Goal: Communication & Community: Answer question/provide support

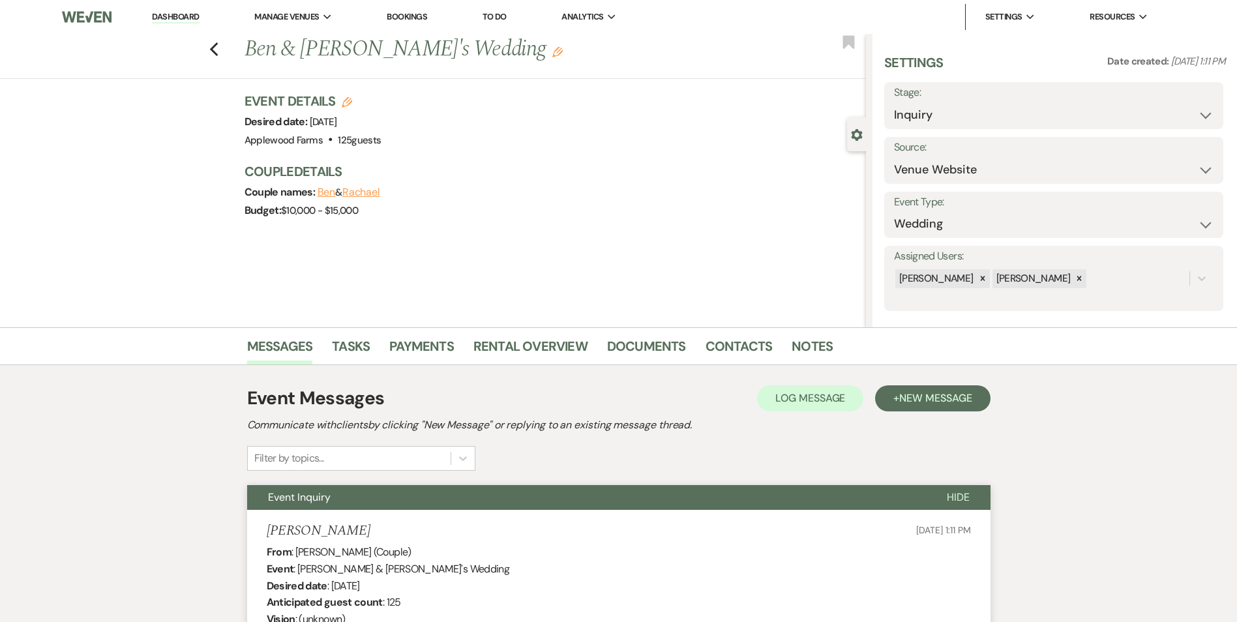
select select "5"
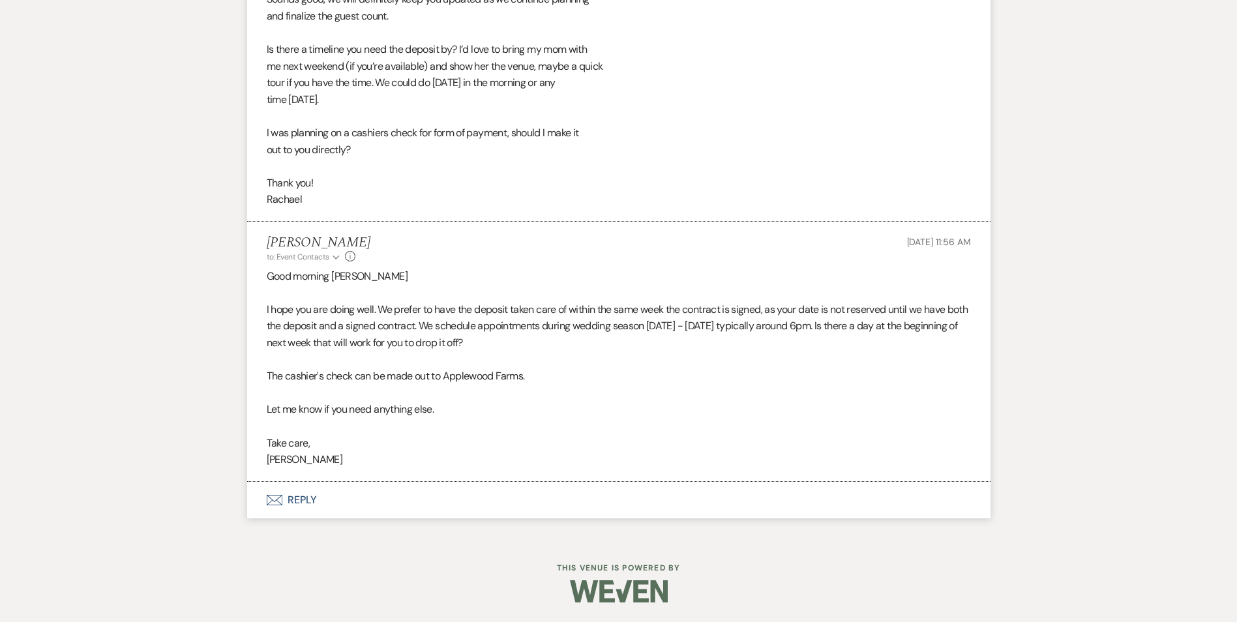
scroll to position [1979, 0]
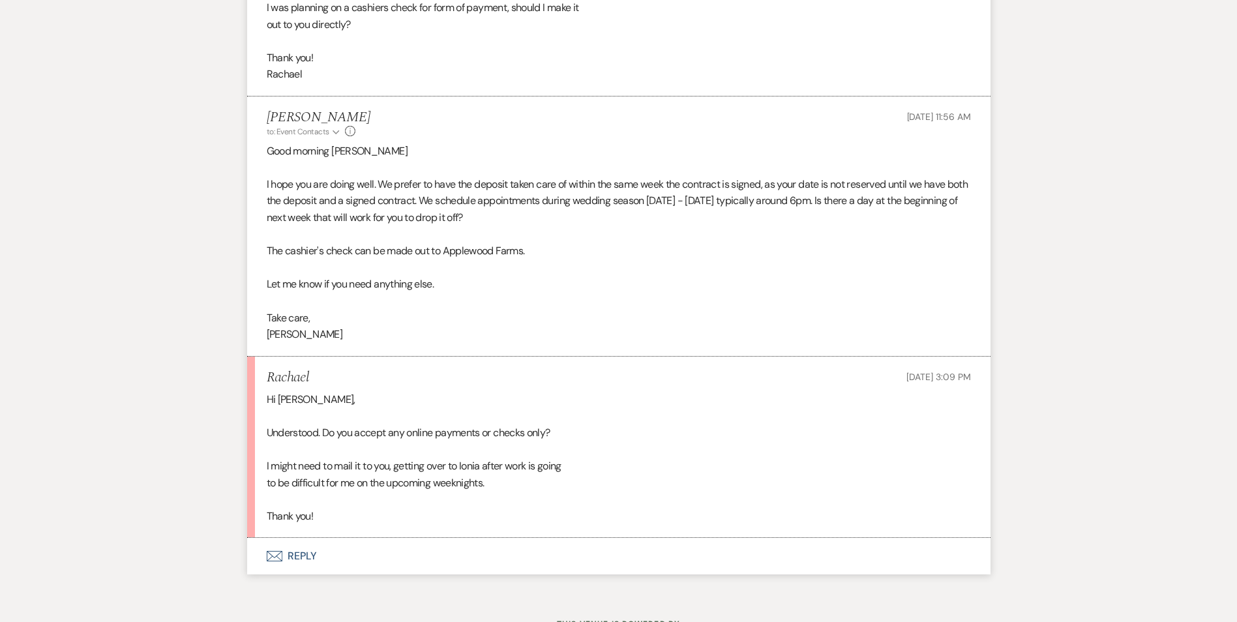
click at [289, 561] on button "Envelope Reply" at bounding box center [618, 556] width 743 height 37
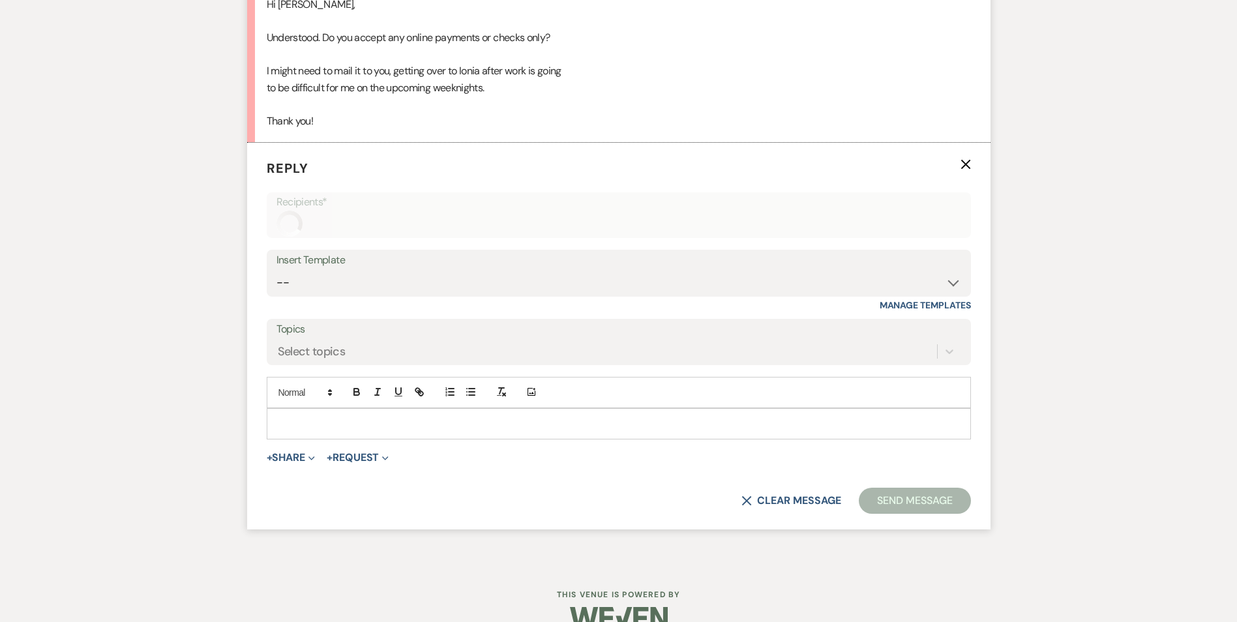
scroll to position [2390, 0]
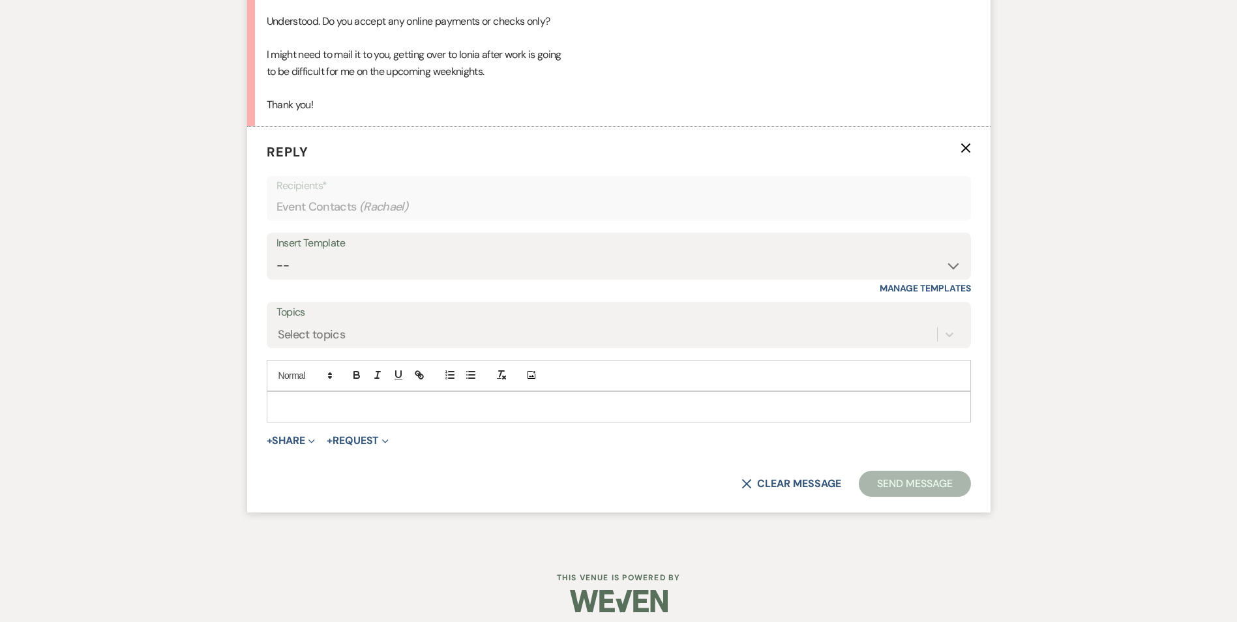
click at [317, 405] on p at bounding box center [618, 407] width 683 height 14
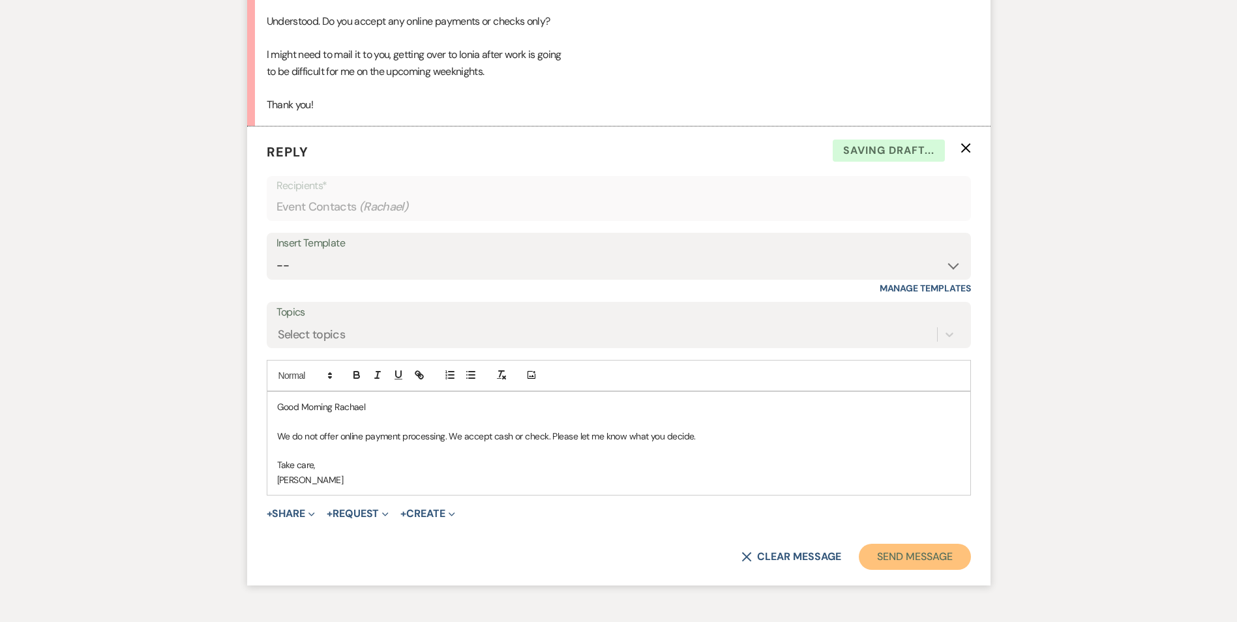
click at [875, 547] on button "Send Message" at bounding box center [914, 557] width 111 height 26
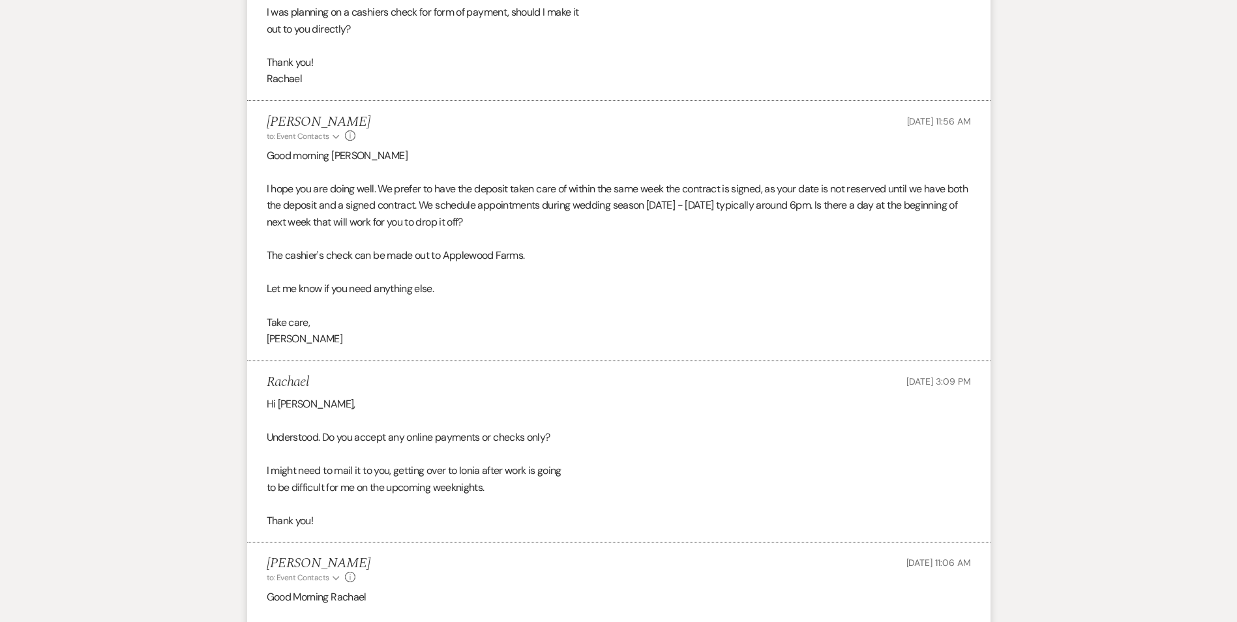
scroll to position [1962, 0]
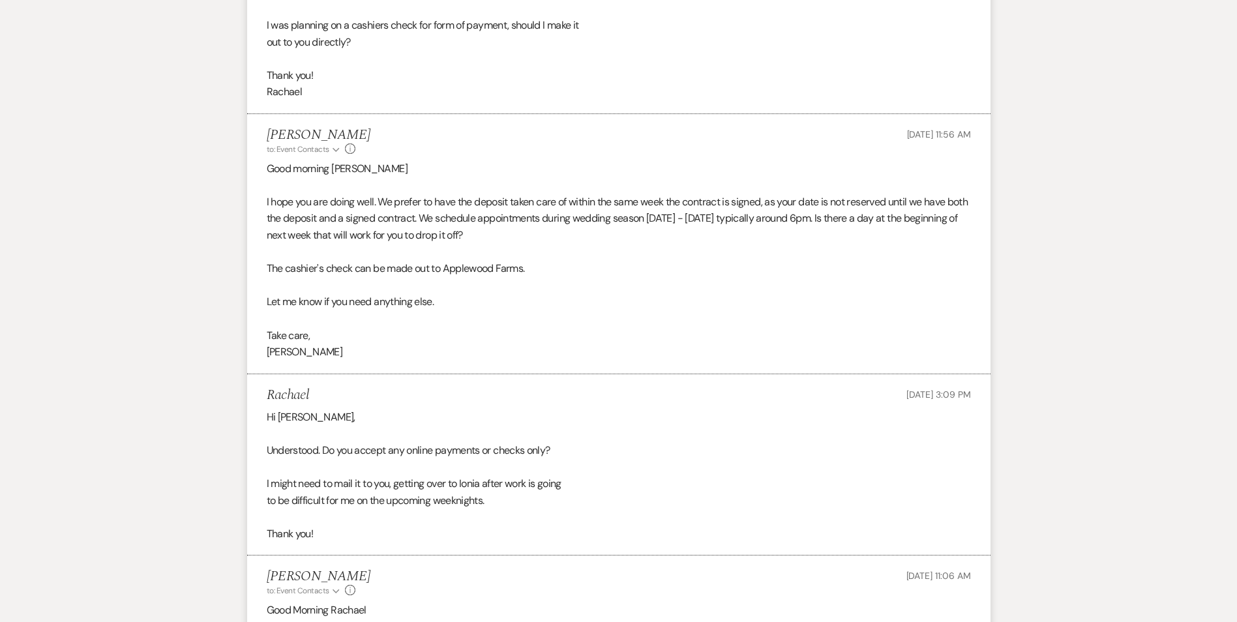
select select "2"
select select "8"
select select "5"
select select "8"
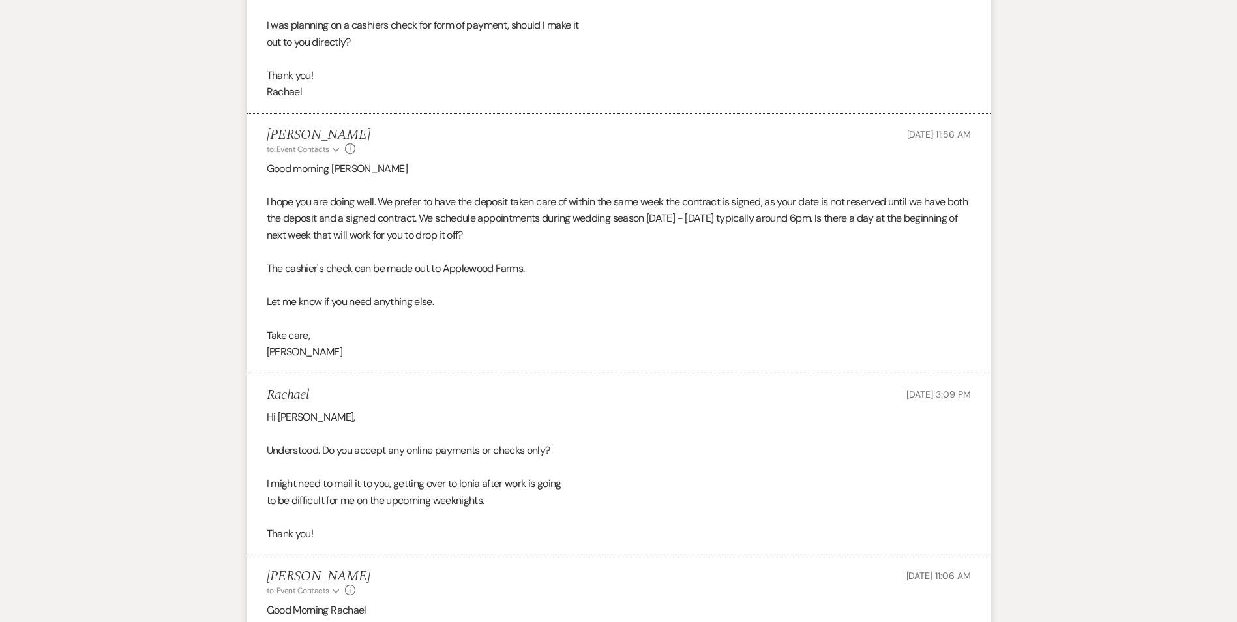
select select "5"
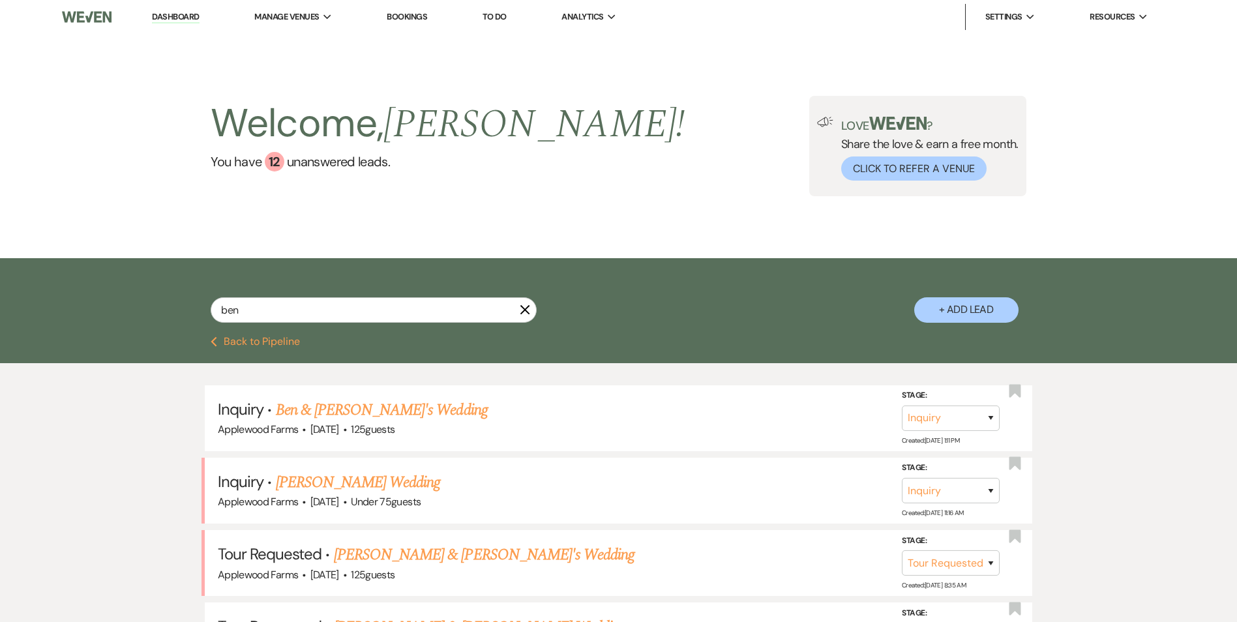
click at [173, 4] on li "Dashboard" at bounding box center [175, 17] width 60 height 26
click at [172, 14] on link "Dashboard" at bounding box center [175, 17] width 47 height 12
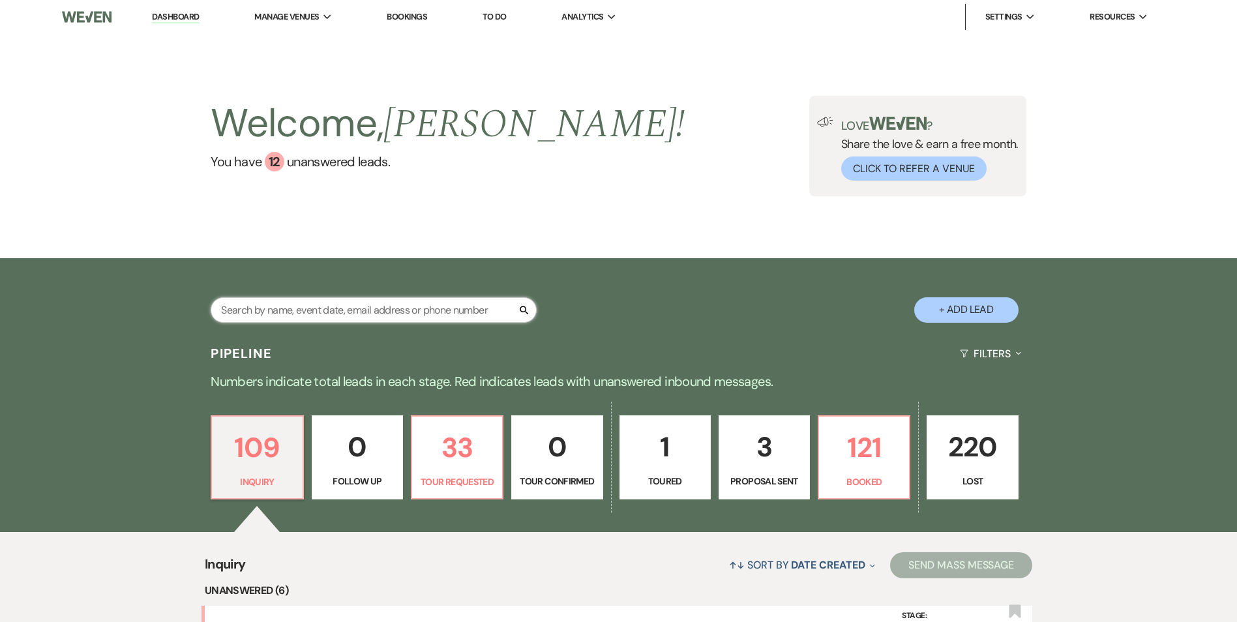
click at [374, 306] on input "text" at bounding box center [374, 309] width 326 height 25
type input "[PERSON_NAME]"
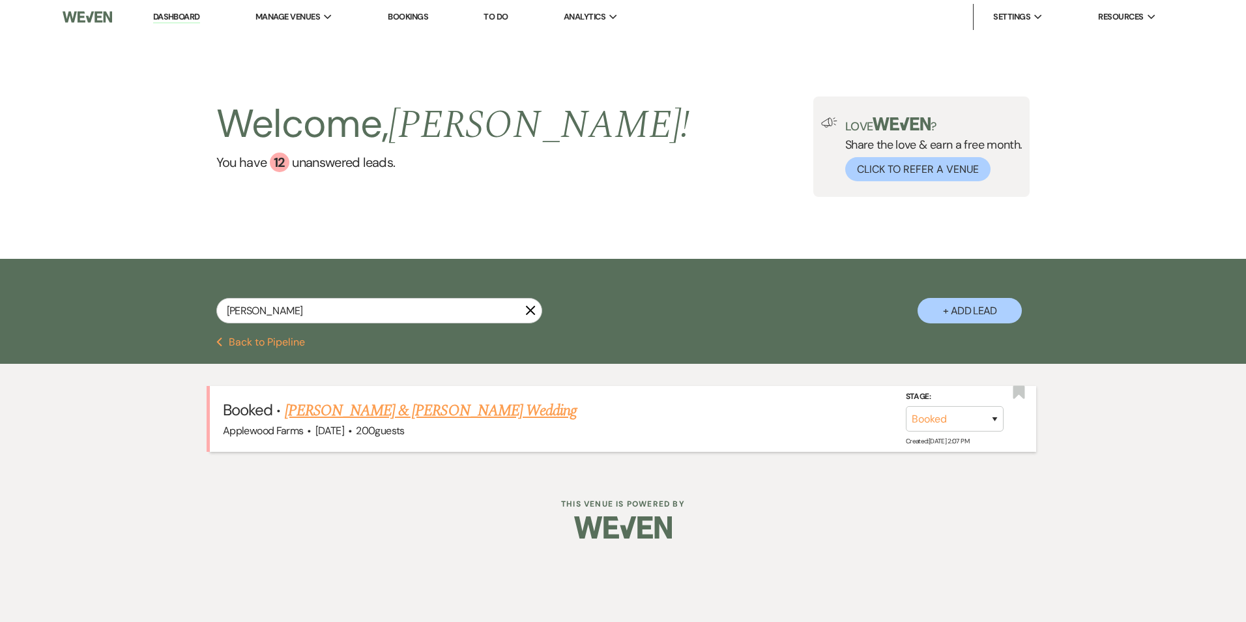
click at [419, 408] on link "[PERSON_NAME] & [PERSON_NAME] Wedding" at bounding box center [431, 410] width 292 height 23
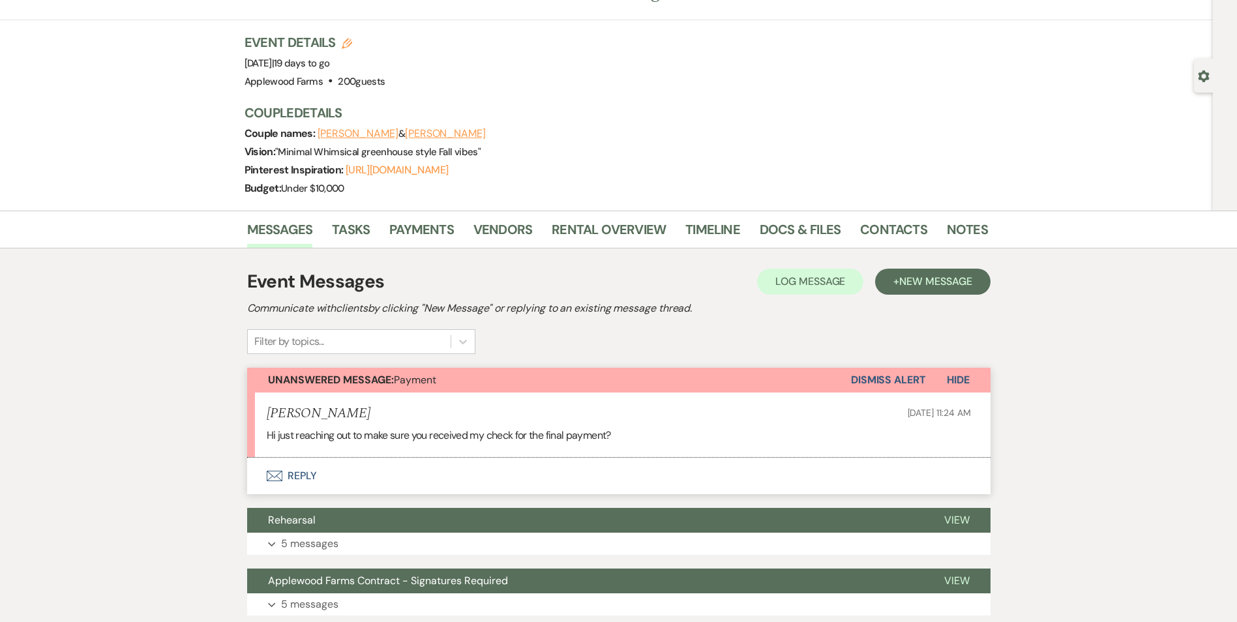
scroll to position [130, 0]
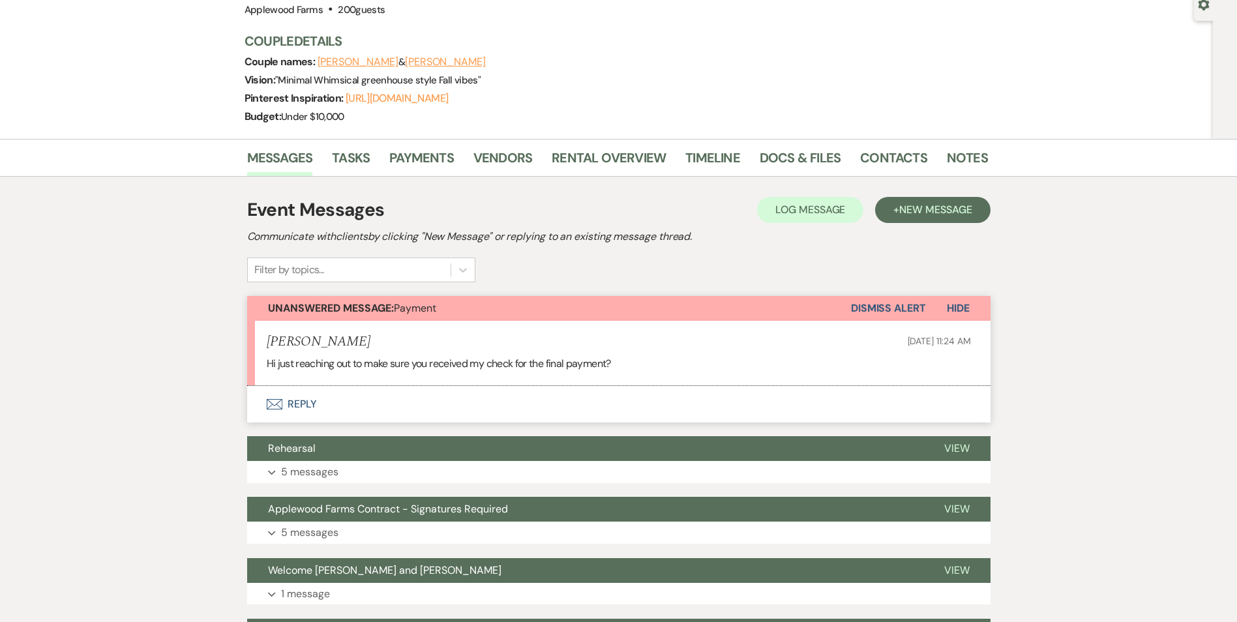
click at [312, 404] on button "Envelope Reply" at bounding box center [618, 404] width 743 height 37
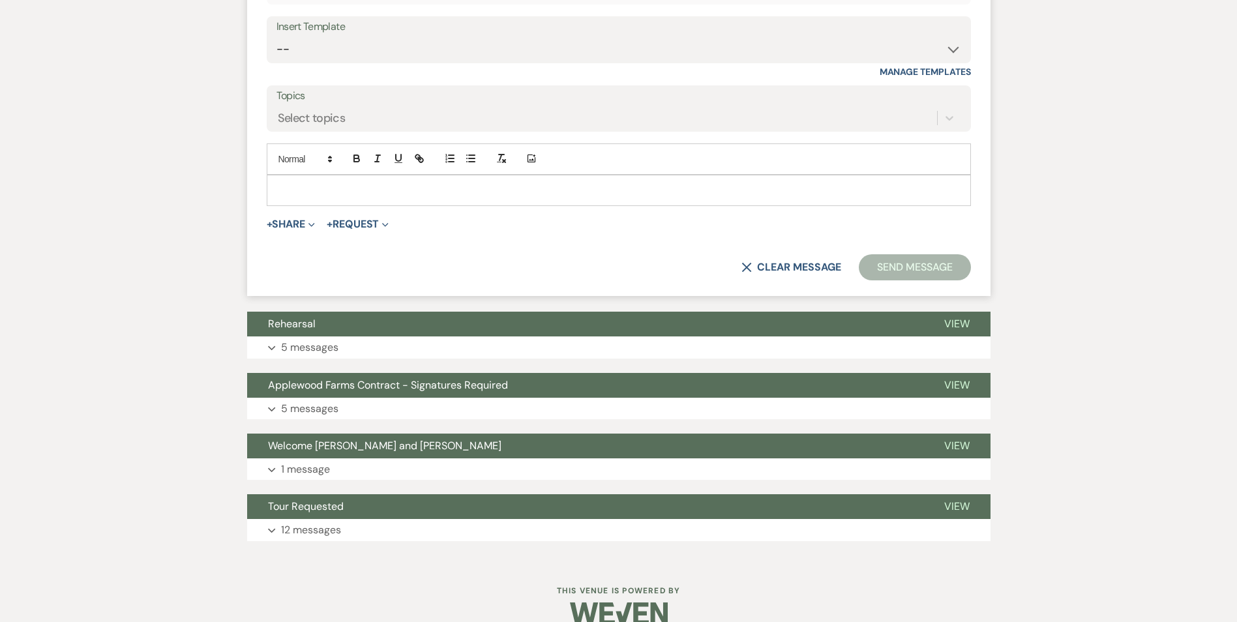
scroll to position [628, 0]
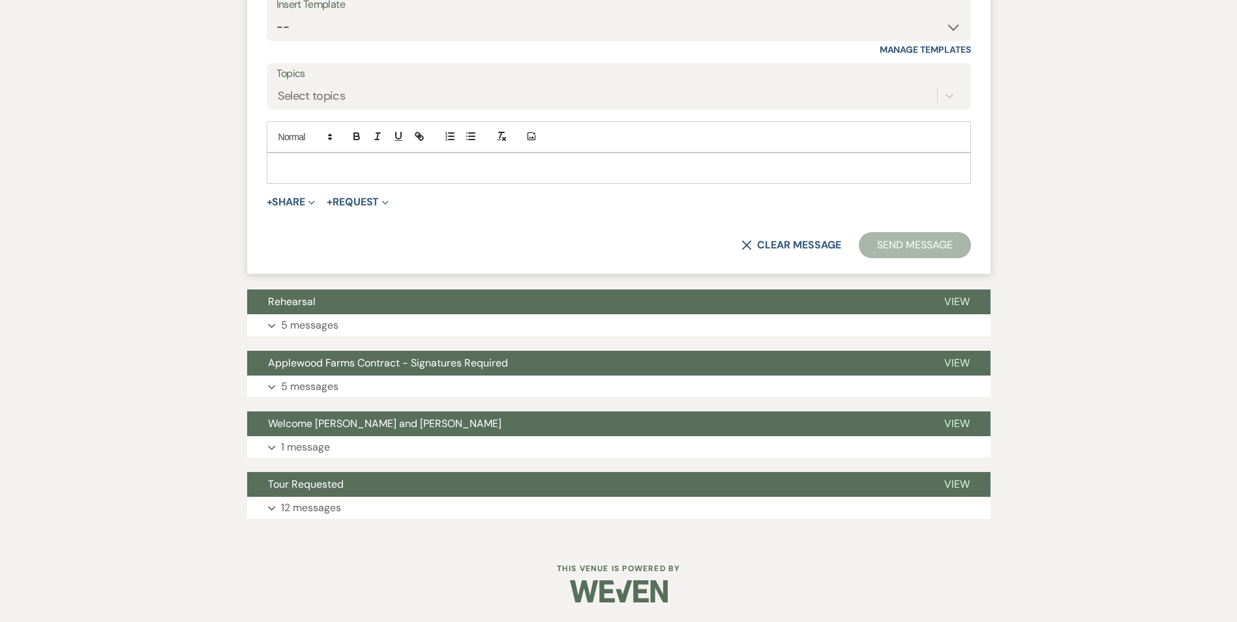
click at [319, 166] on p at bounding box center [618, 168] width 683 height 14
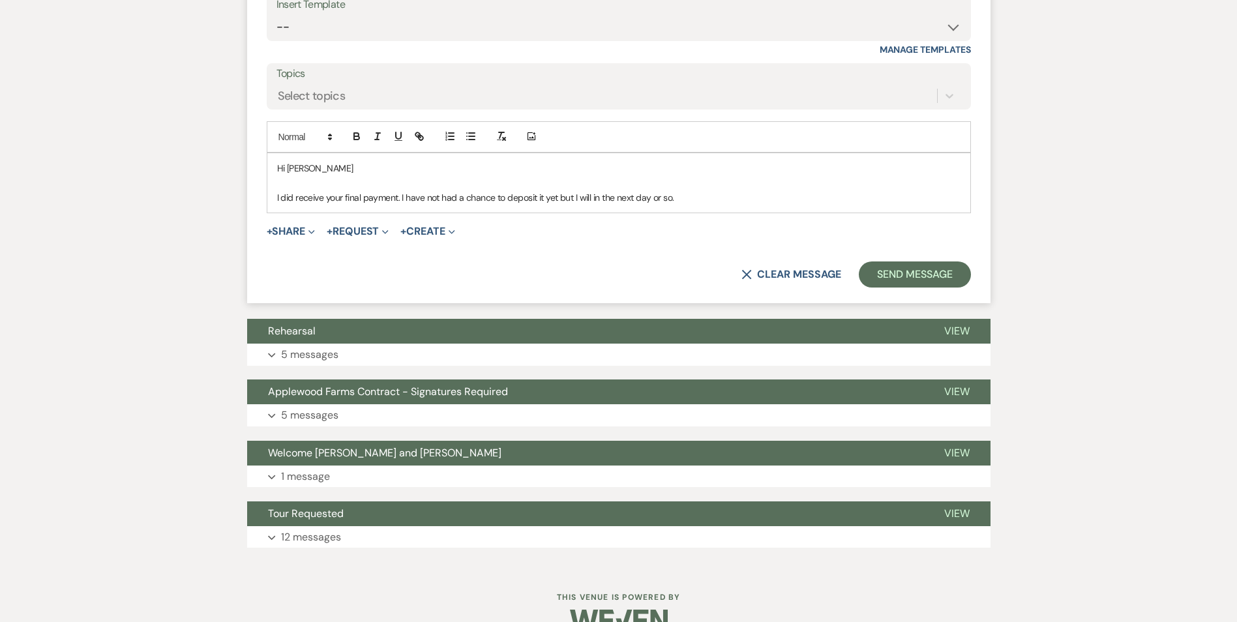
click at [741, 207] on div "Hi [PERSON_NAME] did receive your final payment. I have not had a chance to dep…" at bounding box center [618, 182] width 703 height 59
click at [336, 351] on p "5 messages" at bounding box center [309, 354] width 57 height 17
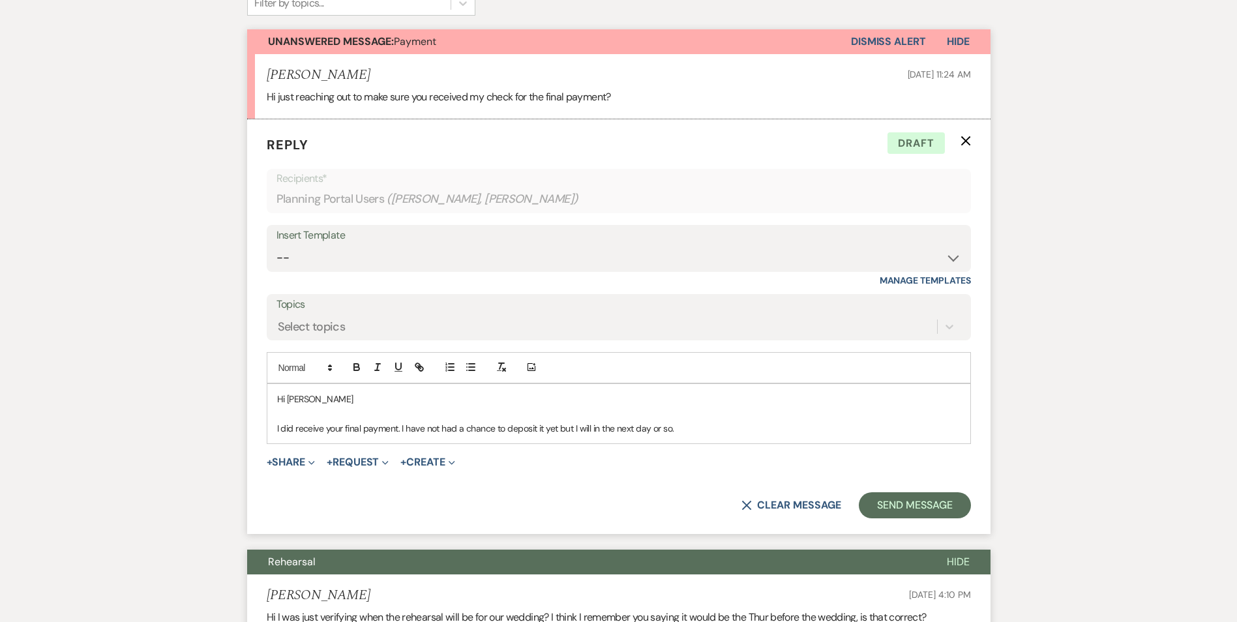
scroll to position [237, 0]
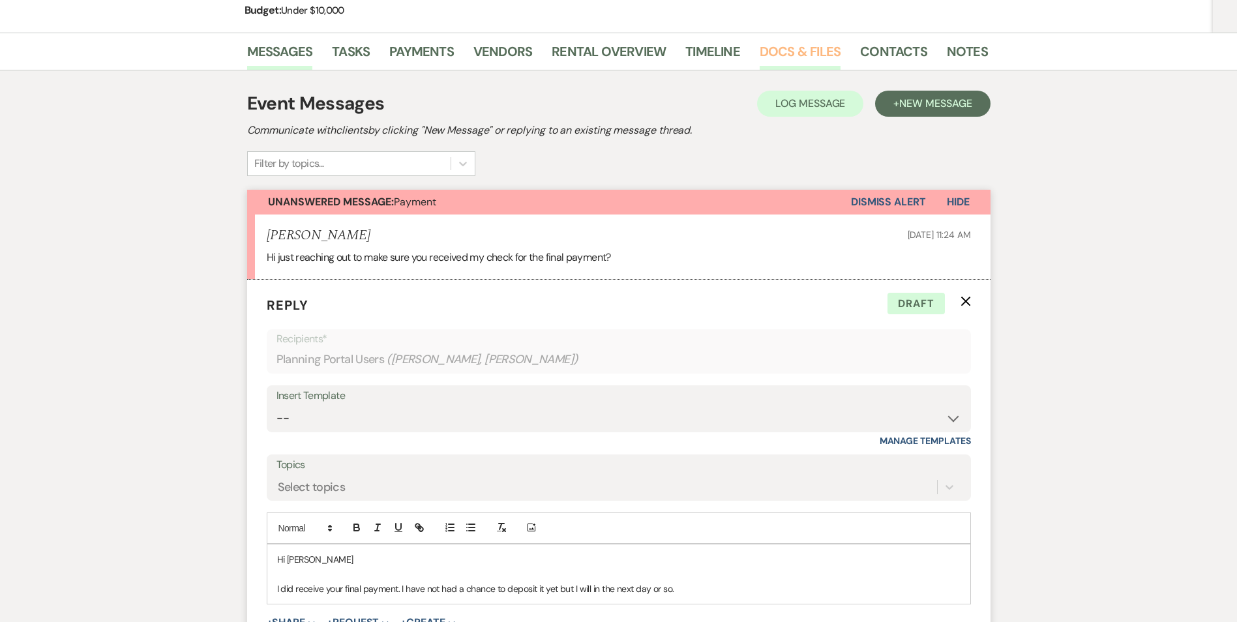
click at [774, 49] on link "Docs & Files" at bounding box center [799, 55] width 81 height 29
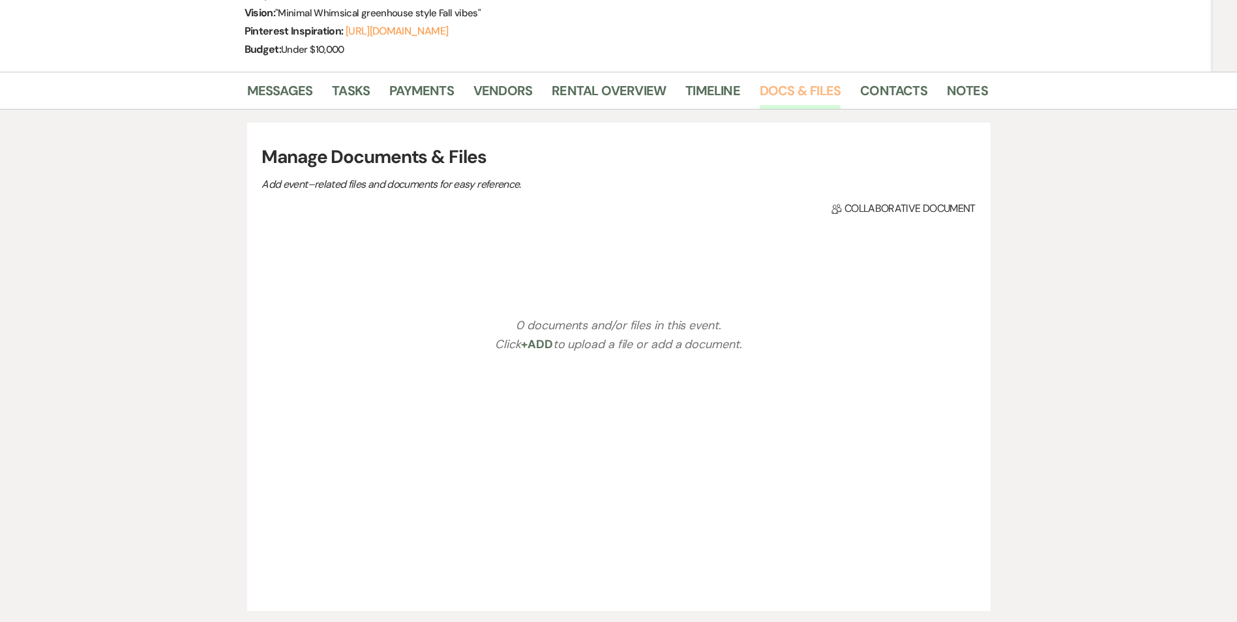
scroll to position [237, 0]
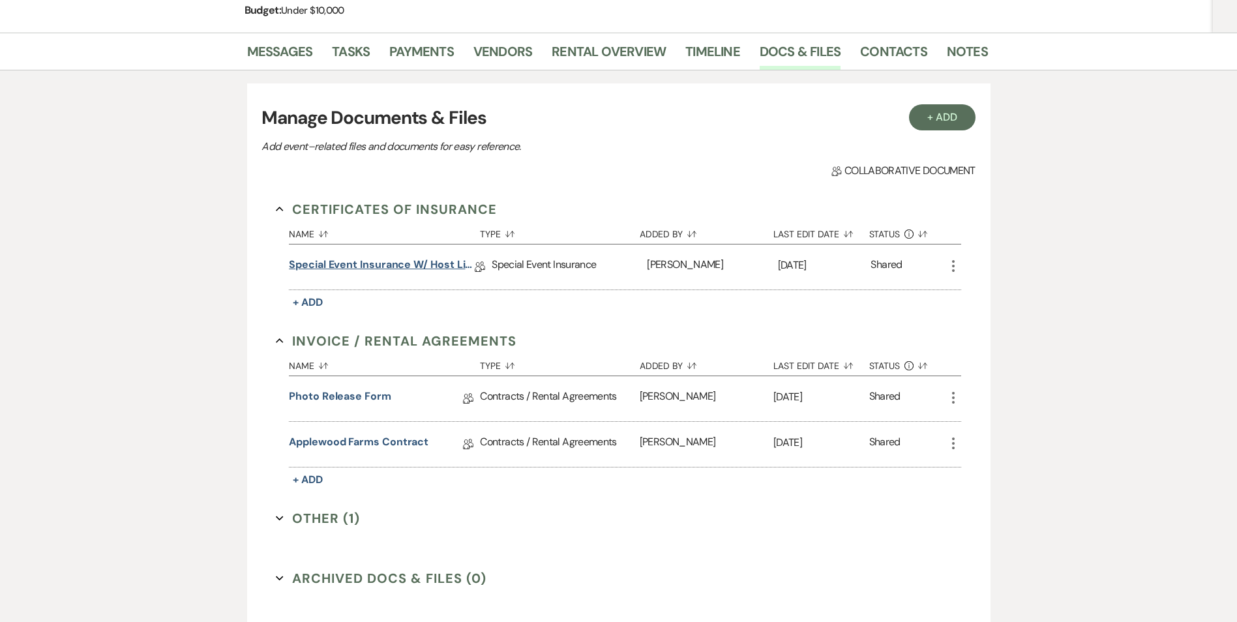
click at [383, 266] on link "Special Event Insurance w/ Host Liquor Liability Links" at bounding box center [382, 267] width 186 height 20
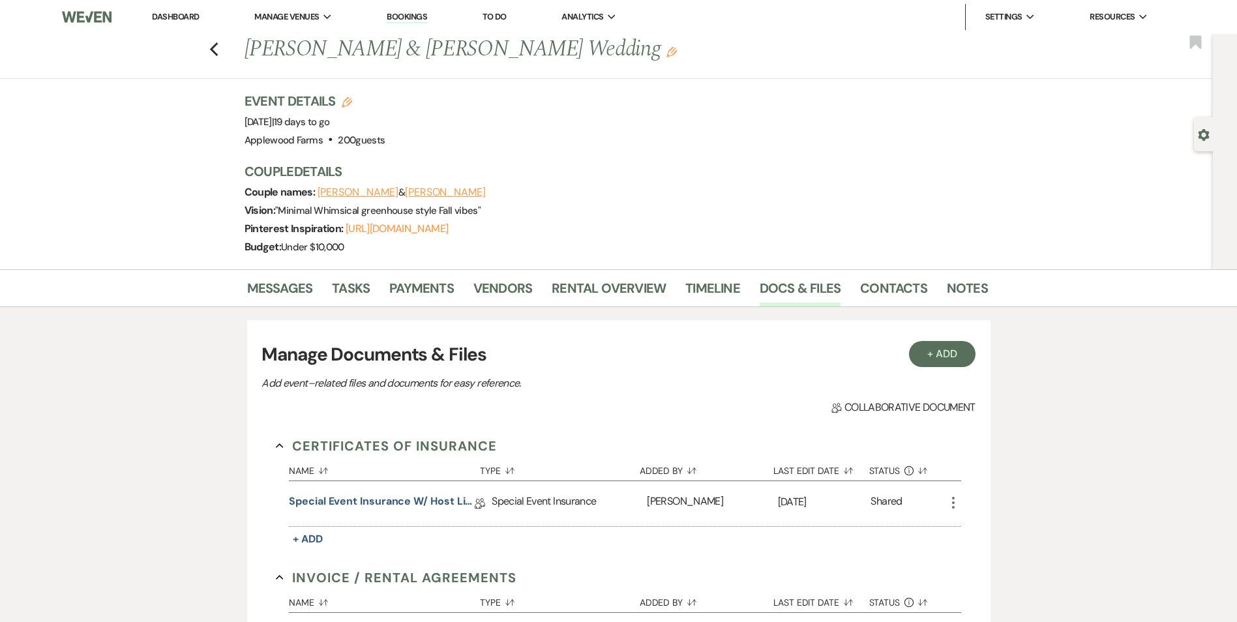
scroll to position [237, 0]
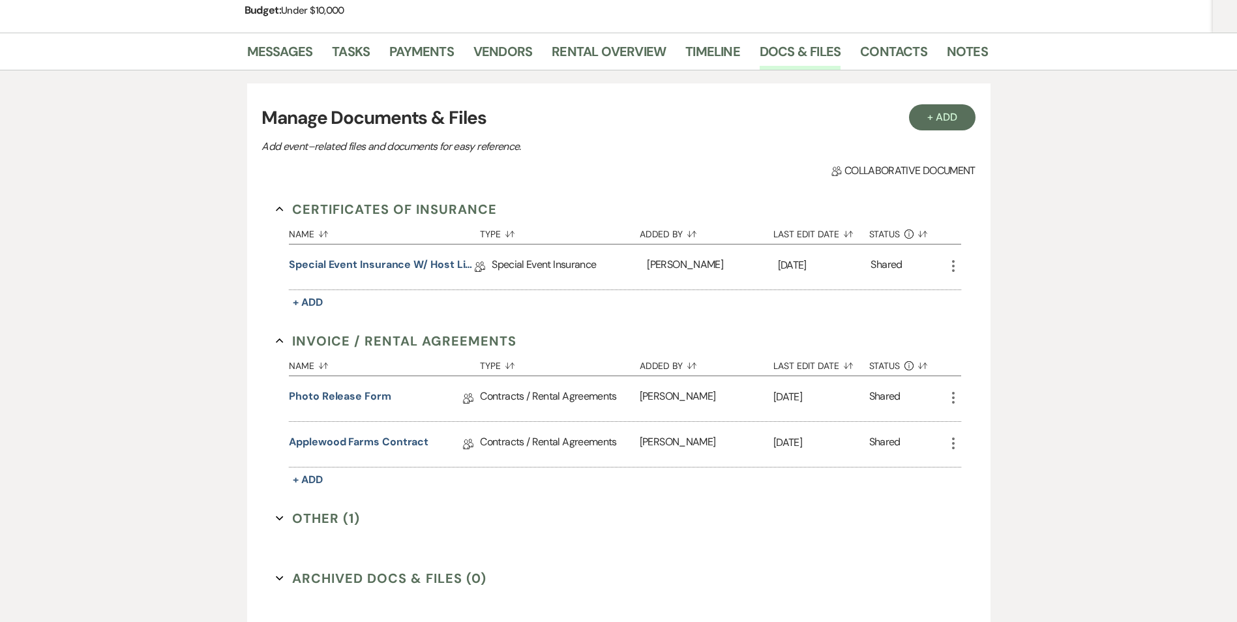
click at [530, 433] on div "Contracts / Rental Agreements" at bounding box center [559, 444] width 159 height 45
click at [530, 439] on div "Contracts / Rental Agreements" at bounding box center [559, 444] width 159 height 45
click at [339, 446] on link "Applewood Farms Contract" at bounding box center [359, 444] width 140 height 20
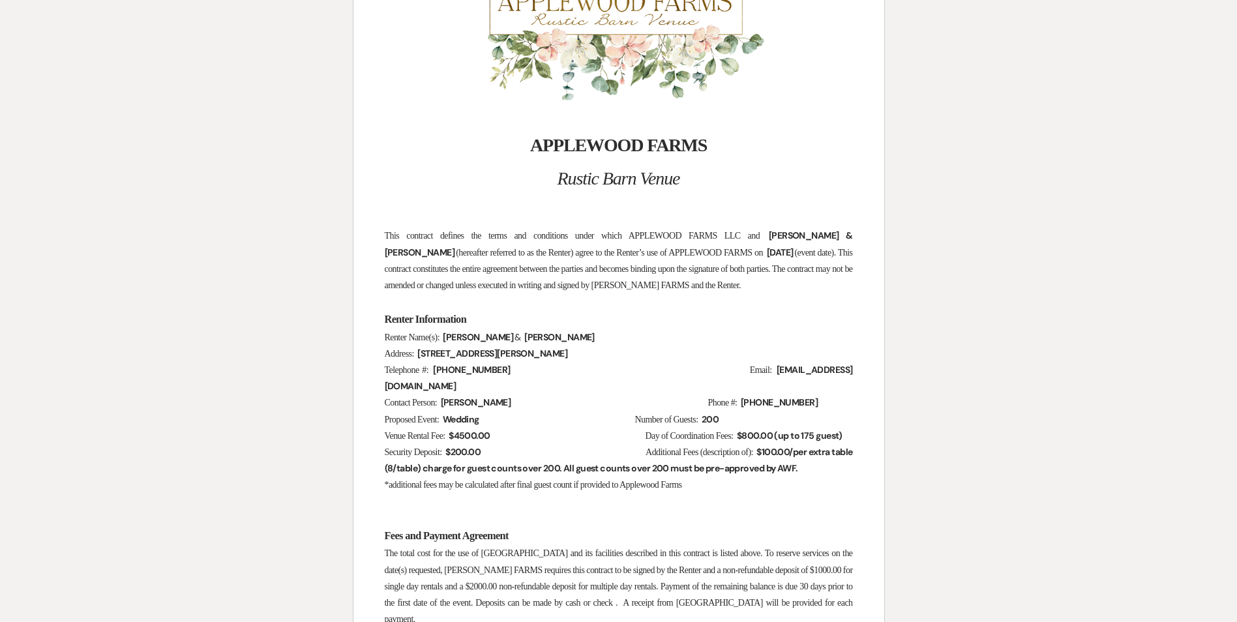
scroll to position [261, 0]
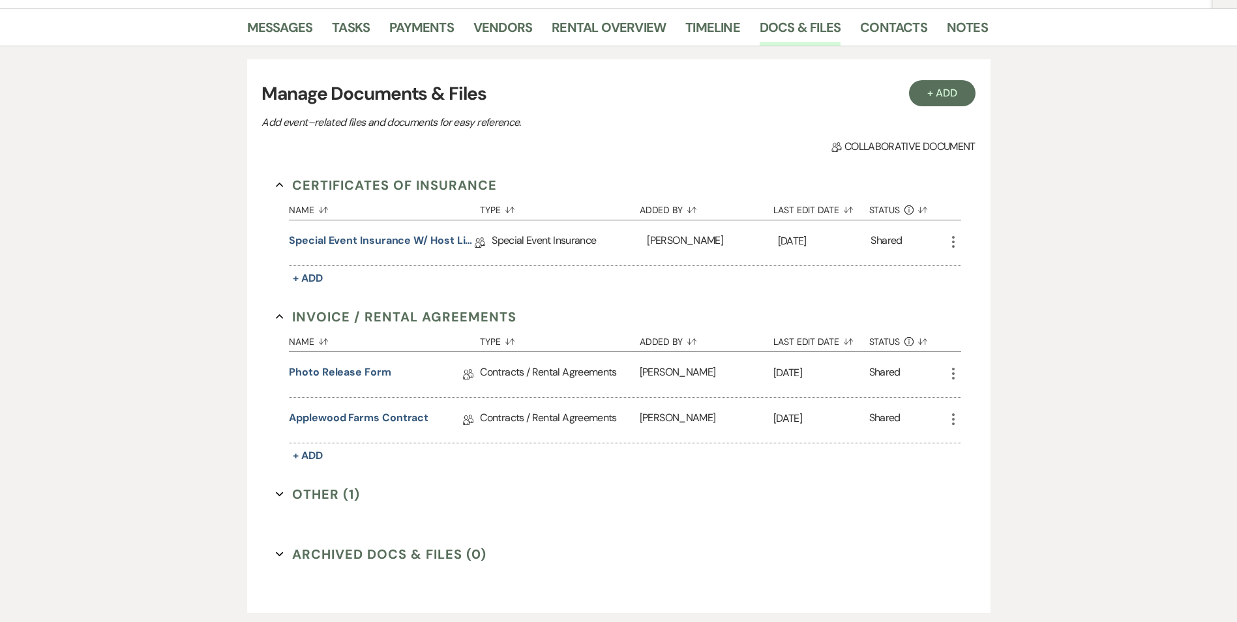
scroll to position [237, 0]
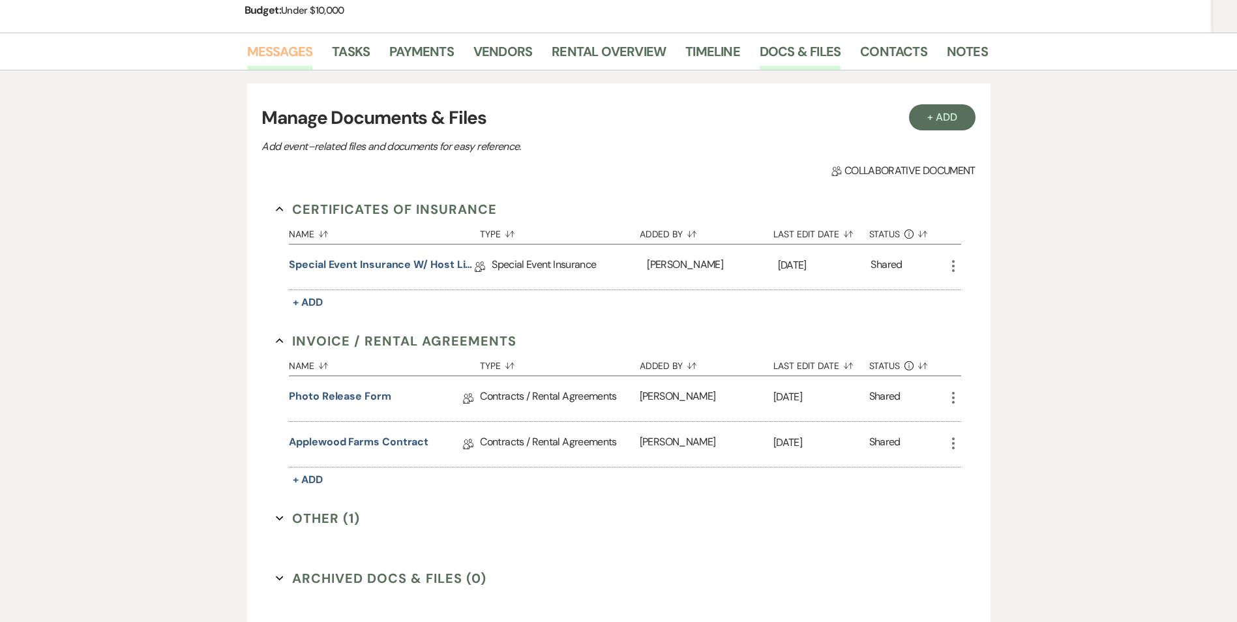
click at [302, 44] on link "Messages" at bounding box center [280, 55] width 66 height 29
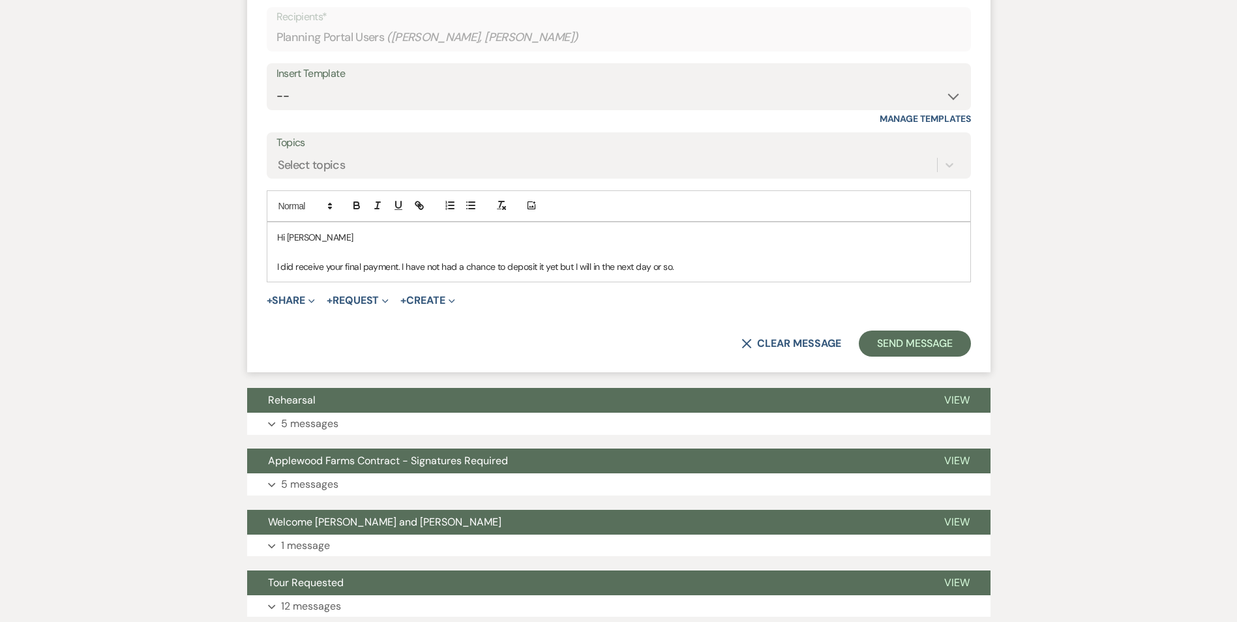
scroll to position [657, 0]
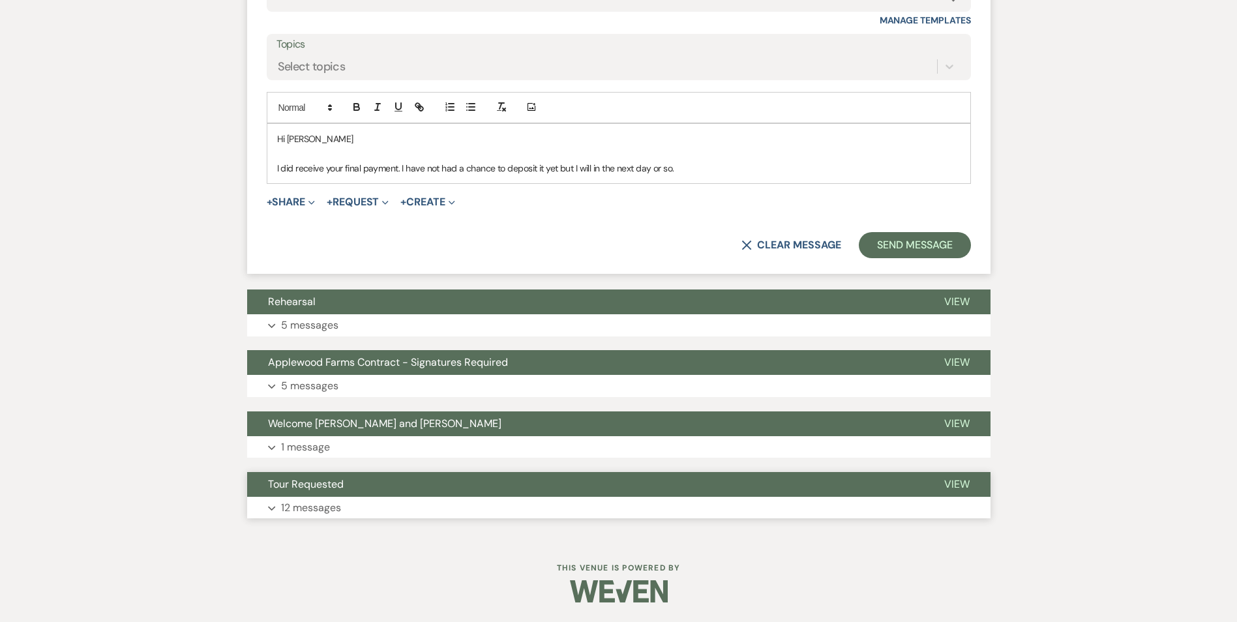
click at [267, 504] on button "Expand 12 messages" at bounding box center [618, 508] width 743 height 22
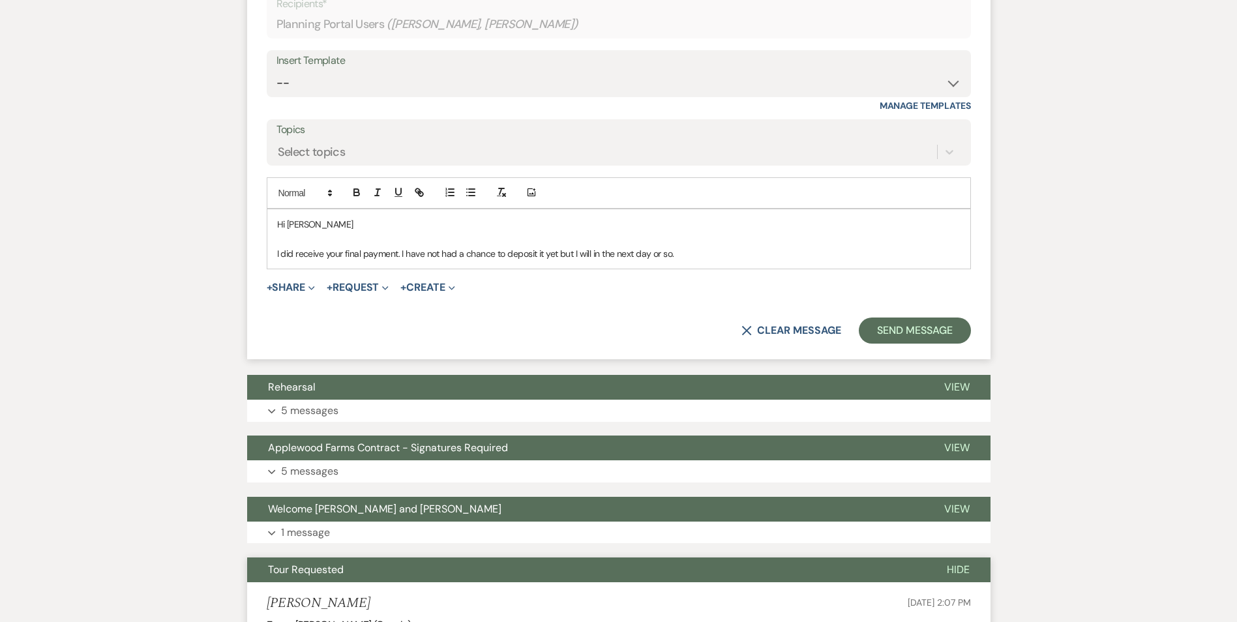
scroll to position [456, 0]
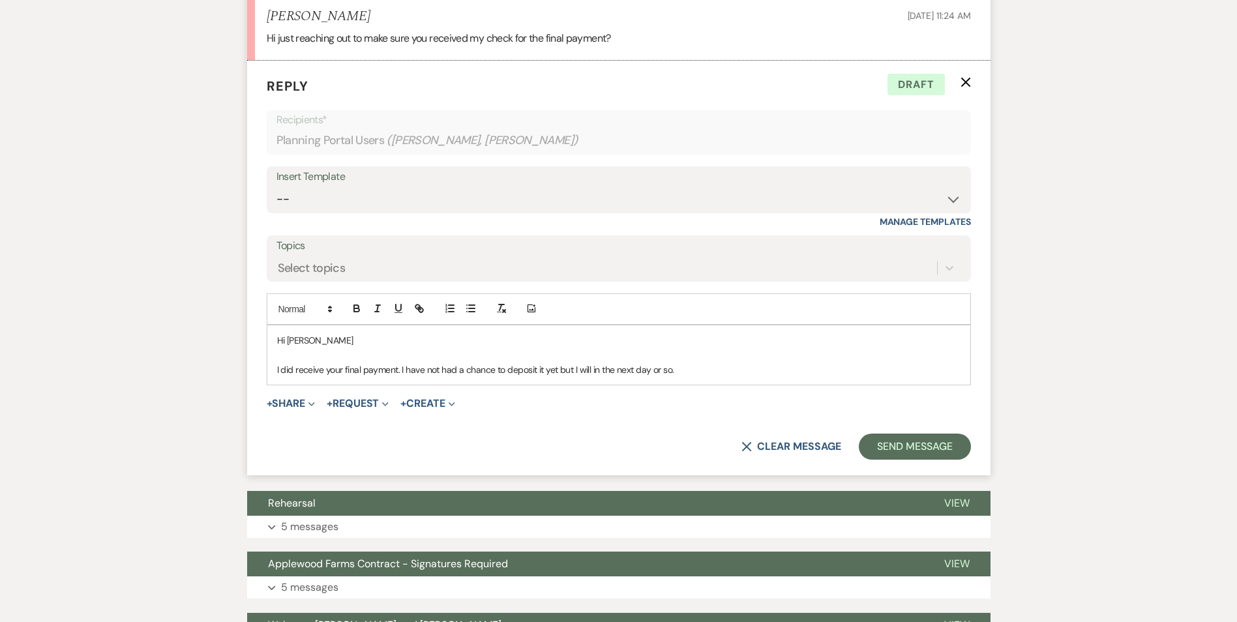
click at [700, 373] on p "I did receive your final payment. I have not had a chance to deposit it yet but…" at bounding box center [618, 369] width 683 height 14
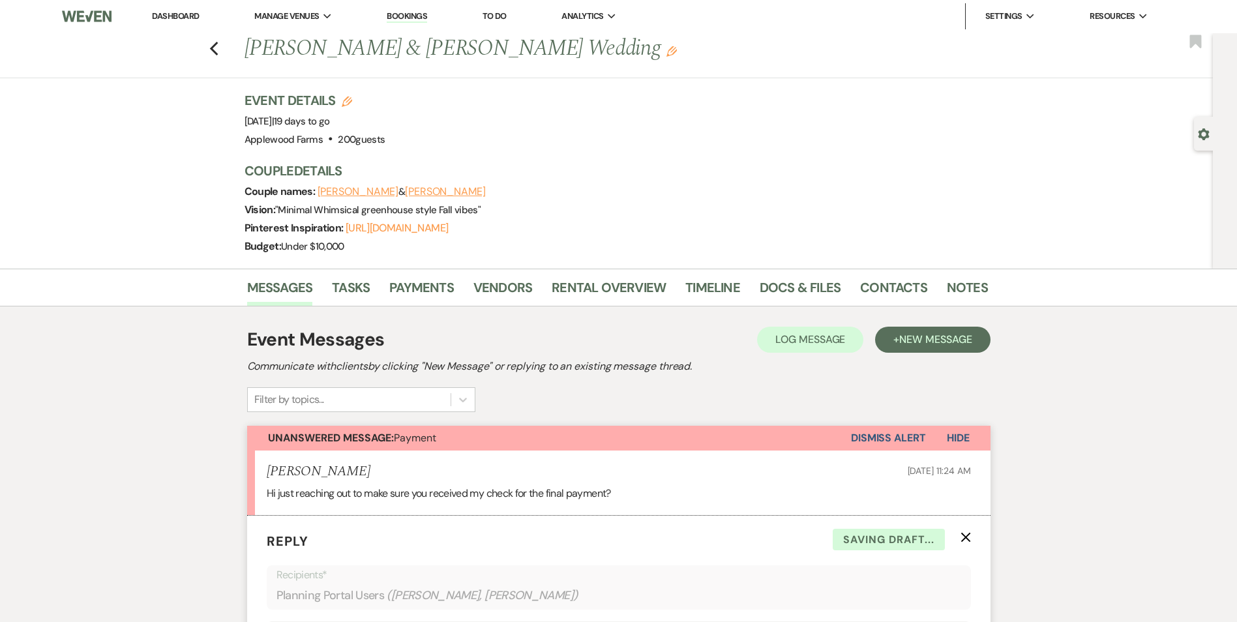
scroll to position [0, 0]
click at [406, 192] on button "[PERSON_NAME]" at bounding box center [445, 192] width 81 height 10
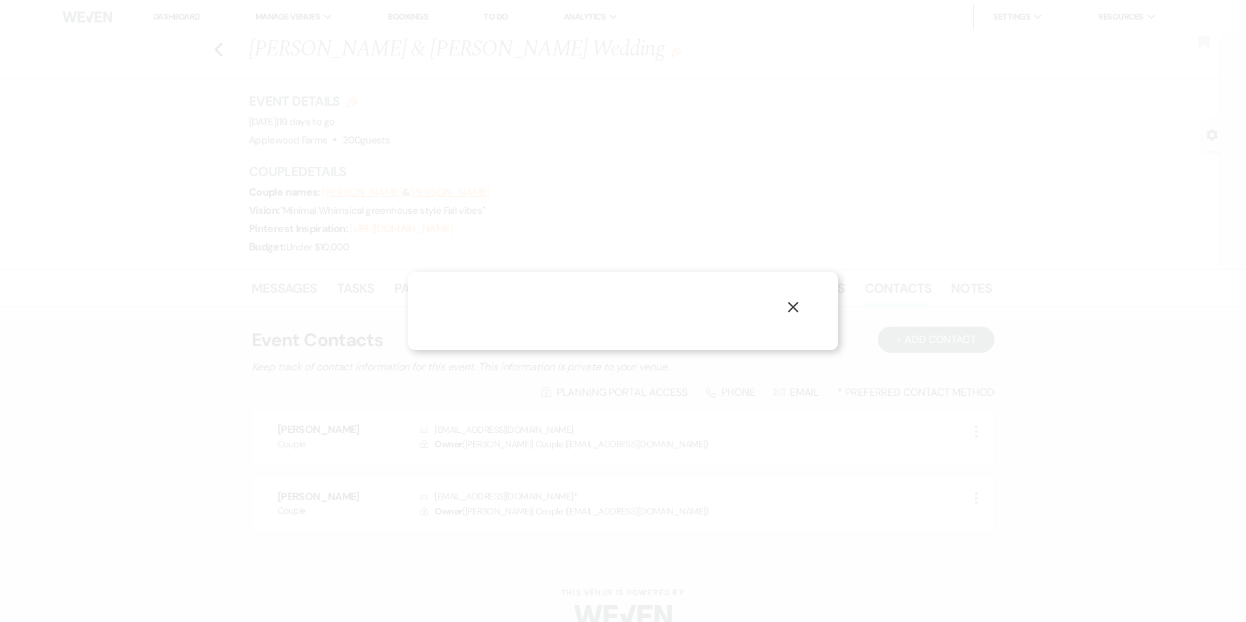
select select "email"
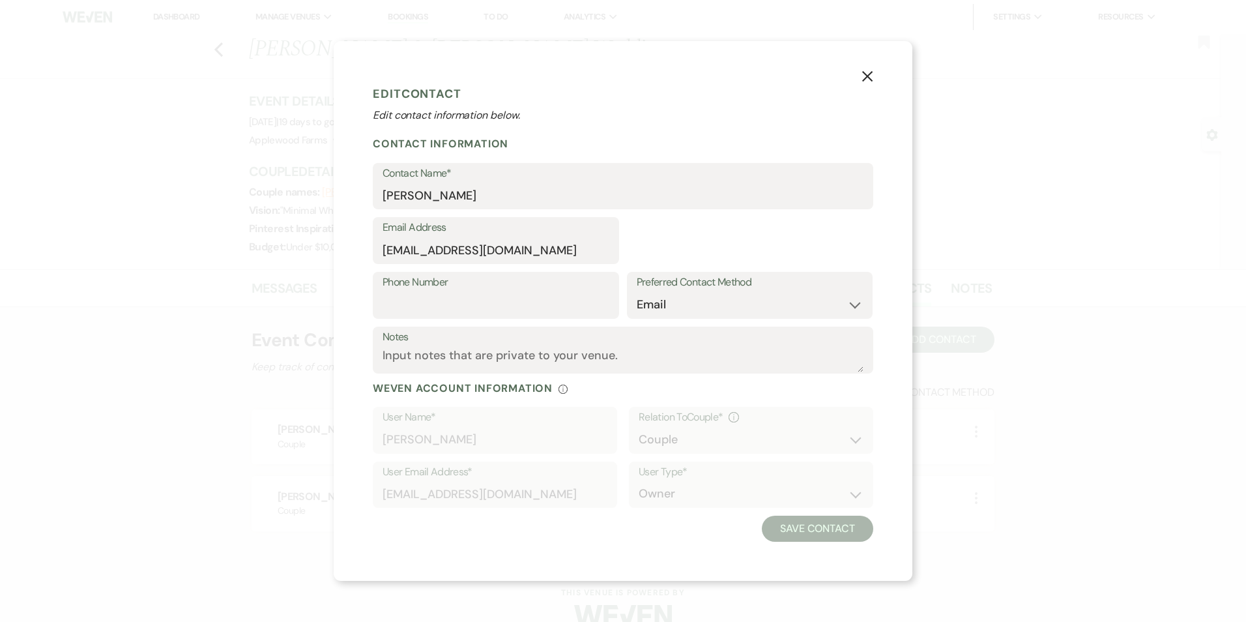
select select "1"
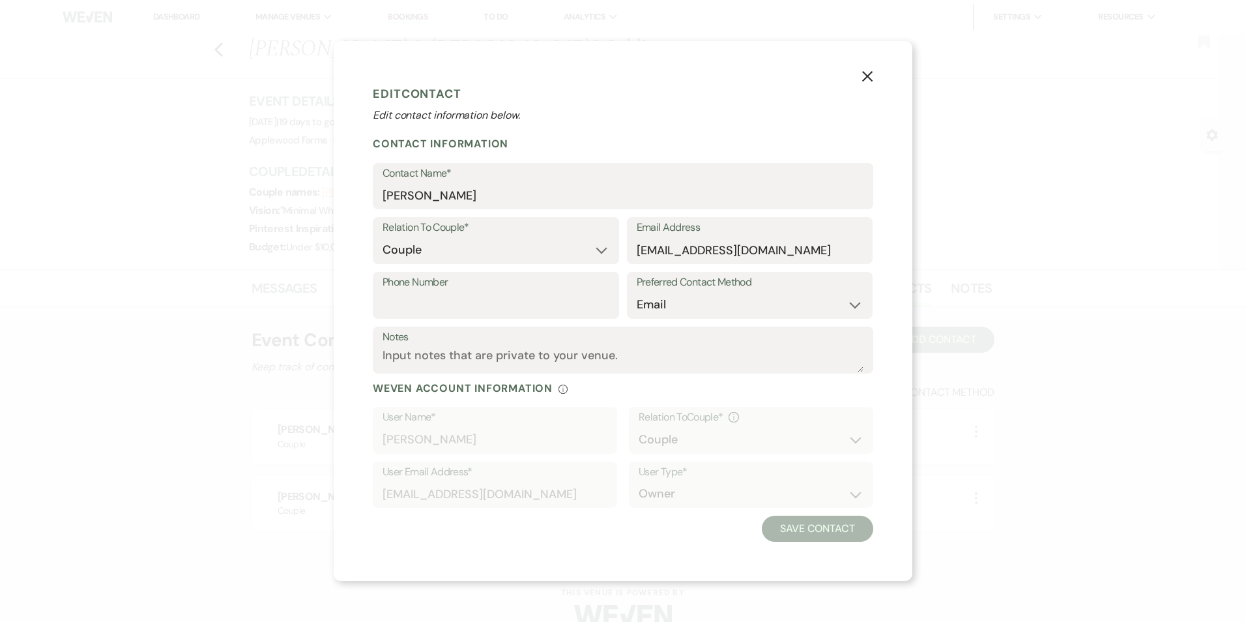
click at [867, 67] on button "X" at bounding box center [868, 76] width 20 height 23
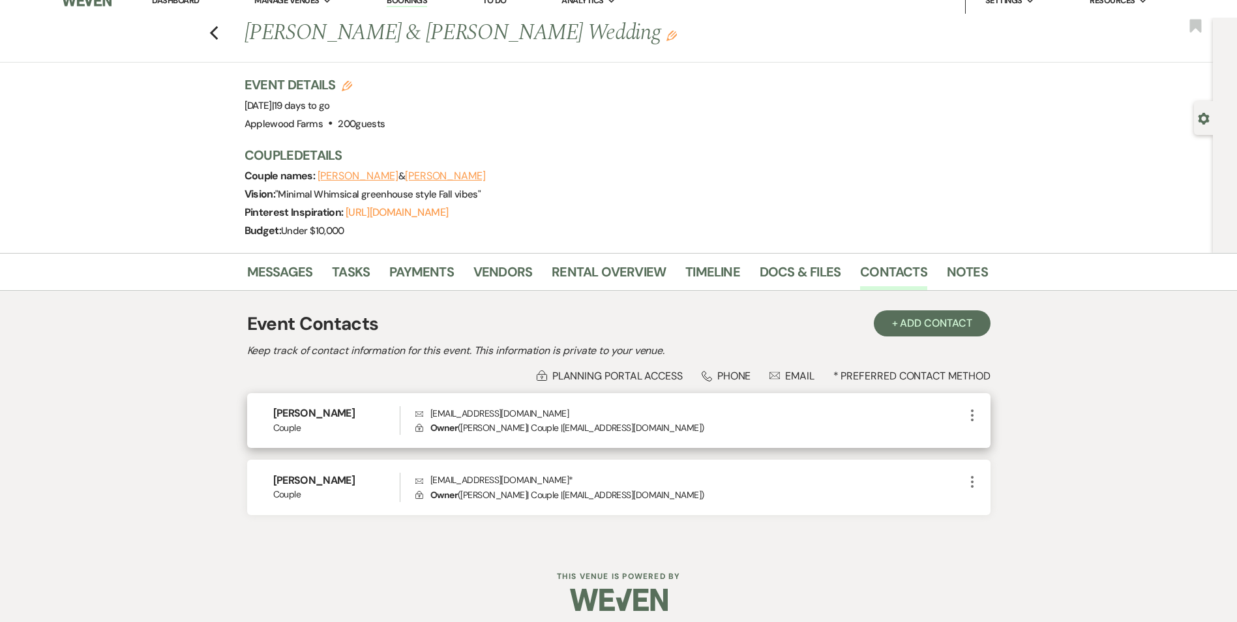
scroll to position [25, 0]
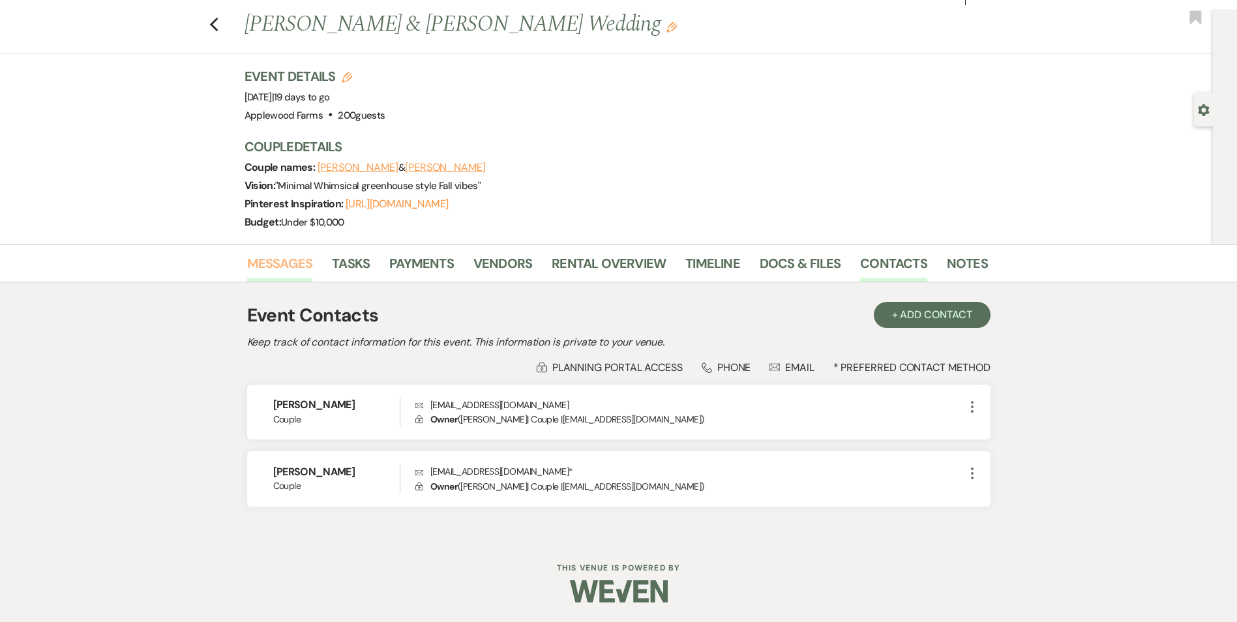
click at [282, 263] on link "Messages" at bounding box center [280, 267] width 66 height 29
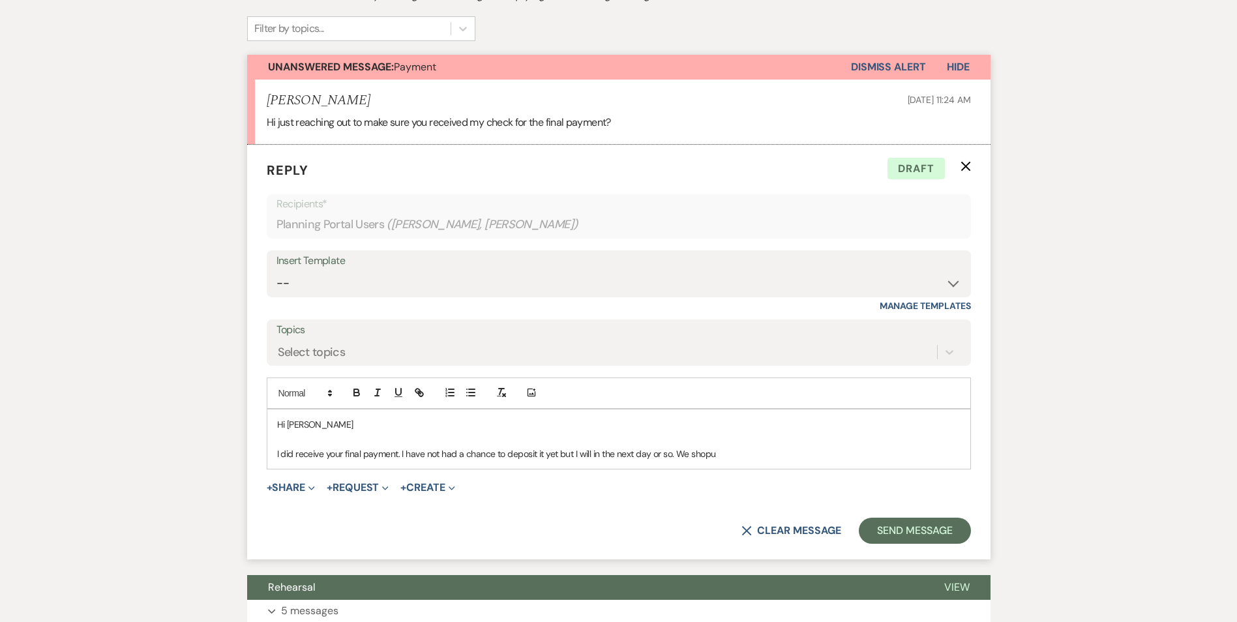
scroll to position [387, 0]
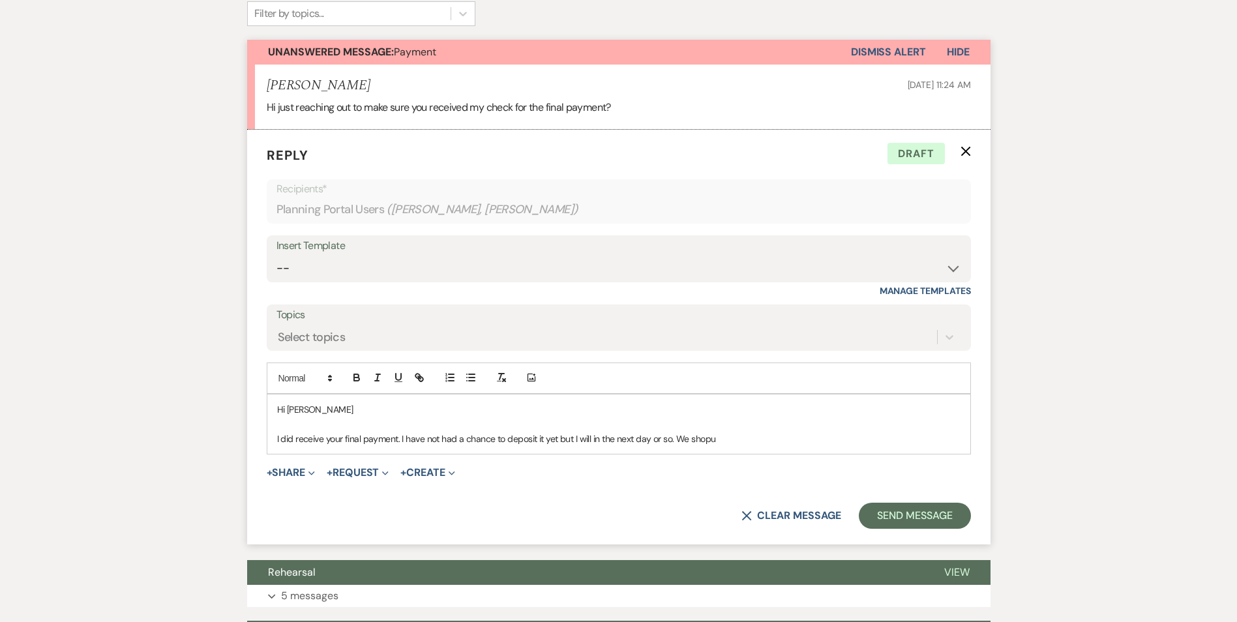
click at [736, 428] on p at bounding box center [618, 424] width 683 height 14
click at [730, 435] on p "I did receive your final payment. I have not had a chance to deposit it yet but…" at bounding box center [618, 439] width 683 height 14
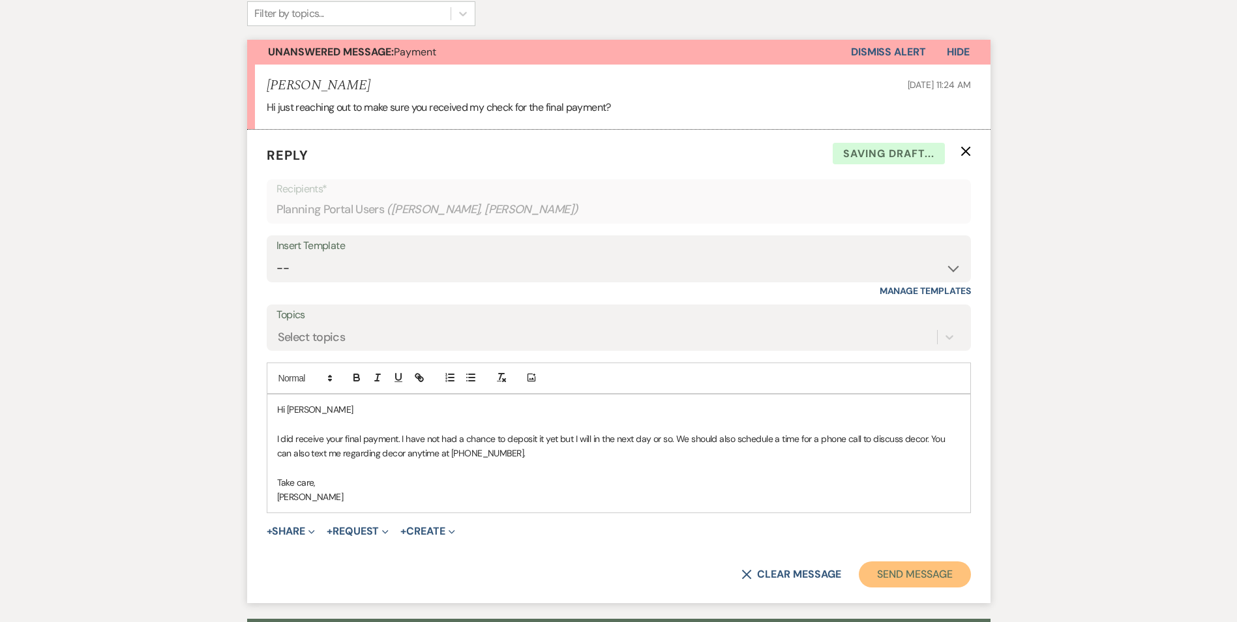
click at [950, 575] on button "Send Message" at bounding box center [914, 574] width 111 height 26
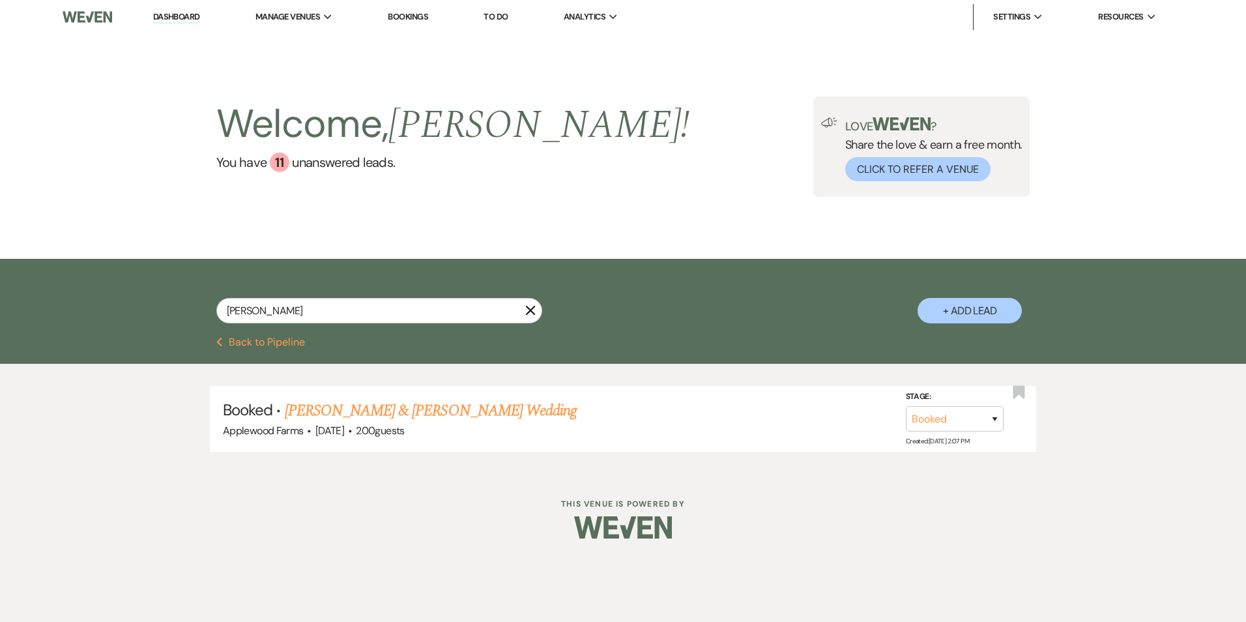
click at [193, 13] on link "Dashboard" at bounding box center [176, 17] width 47 height 12
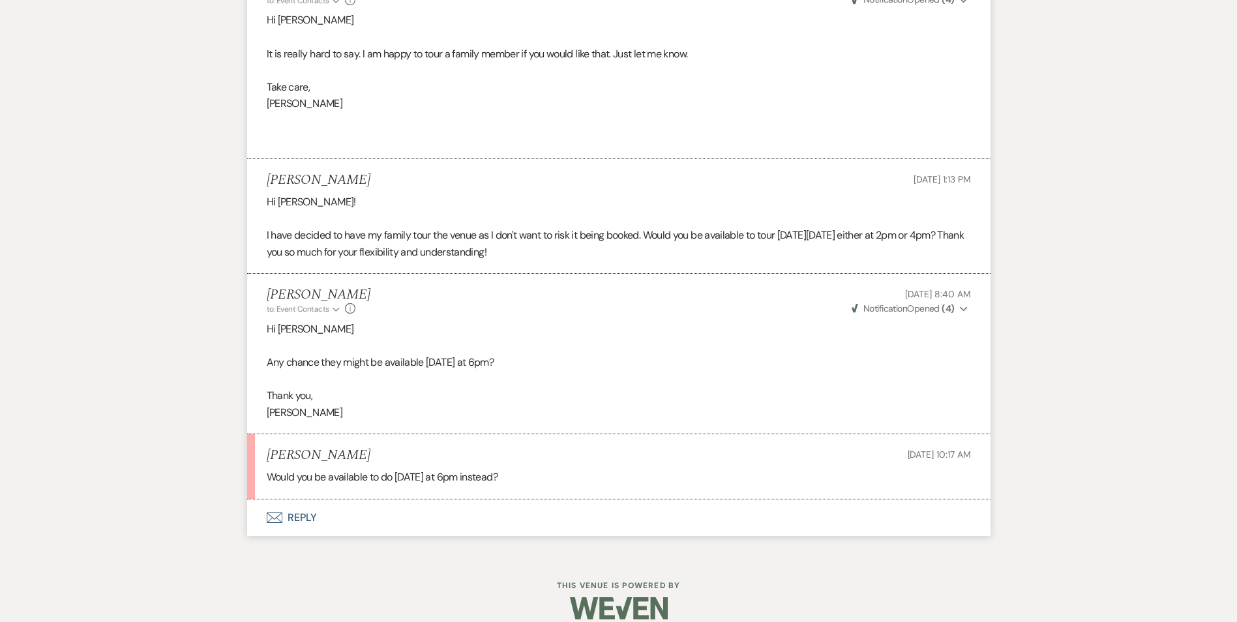
scroll to position [1541, 0]
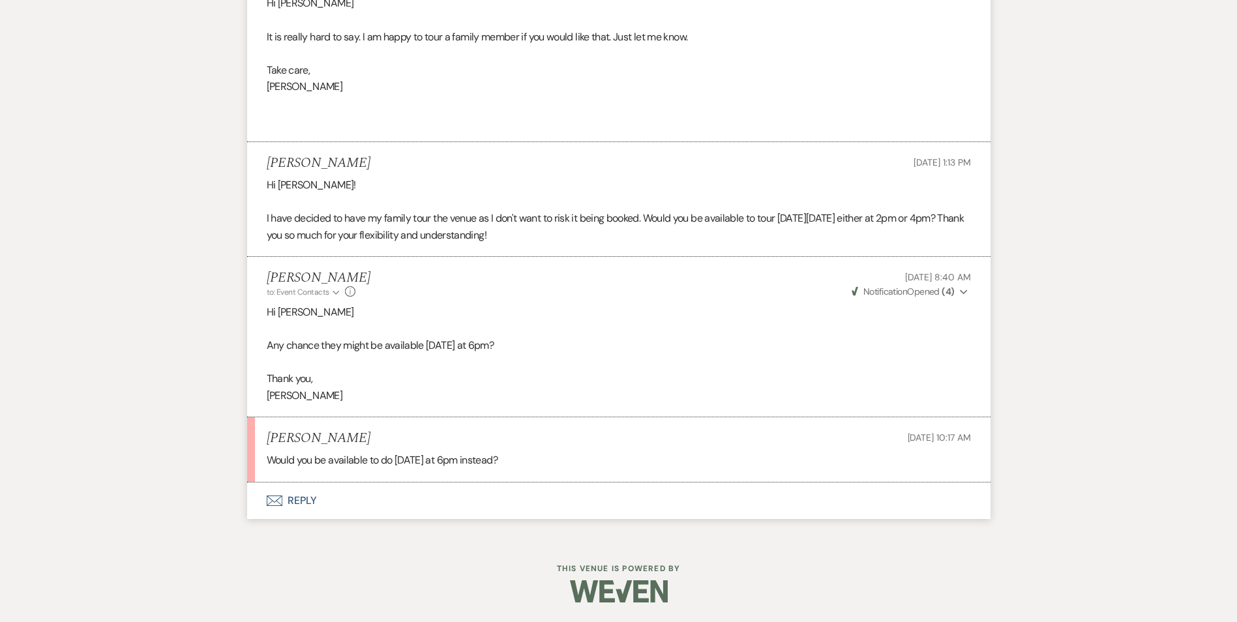
click at [312, 496] on button "Envelope Reply" at bounding box center [618, 500] width 743 height 37
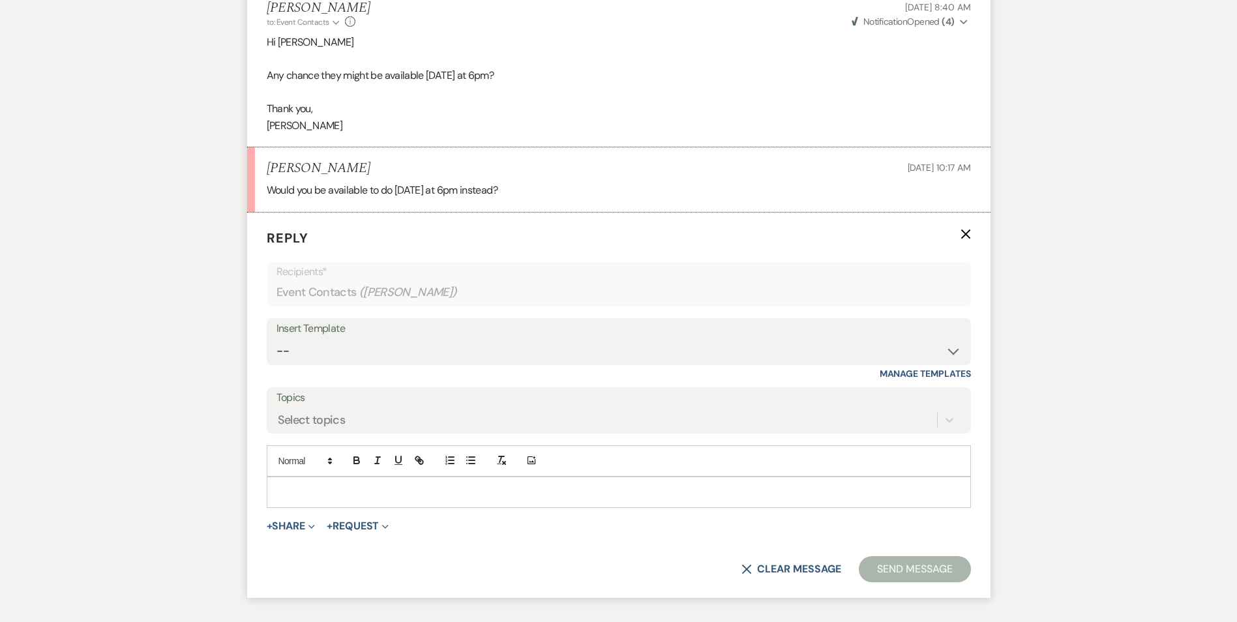
scroll to position [1845, 0]
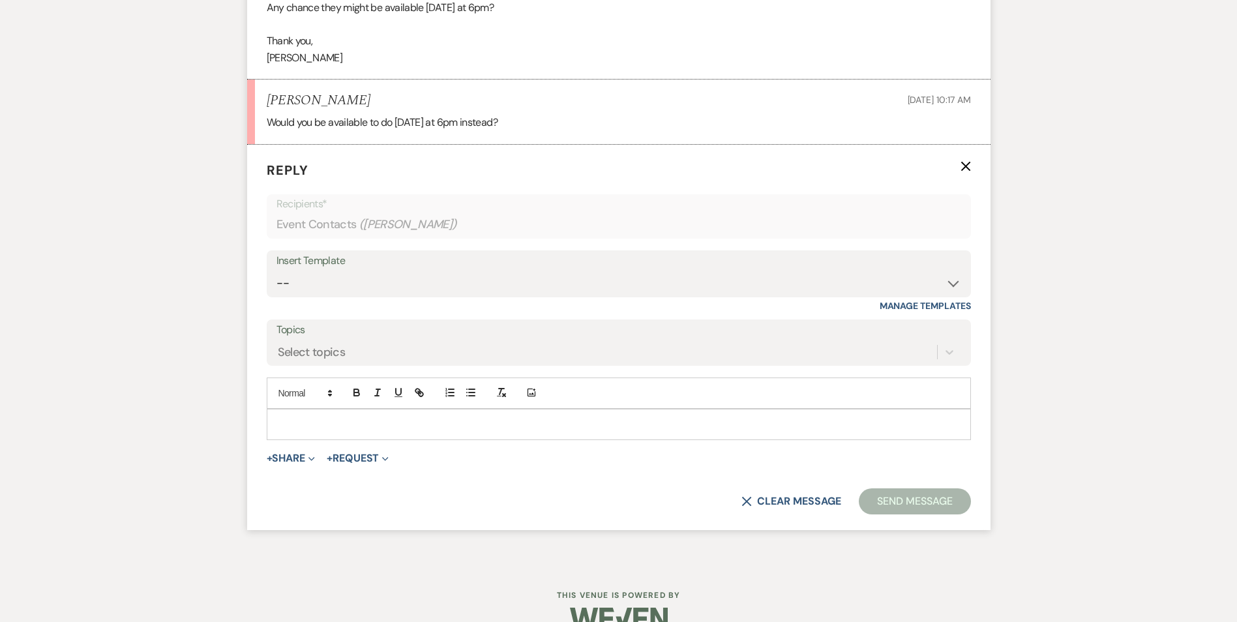
click at [338, 432] on p at bounding box center [618, 424] width 683 height 14
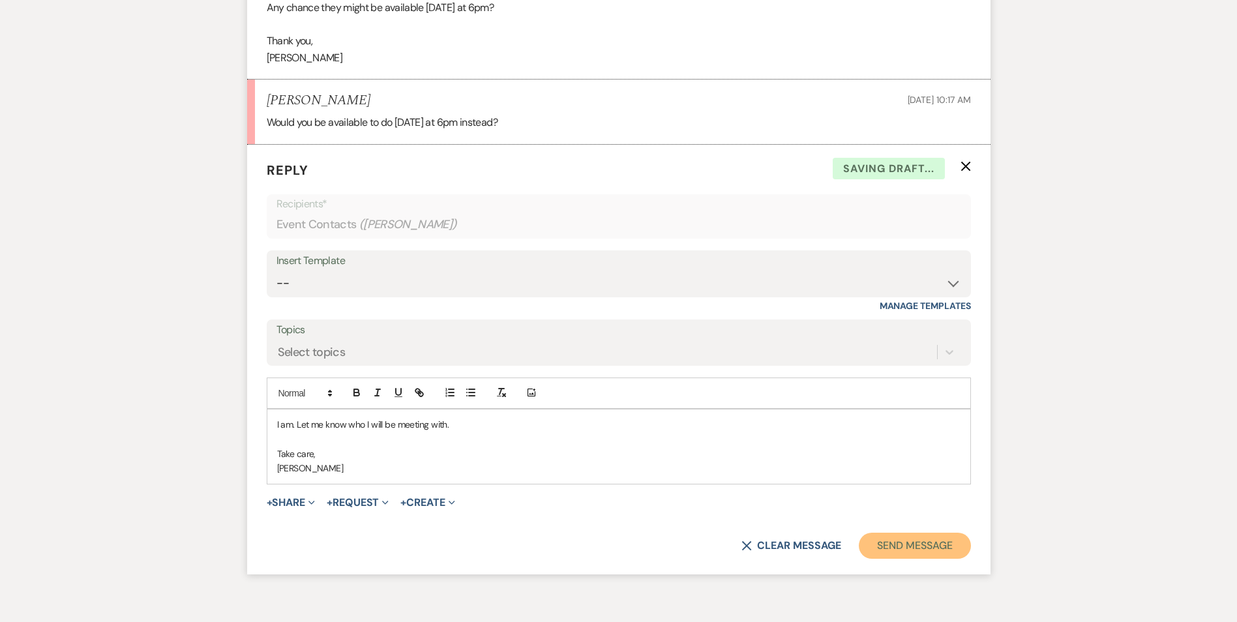
click at [877, 559] on button "Send Message" at bounding box center [914, 546] width 111 height 26
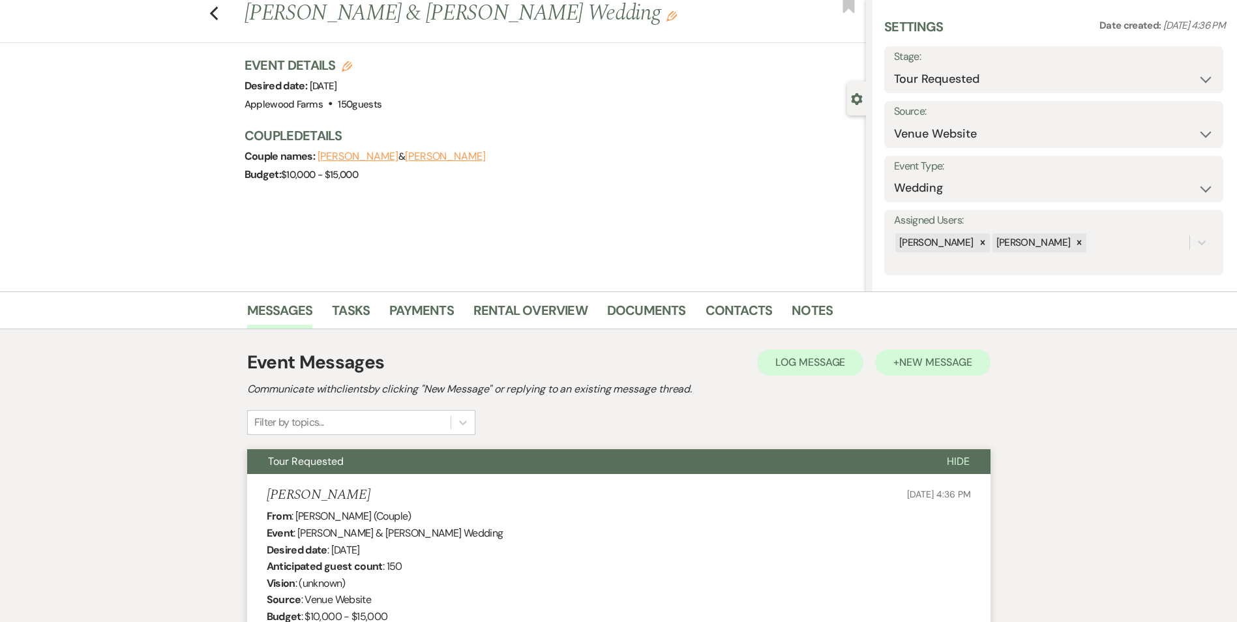
scroll to position [0, 0]
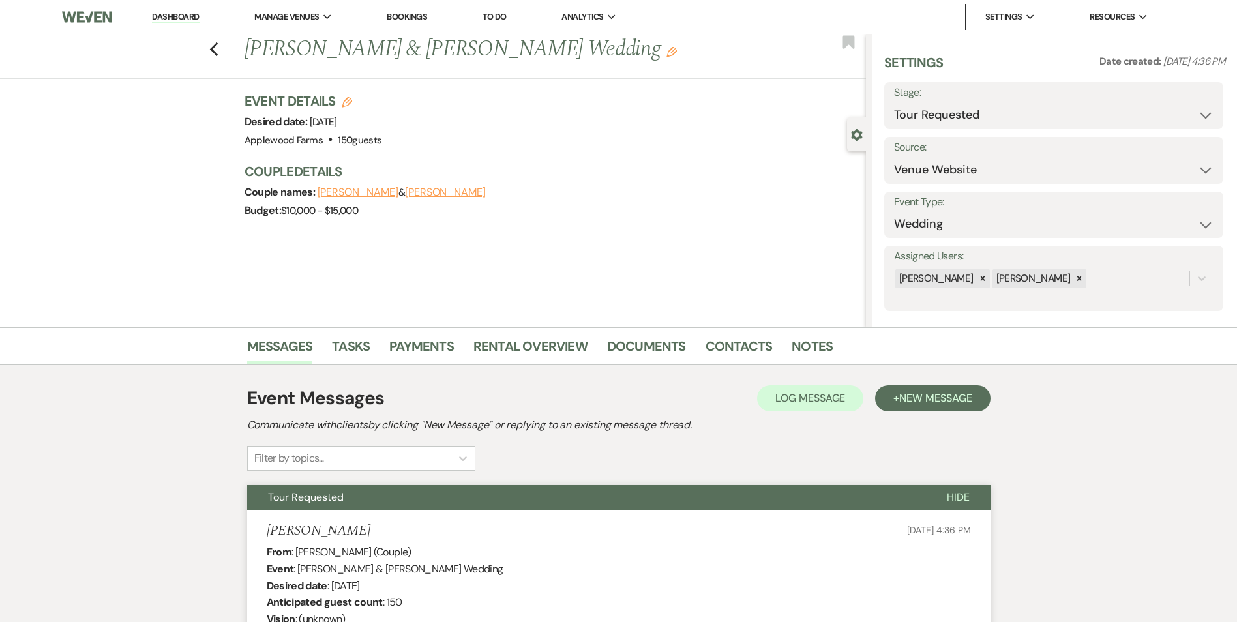
click at [164, 15] on link "Dashboard" at bounding box center [175, 17] width 47 height 12
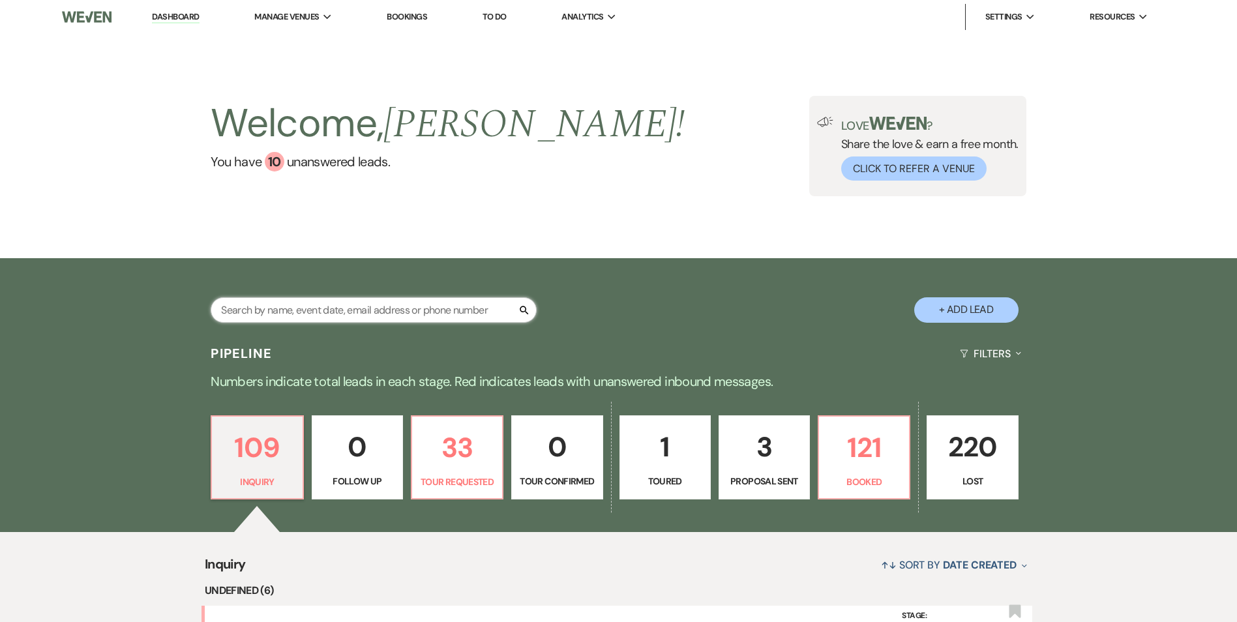
click at [445, 316] on input "text" at bounding box center [374, 309] width 326 height 25
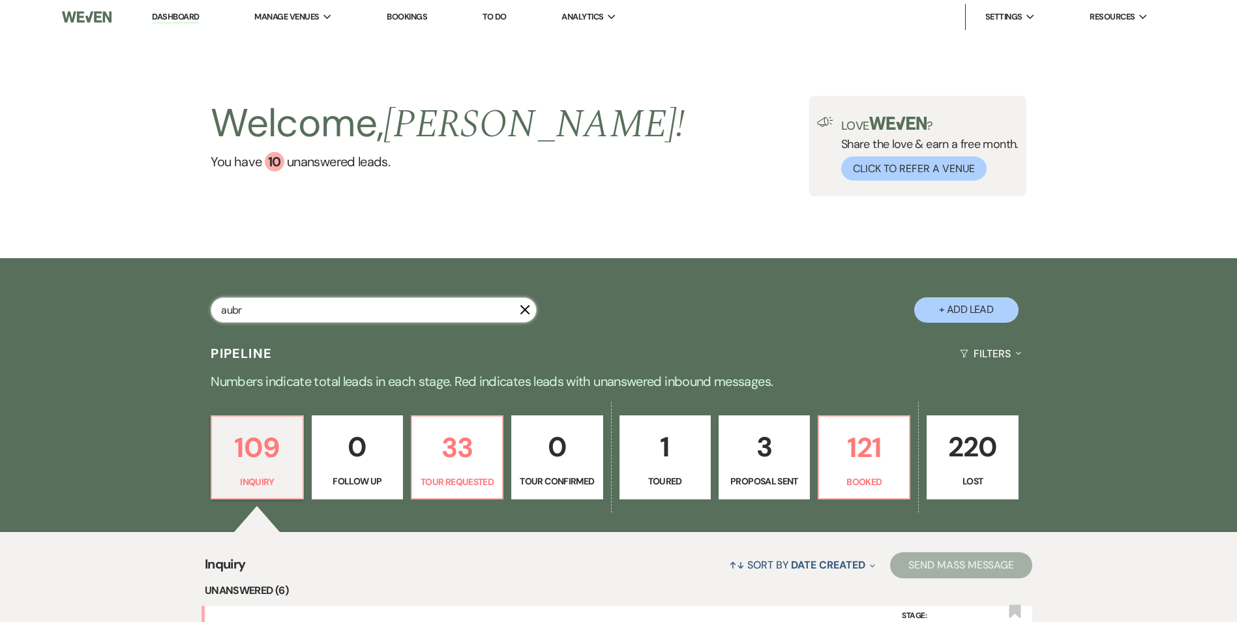
type input "aubre"
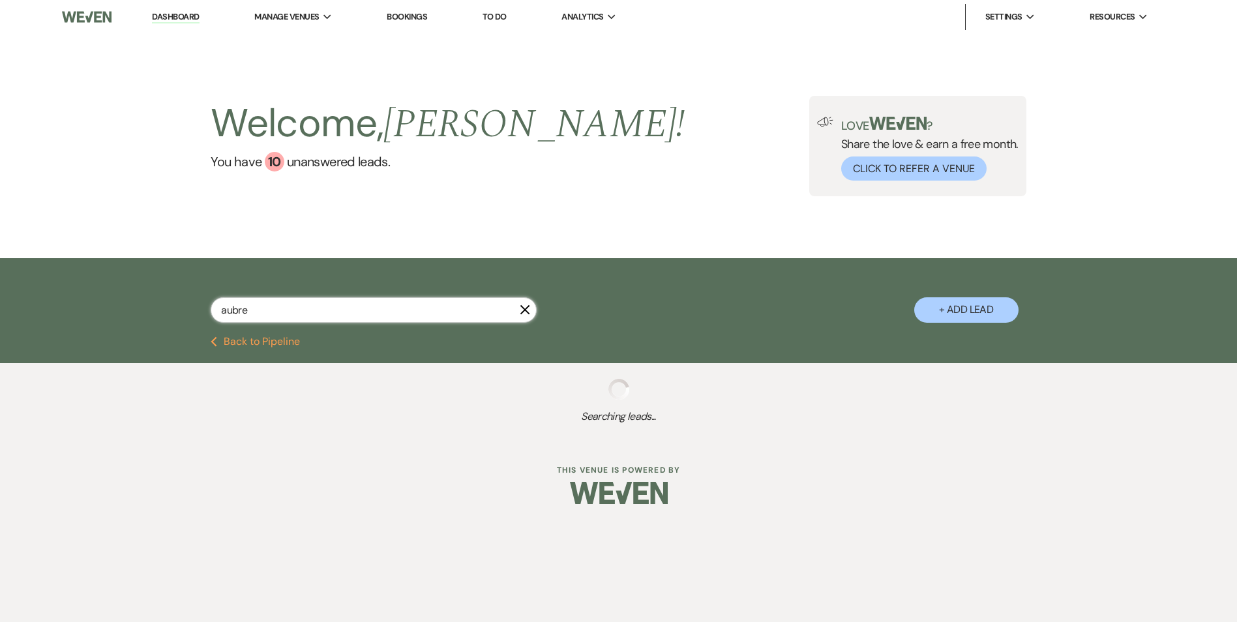
select select "8"
select select "5"
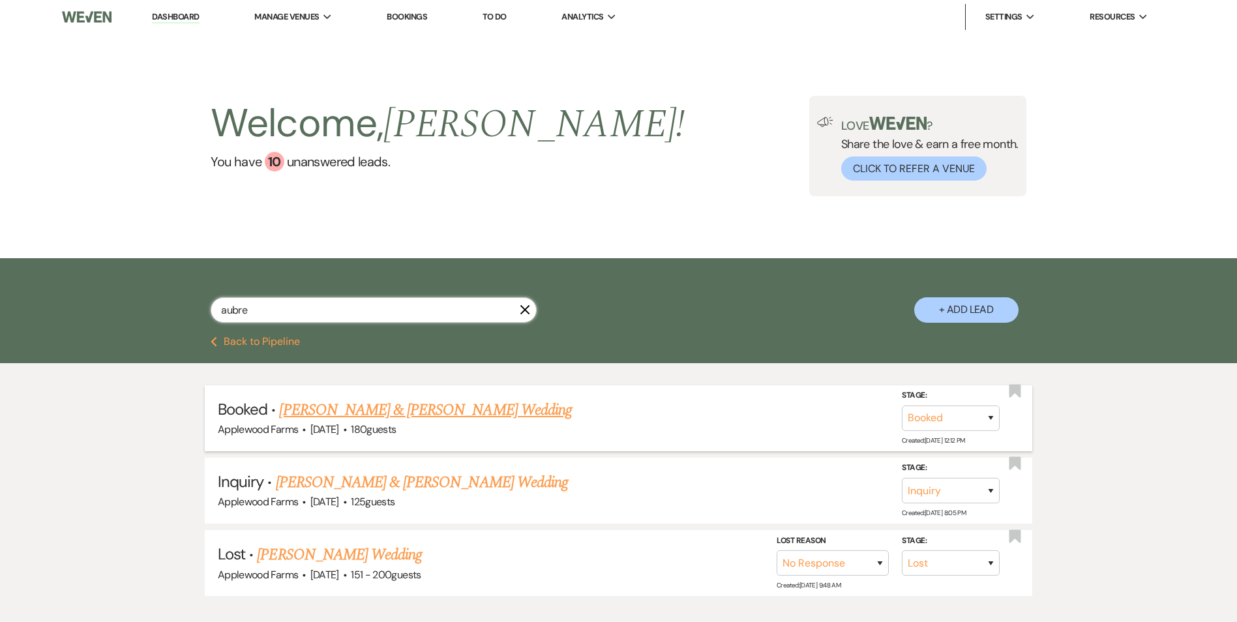
type input "aubre"
click at [456, 417] on link "Nathan Flikkema & Aubree Bond's Wedding" at bounding box center [425, 409] width 292 height 23
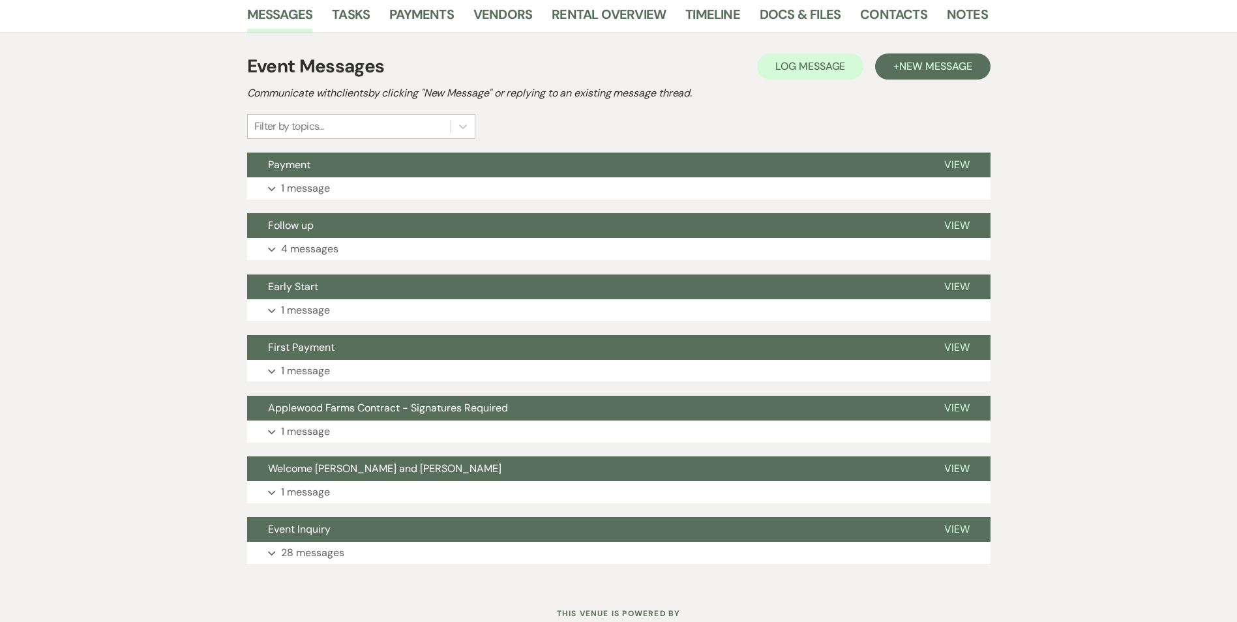
scroll to position [261, 0]
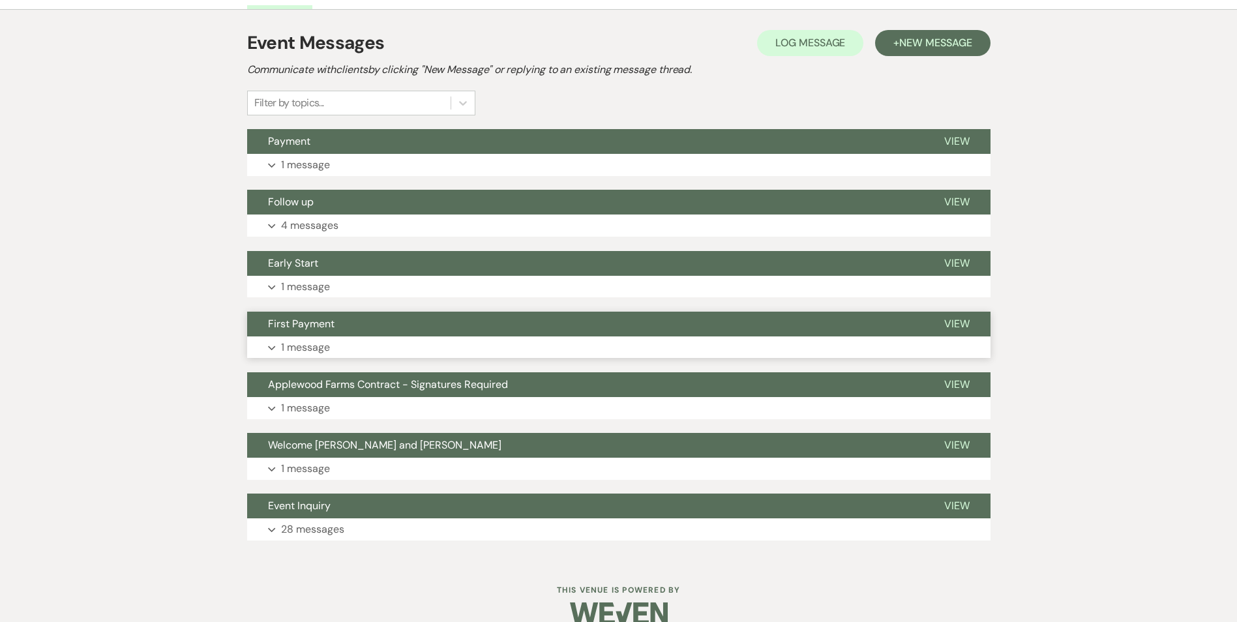
click at [288, 344] on p "1 message" at bounding box center [305, 347] width 49 height 17
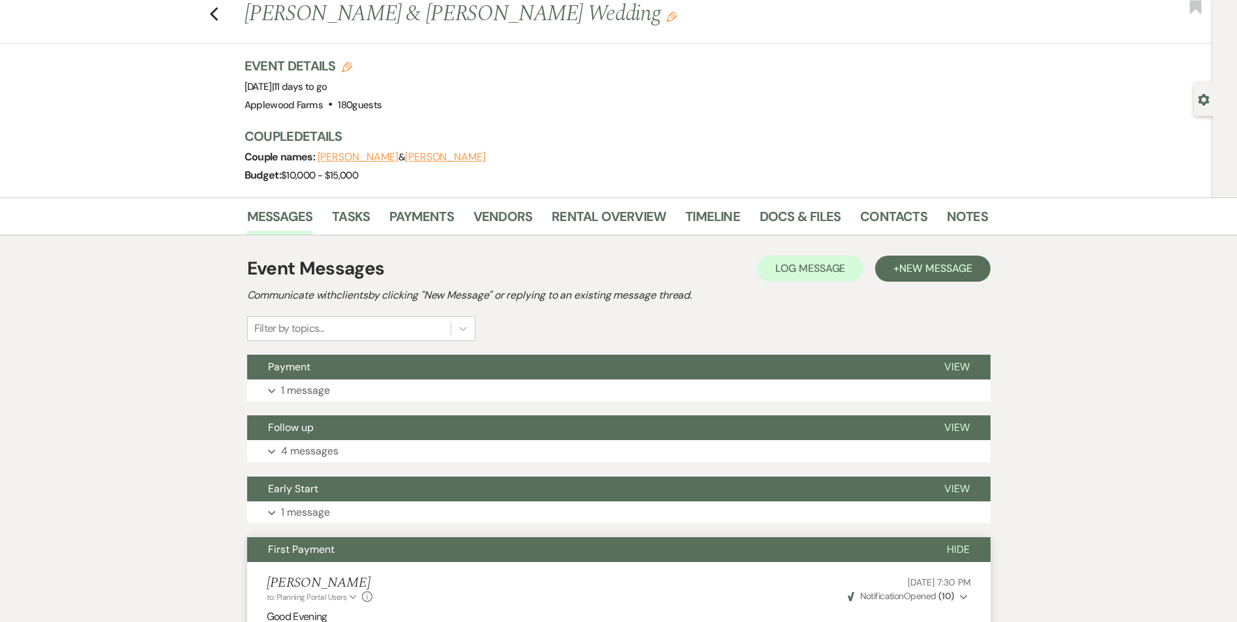
scroll to position [0, 0]
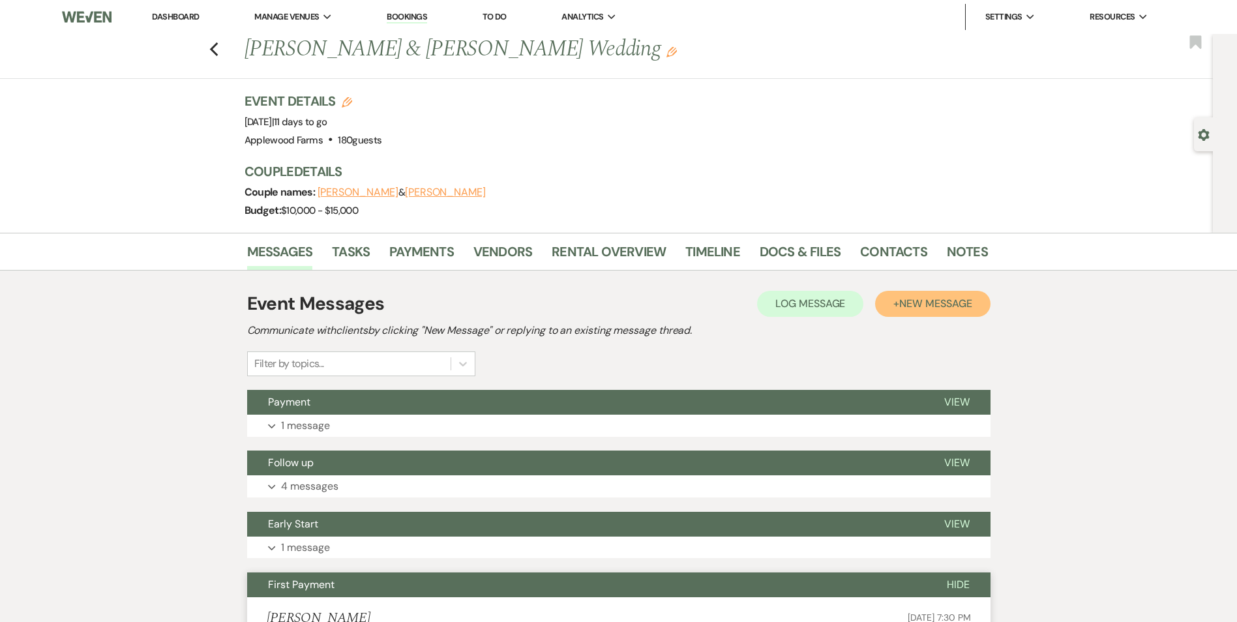
click at [930, 312] on button "+ New Message" at bounding box center [932, 304] width 115 height 26
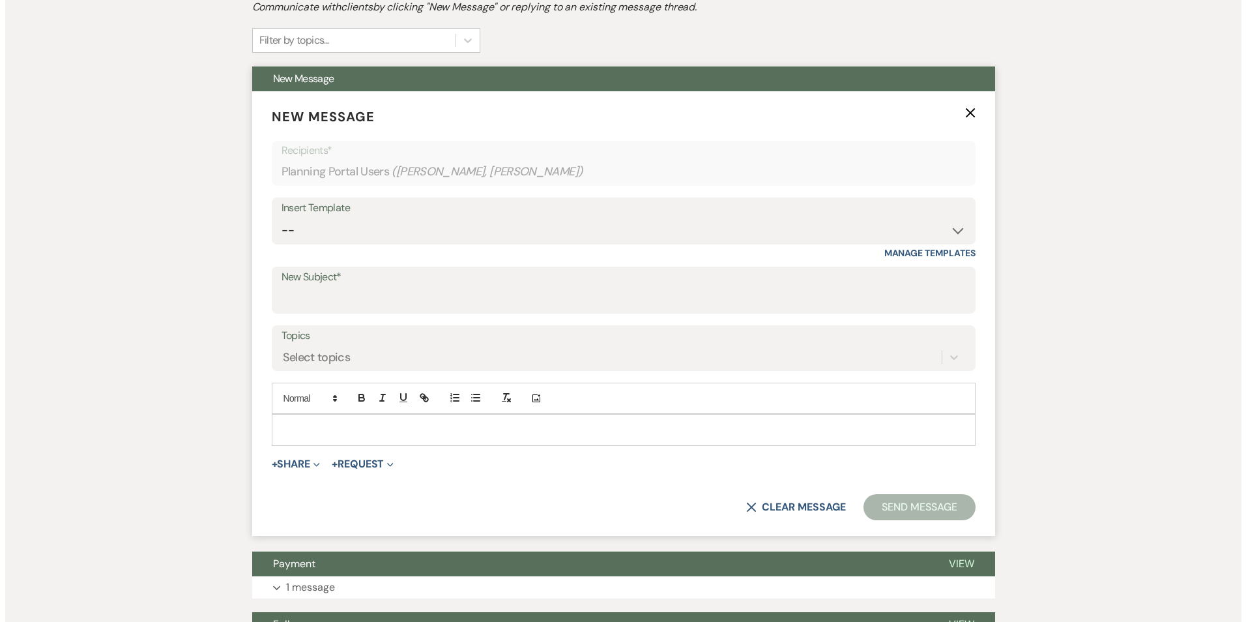
scroll to position [326, 0]
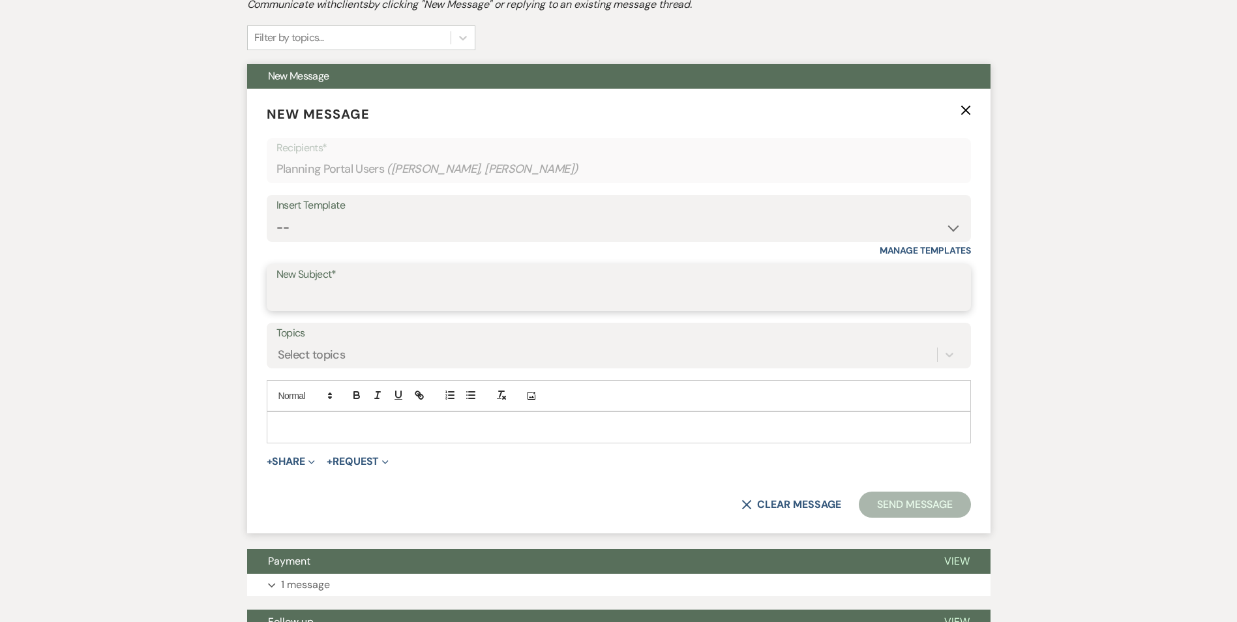
click at [351, 288] on input "New Subject*" at bounding box center [618, 296] width 684 height 25
type input "Applewood Farms Reminders/Required Task"
click at [308, 463] on span "Expand" at bounding box center [310, 461] width 10 height 14
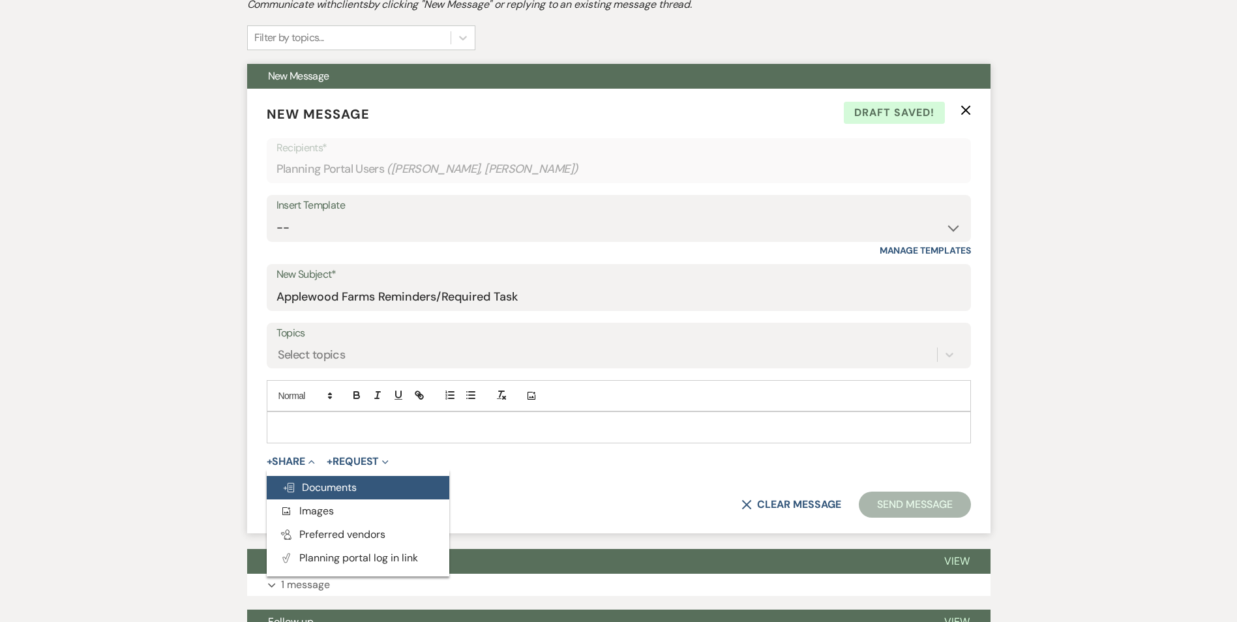
click at [312, 480] on button "Doc Upload Documents" at bounding box center [358, 487] width 183 height 23
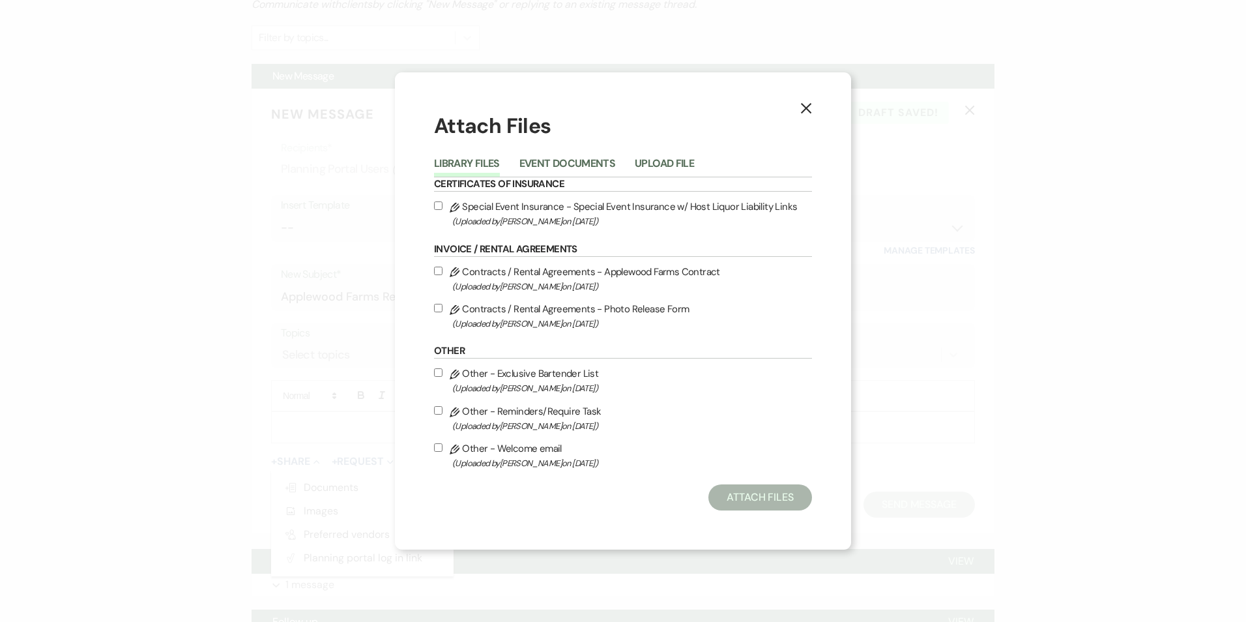
click at [441, 410] on input "Pencil Other - Reminders/Require Task (Uploaded by Karie Robbins on May 15th, 2…" at bounding box center [438, 410] width 8 height 8
checkbox input "true"
click at [741, 489] on button "Attach Files" at bounding box center [761, 497] width 104 height 26
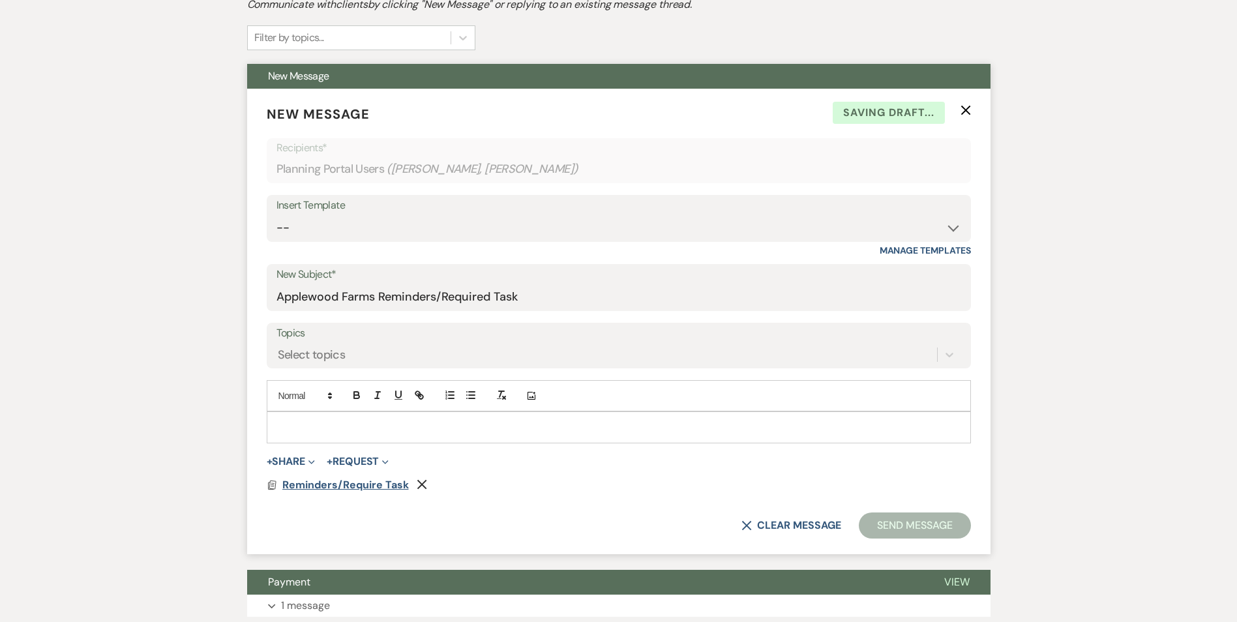
click at [372, 490] on span "Reminders/Require Task" at bounding box center [345, 485] width 126 height 14
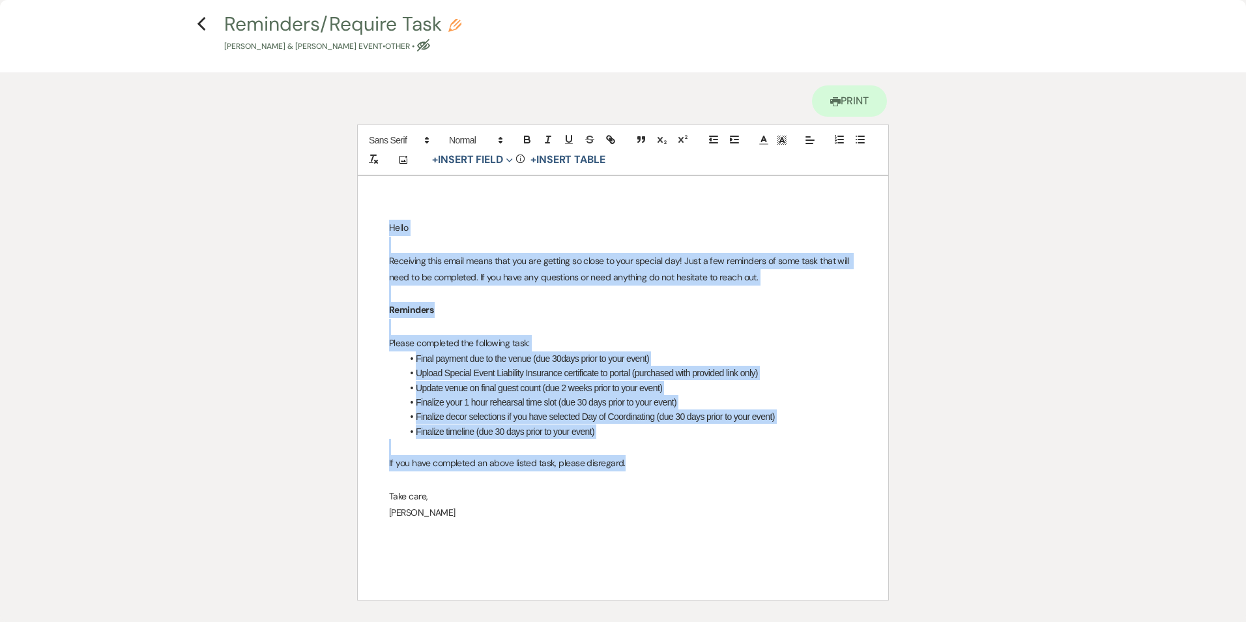
scroll to position [38, 0]
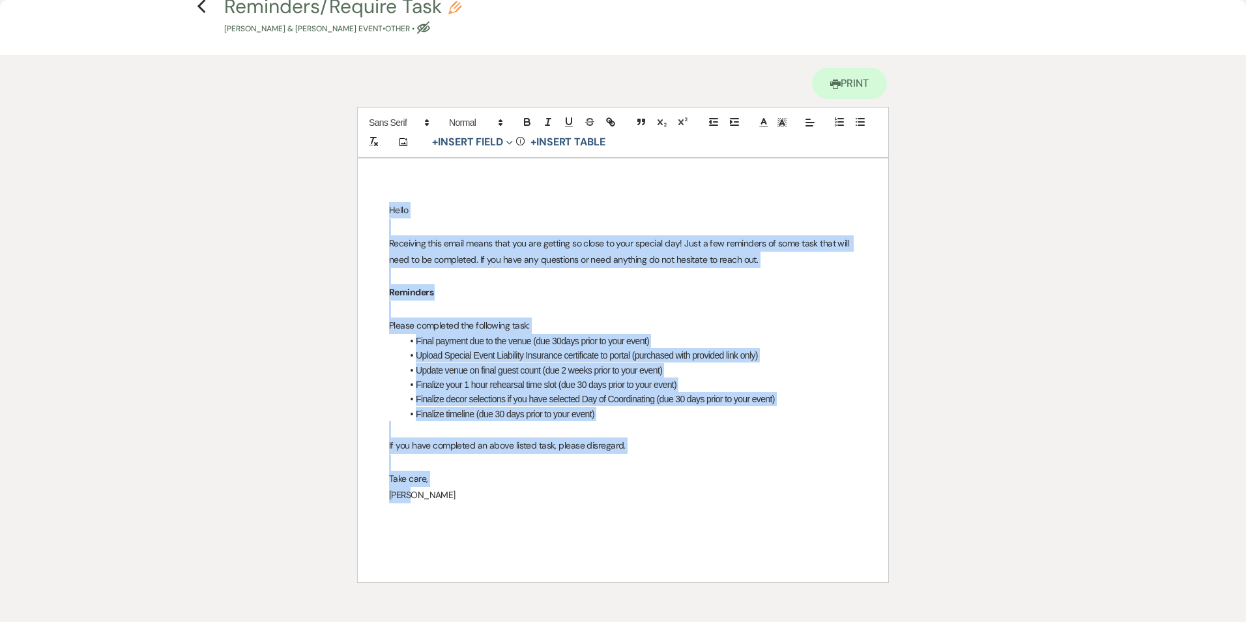
drag, startPoint x: 386, startPoint y: 246, endPoint x: 539, endPoint y: 432, distance: 240.8
click at [617, 494] on div "Hello Receiving this email means that you are getting so close to your special …" at bounding box center [623, 370] width 531 height 424
copy div "Hello Receiving this email means that you are getting so close to your special …"
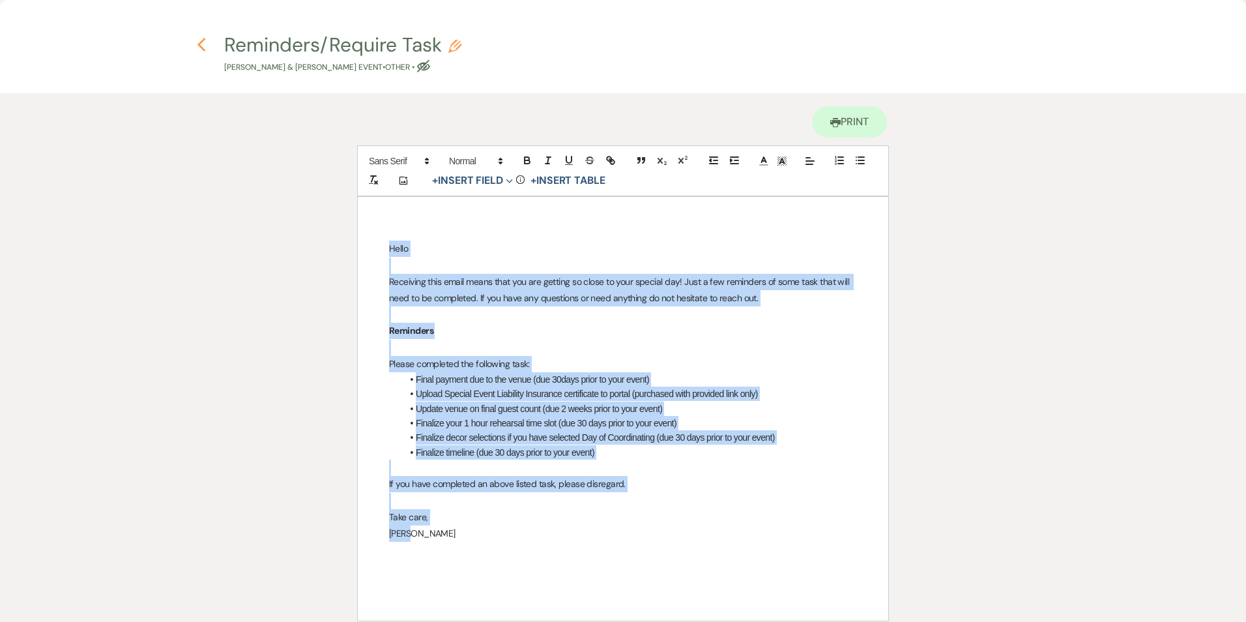
click at [203, 44] on icon "Previous" at bounding box center [202, 45] width 10 height 16
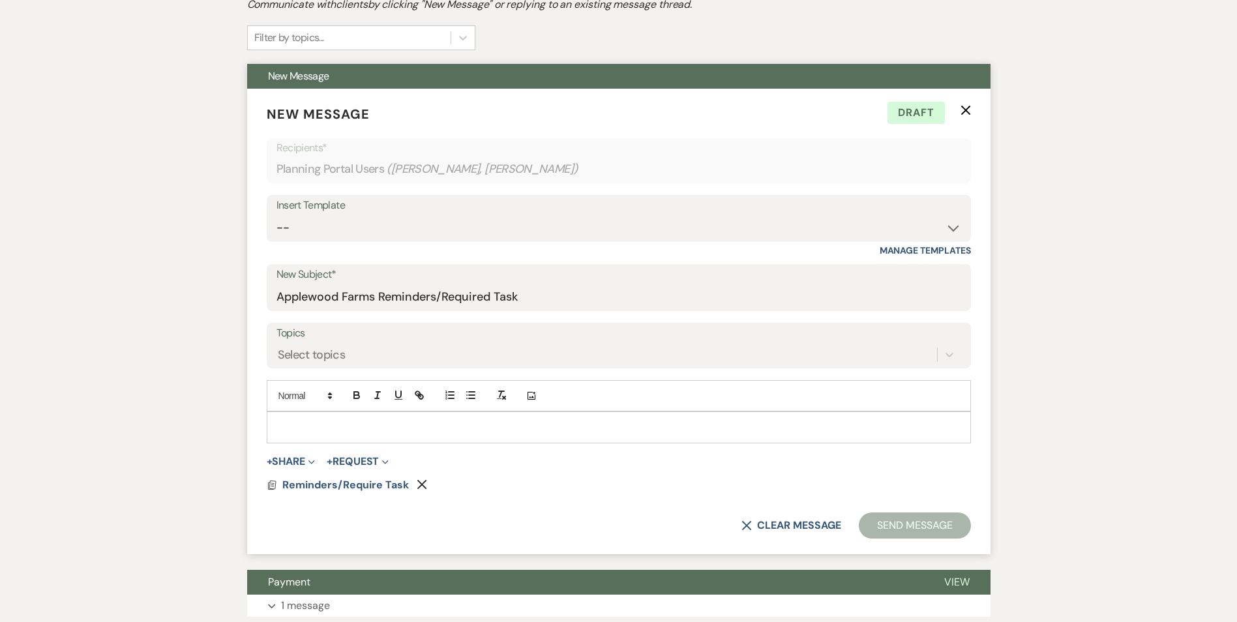
click at [417, 485] on icon "Remove" at bounding box center [422, 484] width 10 height 10
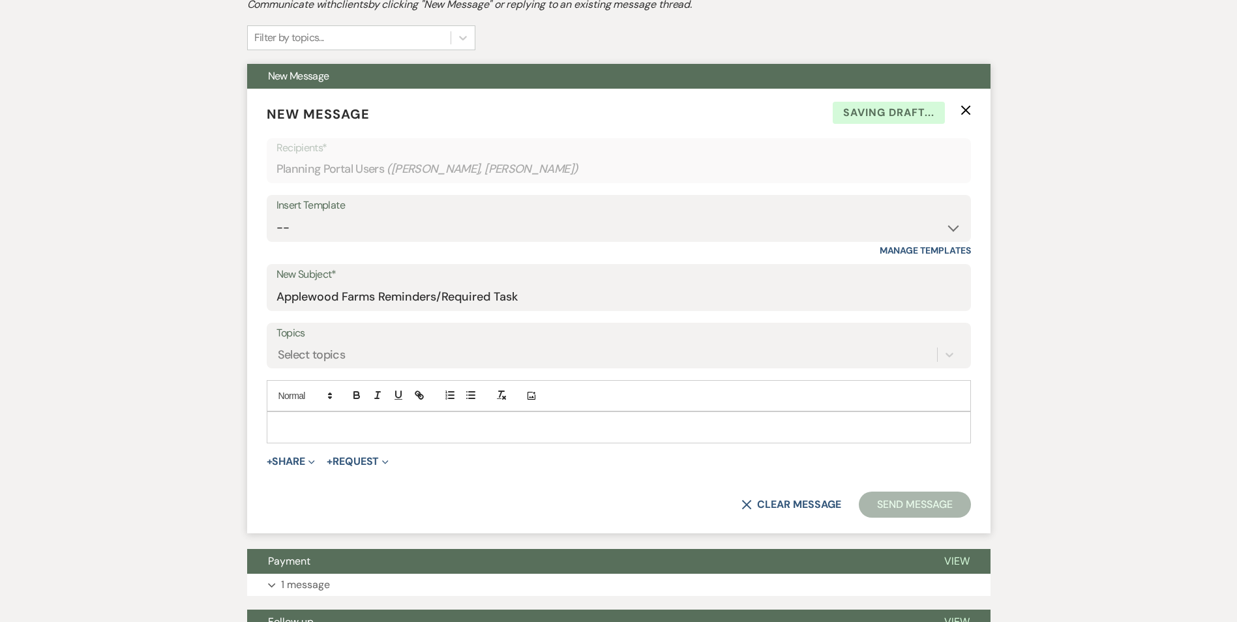
click at [312, 424] on p at bounding box center [618, 427] width 683 height 14
paste div
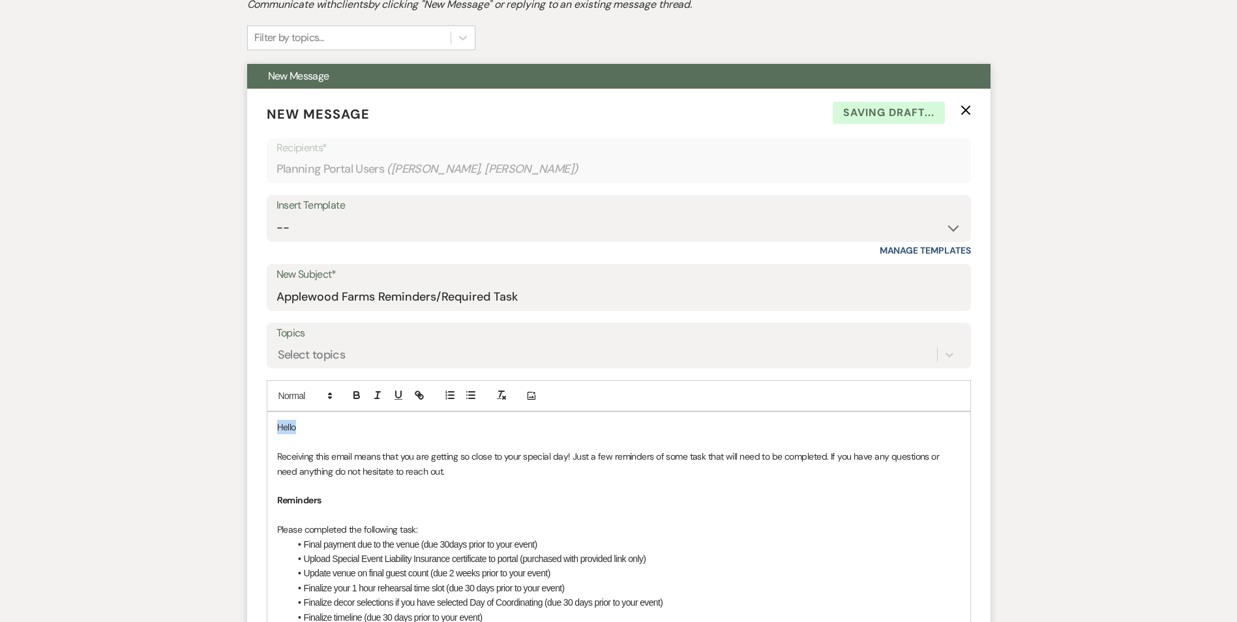
drag, startPoint x: 301, startPoint y: 425, endPoint x: 273, endPoint y: 417, distance: 29.1
click at [273, 417] on div "Hello Receiving this email means that you are getting so close to your special …" at bounding box center [618, 558] width 703 height 293
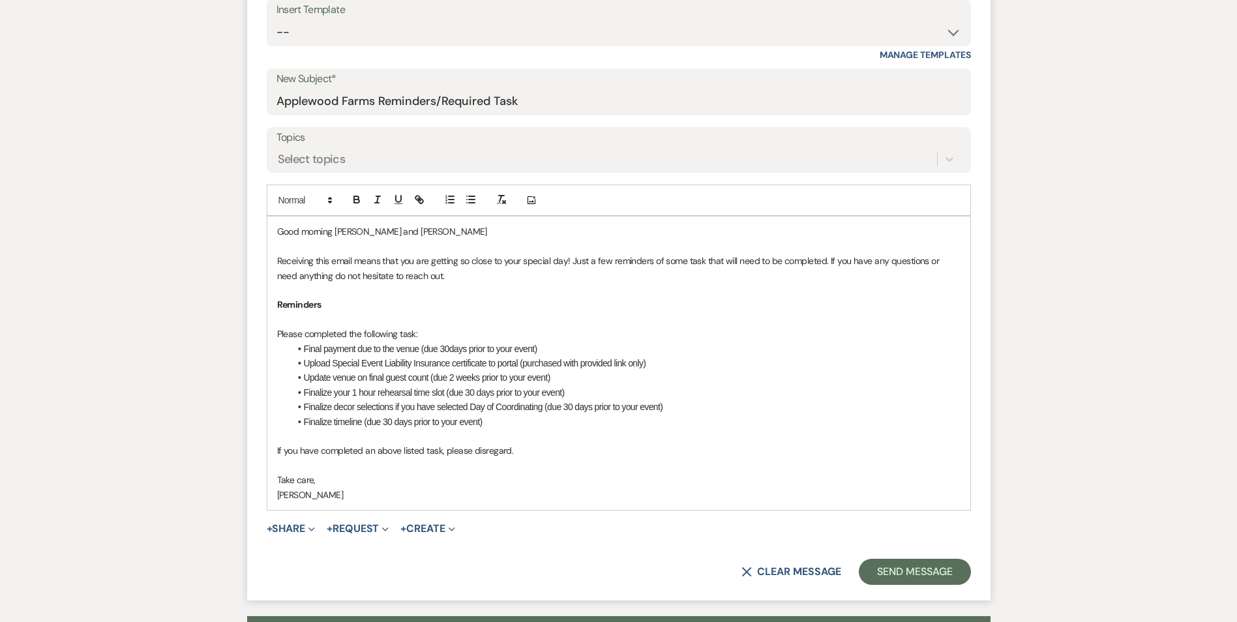
scroll to position [587, 0]
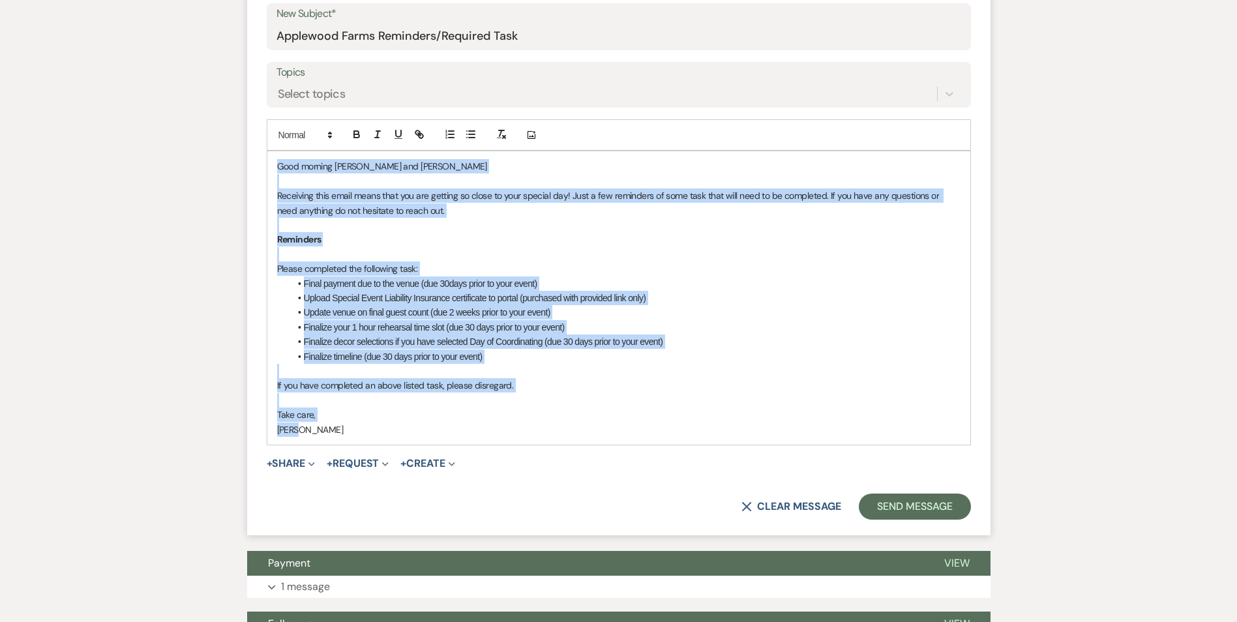
drag, startPoint x: 304, startPoint y: 435, endPoint x: 277, endPoint y: 164, distance: 272.6
click at [277, 164] on div "Good morning Aubree and Nathan Receiving this email means that you are getting …" at bounding box center [618, 297] width 703 height 293
click at [881, 397] on p at bounding box center [618, 400] width 683 height 14
drag, startPoint x: 314, startPoint y: 428, endPoint x: 272, endPoint y: 167, distance: 264.2
click at [272, 167] on div "Good morning Aubree and Nathan Receiving this email means that you are getting …" at bounding box center [618, 297] width 703 height 293
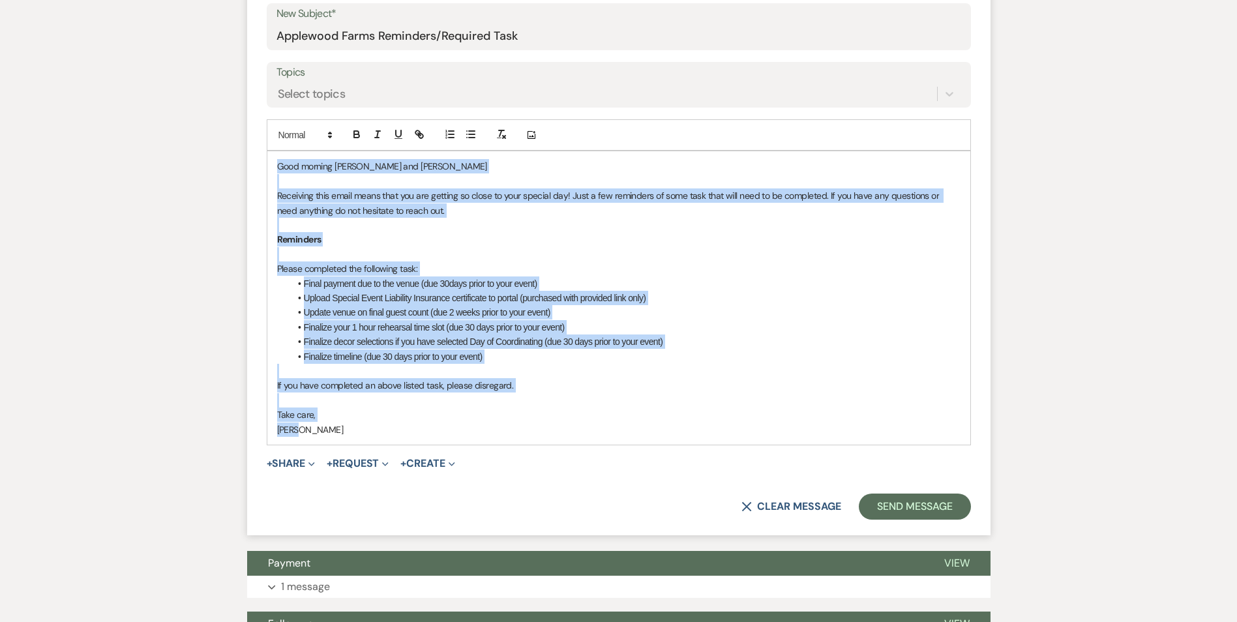
copy div "Good morning Aubree and Nathan Receiving this email means that you are getting …"
click at [913, 510] on button "Send Message" at bounding box center [914, 506] width 111 height 26
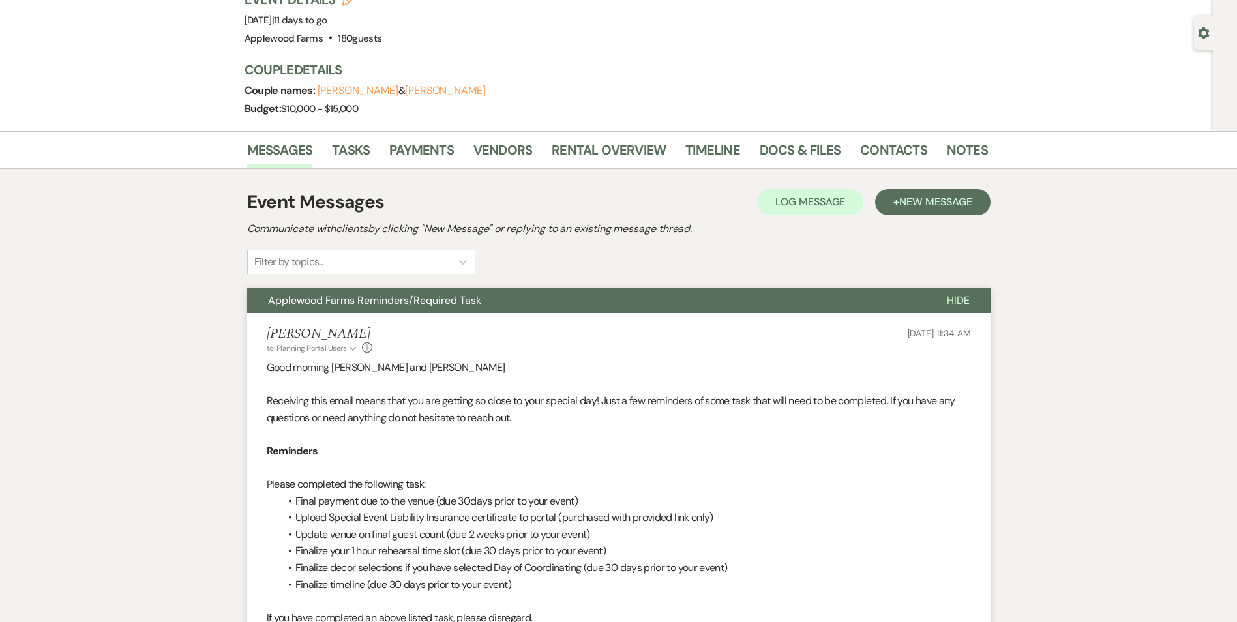
scroll to position [0, 0]
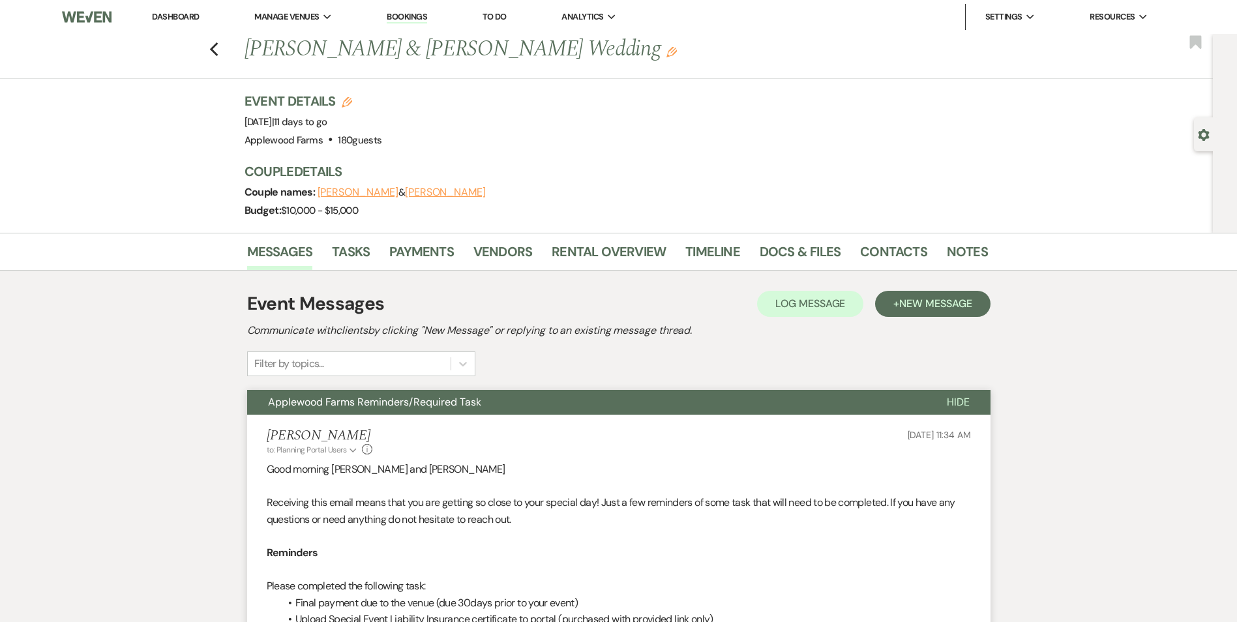
click at [184, 16] on link "Dashboard" at bounding box center [175, 16] width 47 height 11
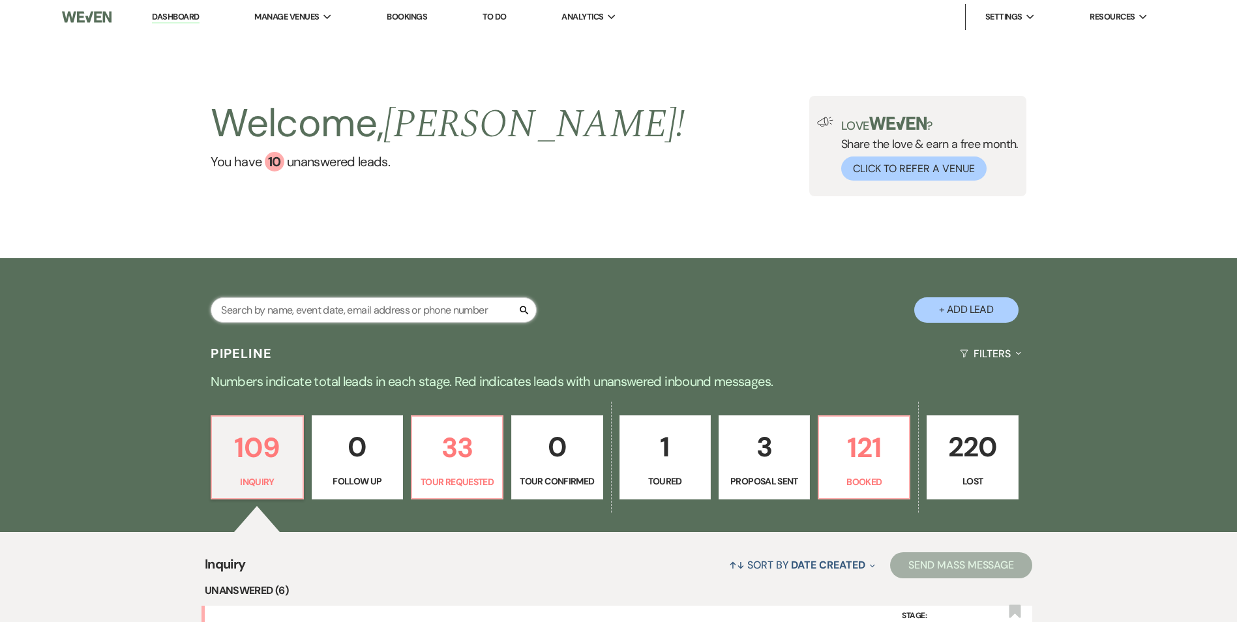
click at [376, 312] on input "text" at bounding box center [374, 309] width 326 height 25
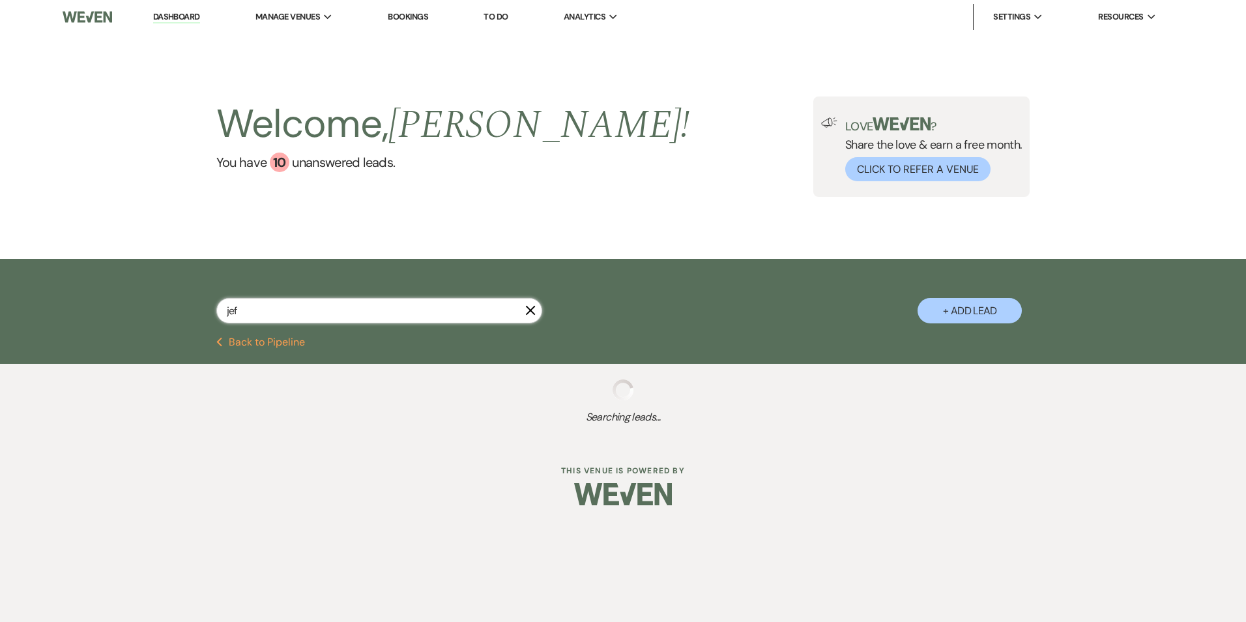
type input "jeff"
select select "8"
select select "5"
select select "8"
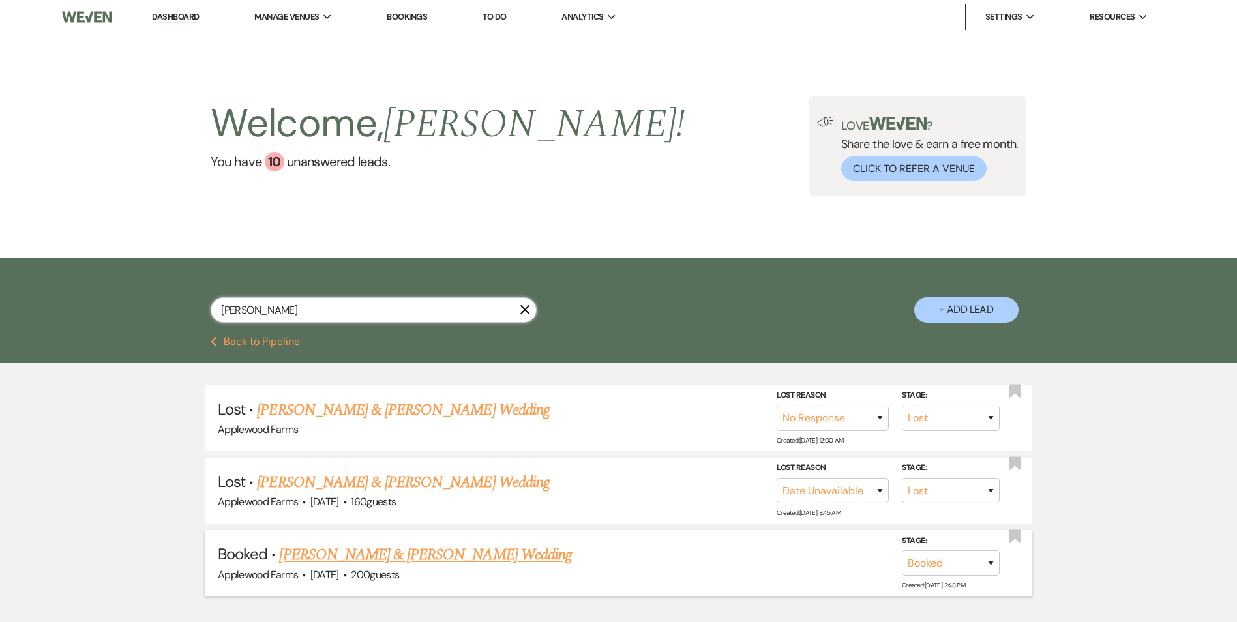
type input "jeff"
click at [423, 556] on link "Jeffrey Puehler & Sydney Gladding's Wedding" at bounding box center [425, 554] width 292 height 23
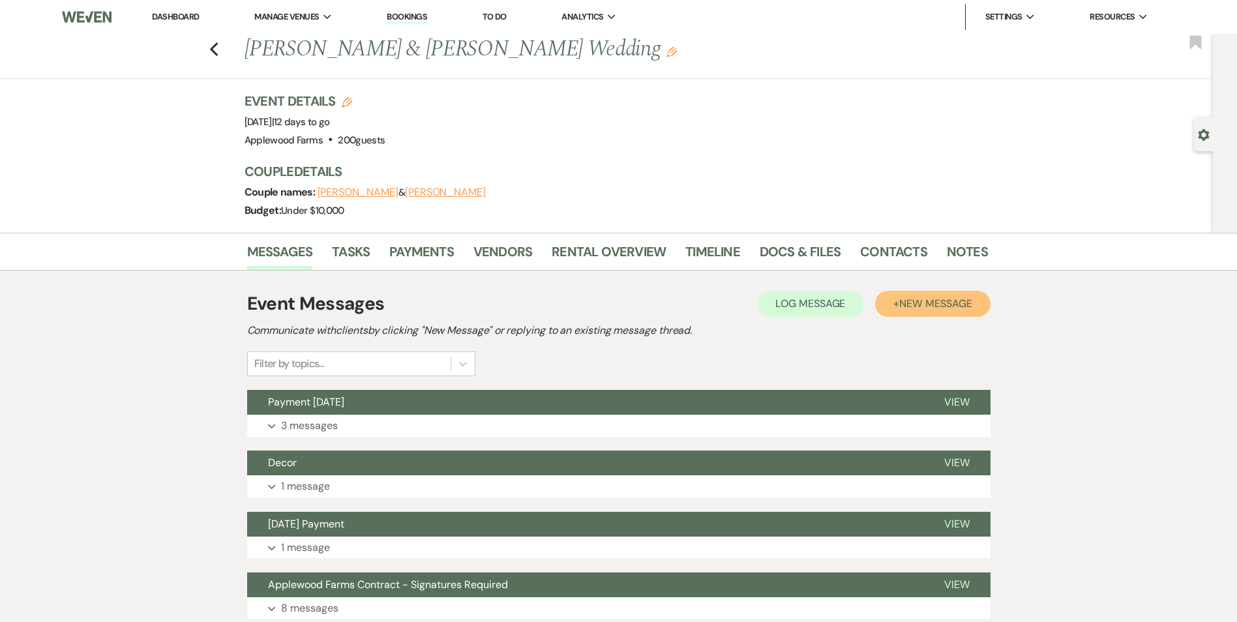
click at [929, 312] on button "+ New Message" at bounding box center [932, 304] width 115 height 26
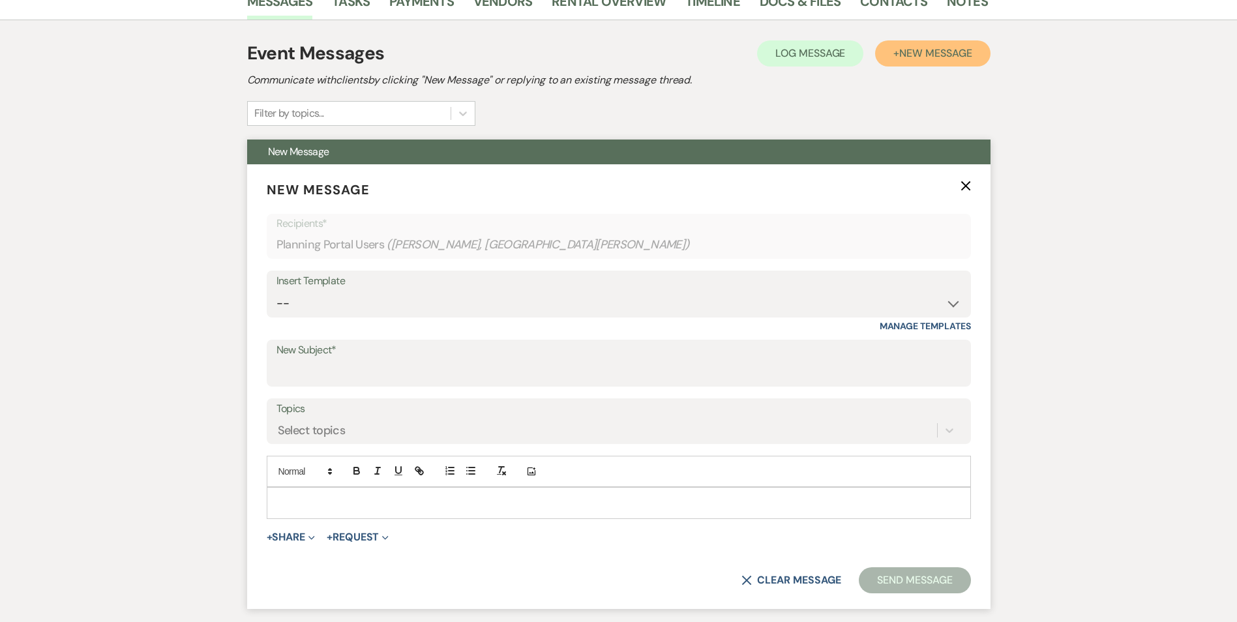
scroll to position [261, 0]
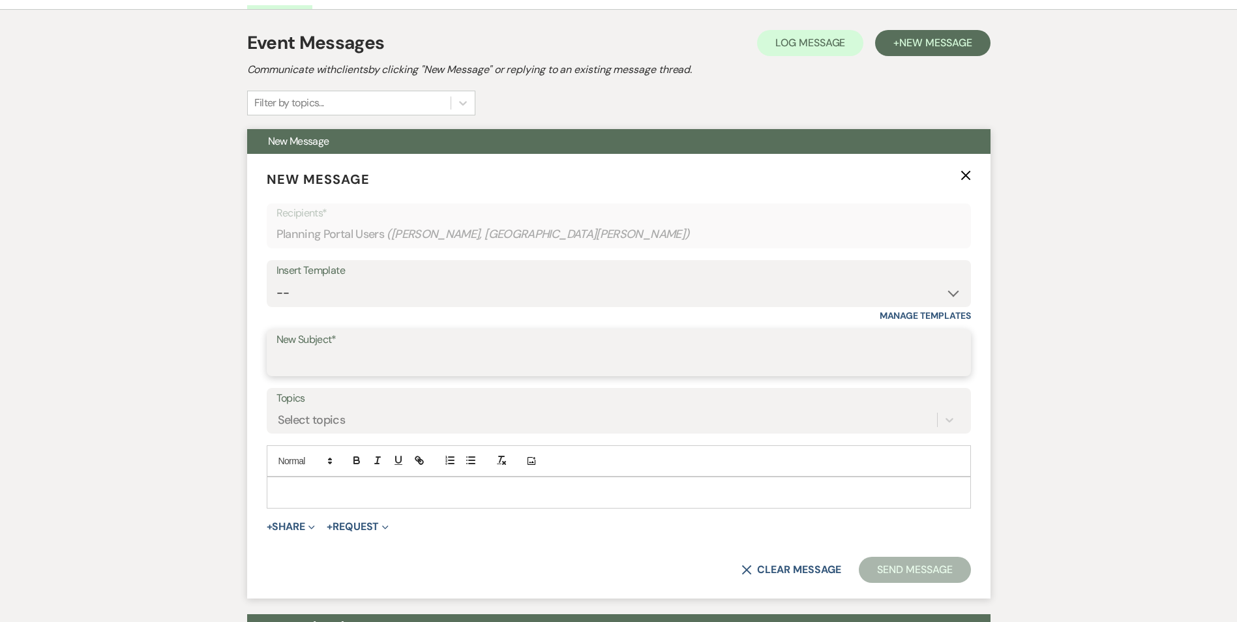
click at [342, 354] on input "New Subject*" at bounding box center [618, 361] width 684 height 25
type input "Applewood Farms Reminders/Required Task"
click at [308, 493] on p at bounding box center [618, 492] width 683 height 14
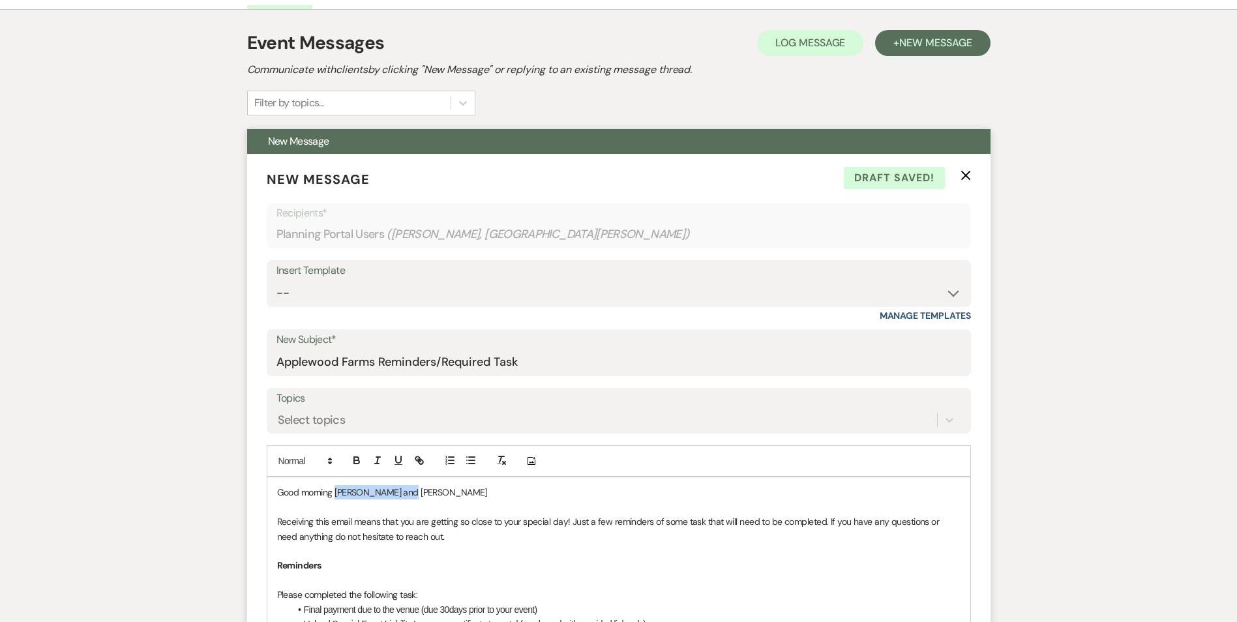
drag, startPoint x: 413, startPoint y: 494, endPoint x: 336, endPoint y: 495, distance: 76.9
click at [336, 495] on p "Good morning Aubree and Nathan" at bounding box center [618, 492] width 683 height 14
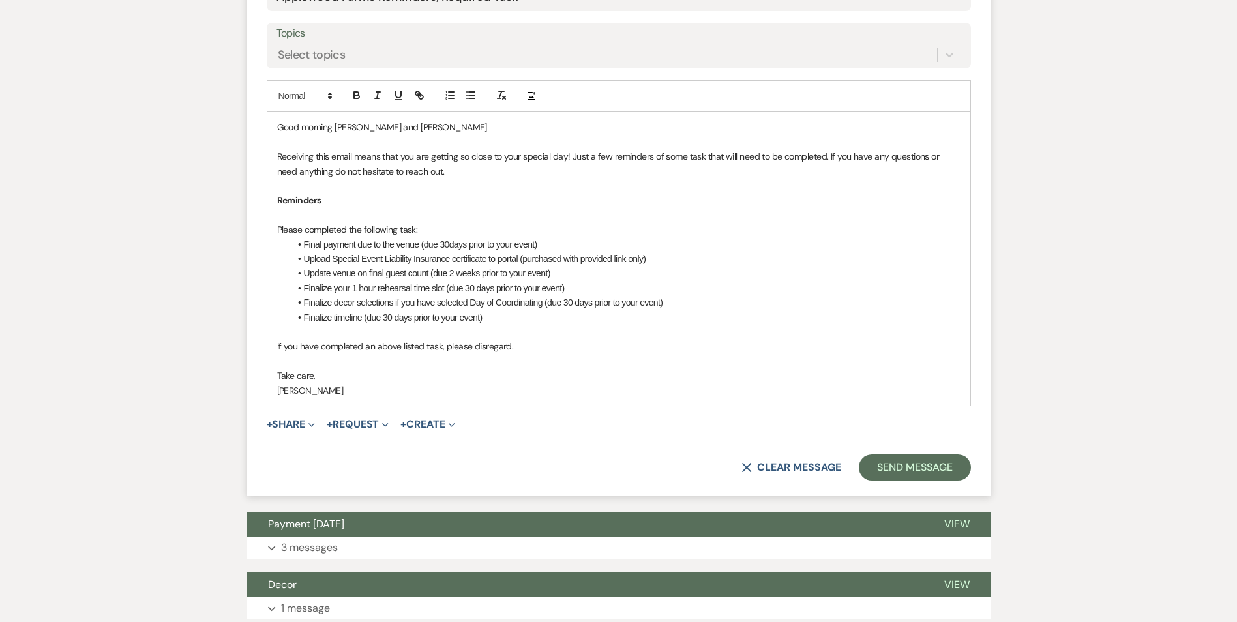
scroll to position [717, 0]
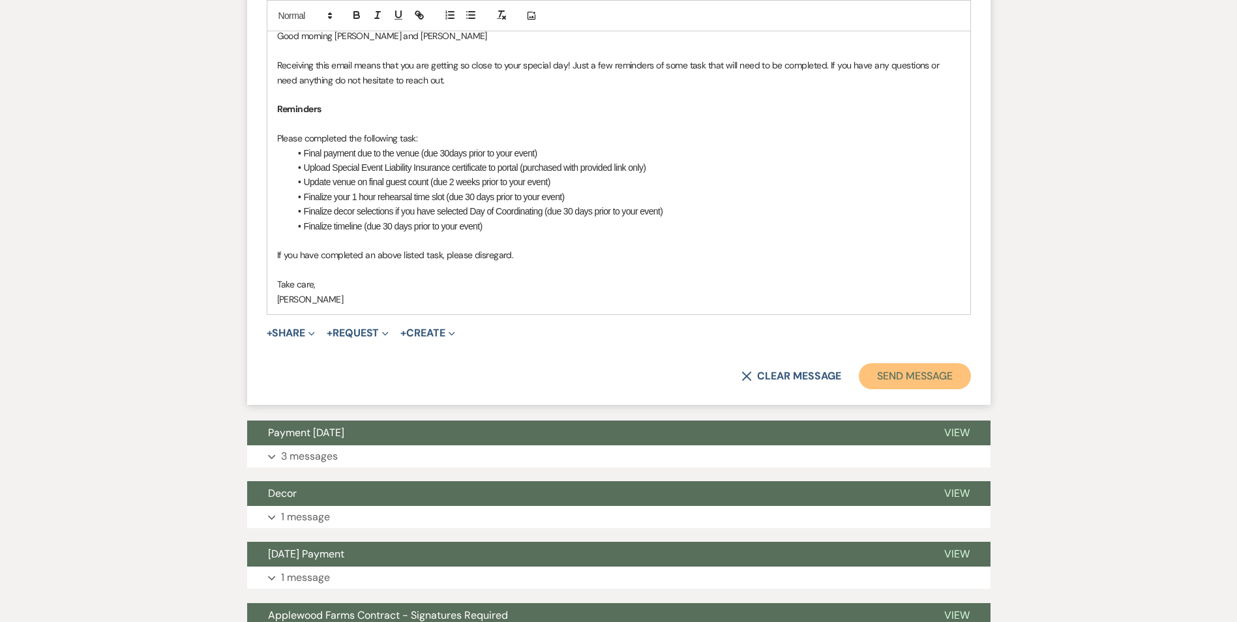
click at [928, 382] on button "Send Message" at bounding box center [914, 376] width 111 height 26
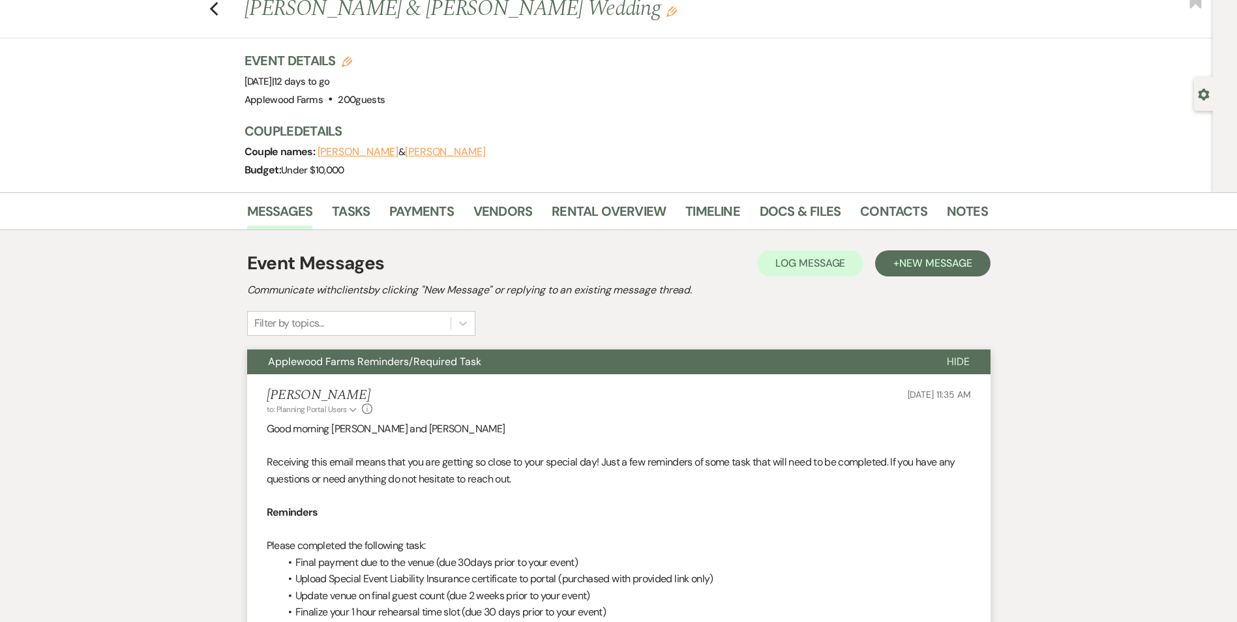
scroll to position [0, 0]
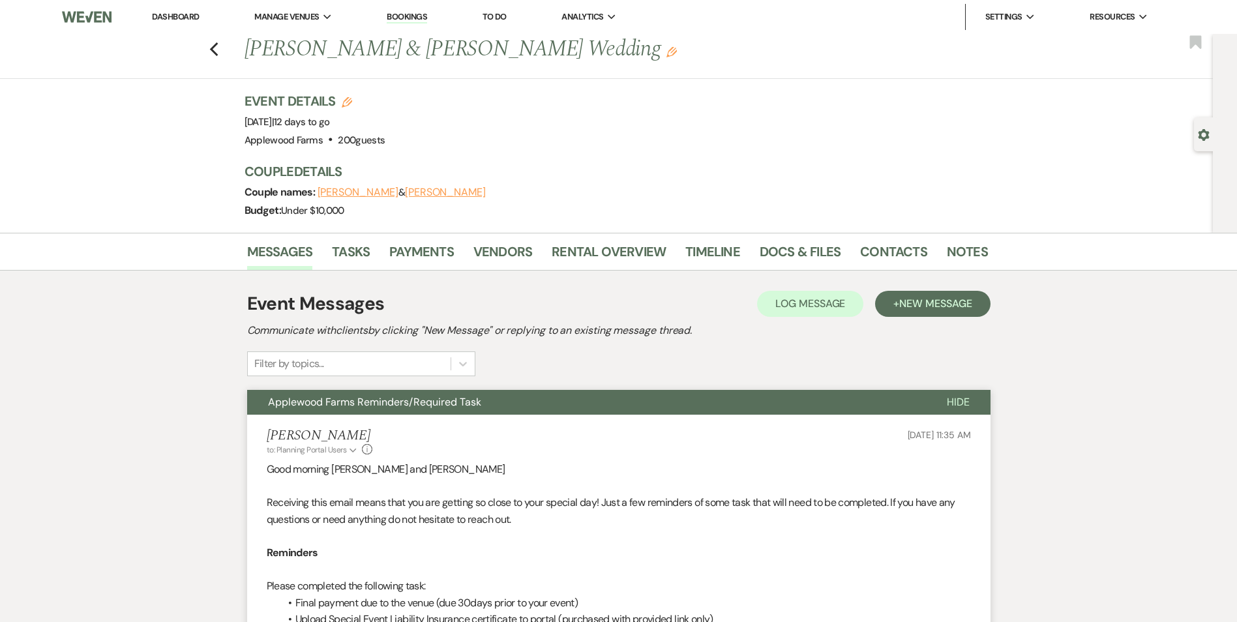
select select "8"
select select "5"
select select "8"
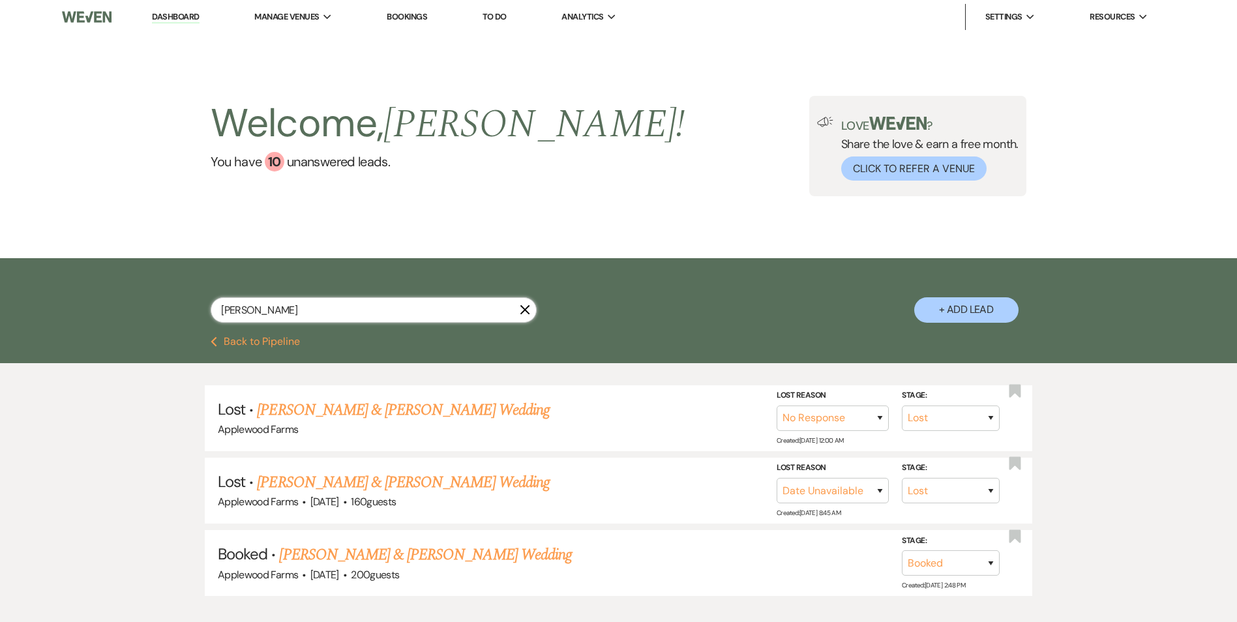
drag, startPoint x: 286, startPoint y: 303, endPoint x: 205, endPoint y: 306, distance: 80.2
click at [205, 306] on div "jeff X + Add Lead" at bounding box center [618, 299] width 939 height 68
type input "brooke"
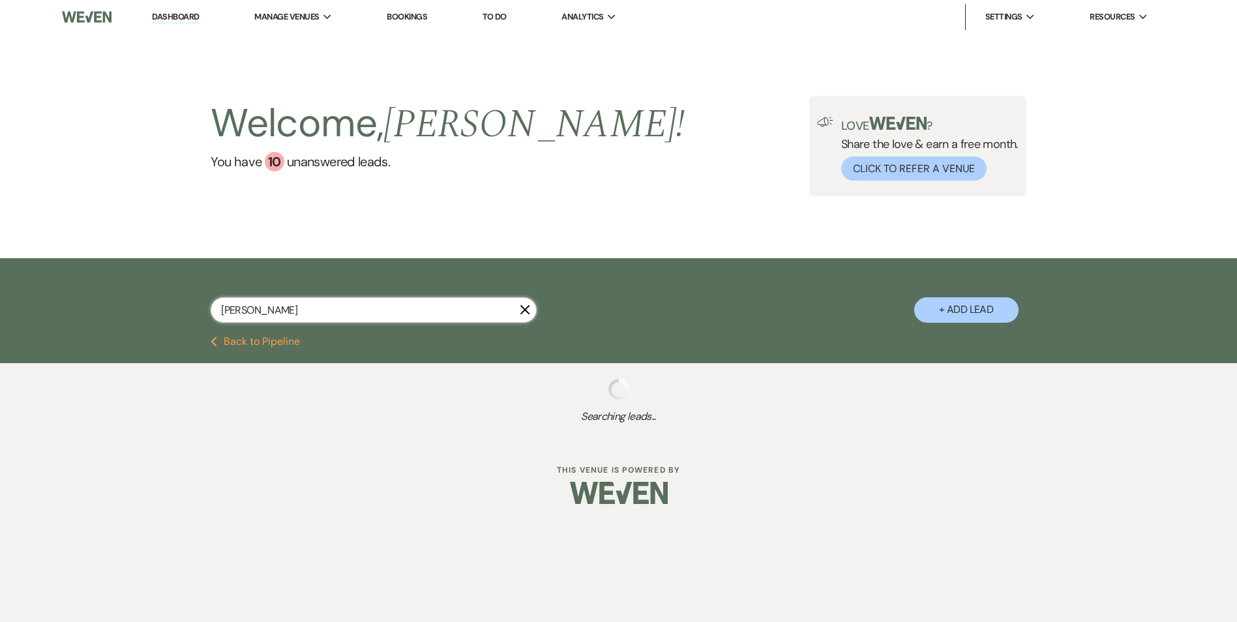
select select "2"
select select "8"
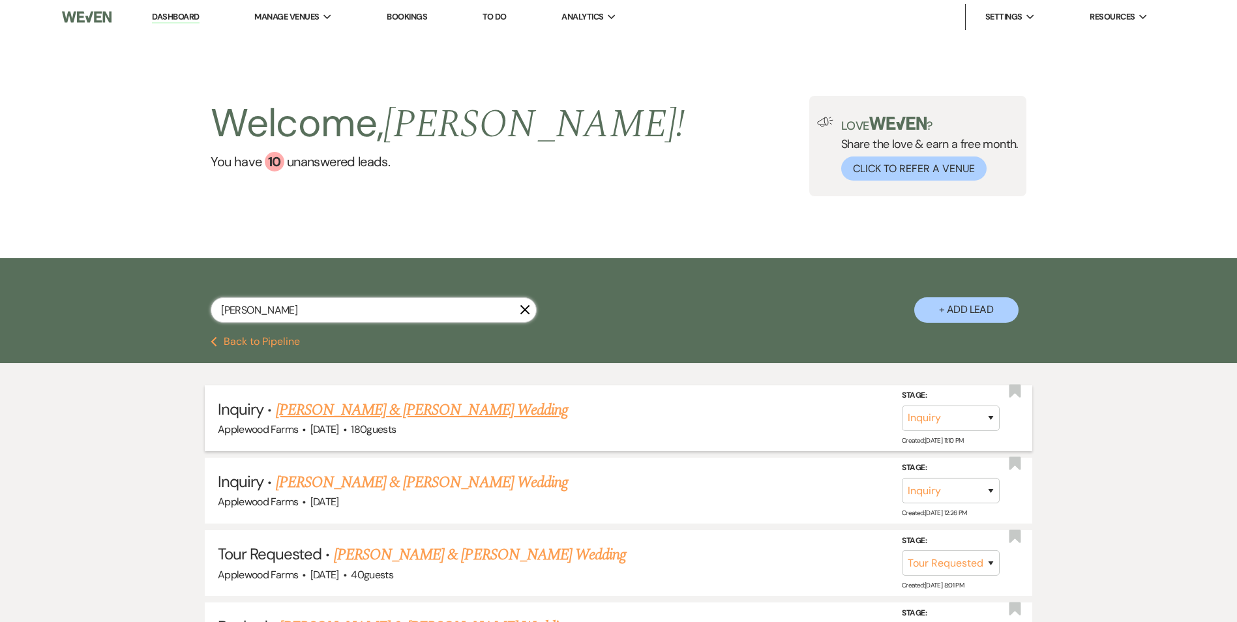
type input "brooke"
click at [344, 407] on link "[PERSON_NAME] & [PERSON_NAME] Wedding" at bounding box center [422, 409] width 292 height 23
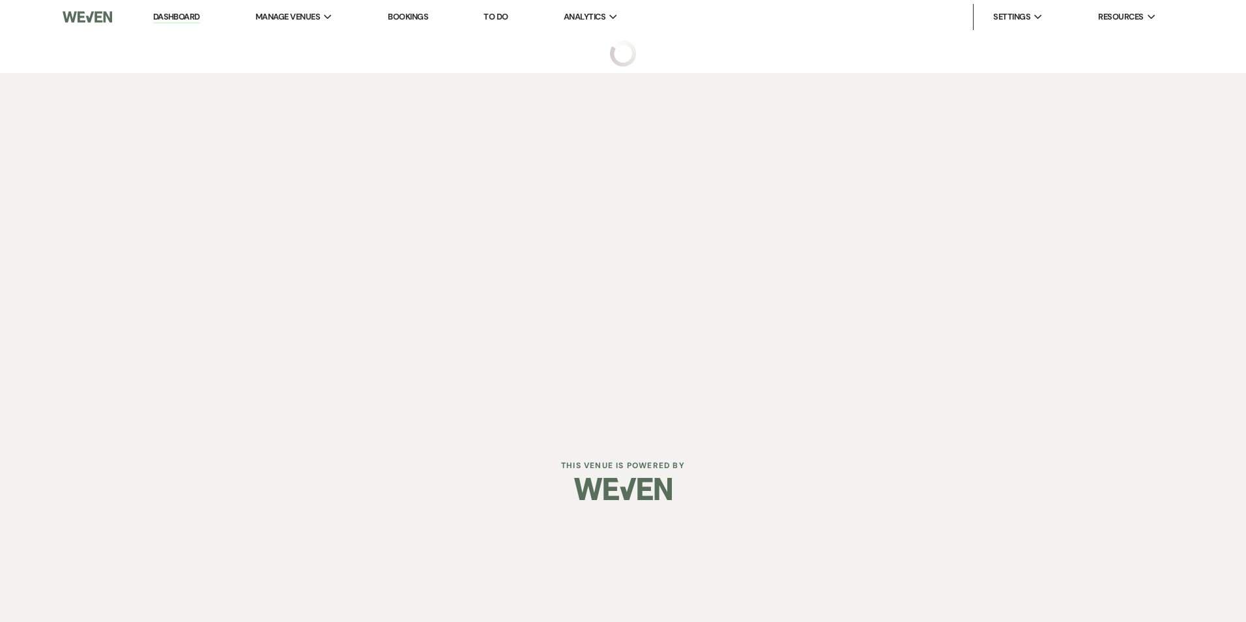
select select "5"
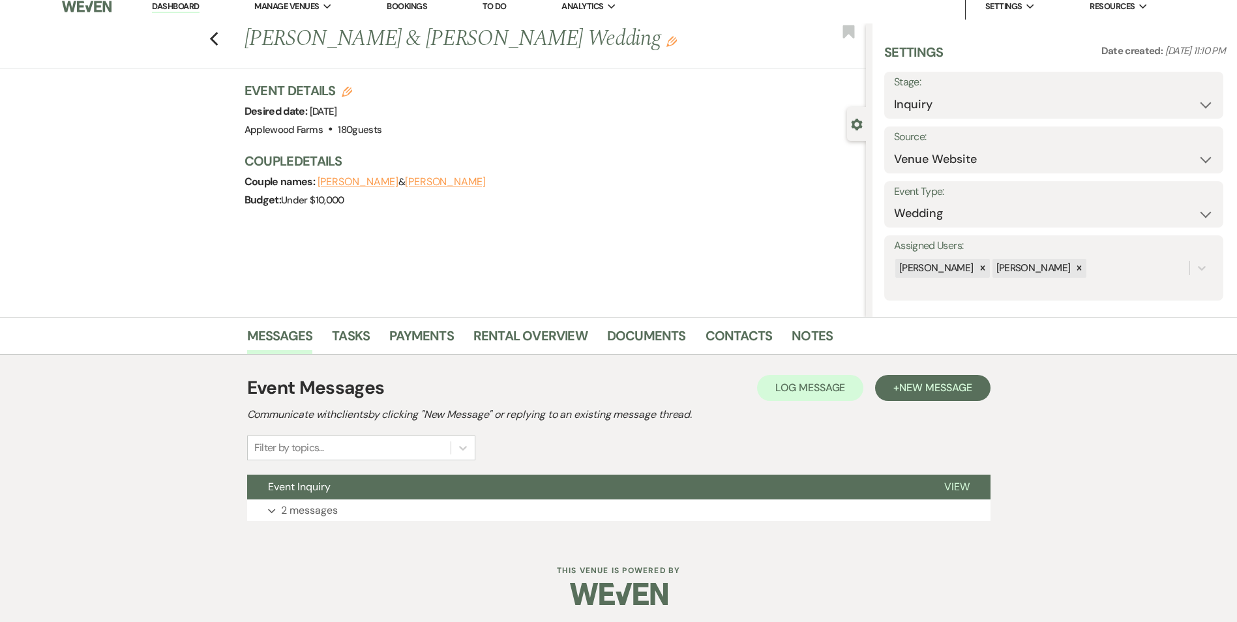
scroll to position [13, 0]
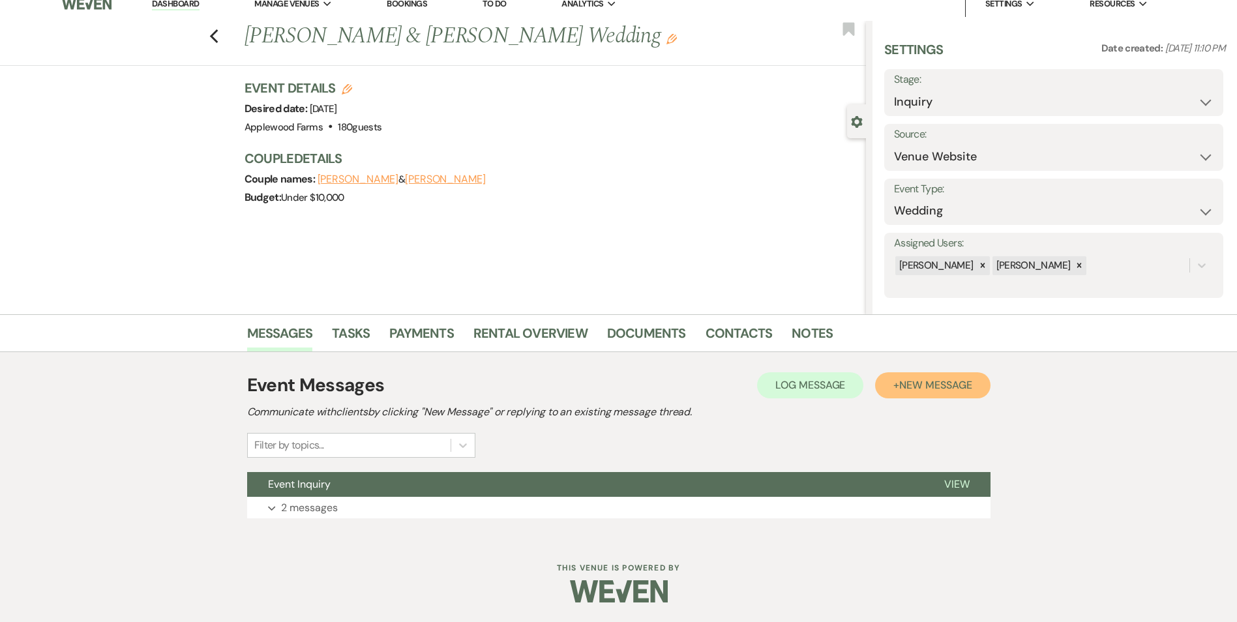
click at [926, 390] on span "New Message" at bounding box center [935, 385] width 72 height 14
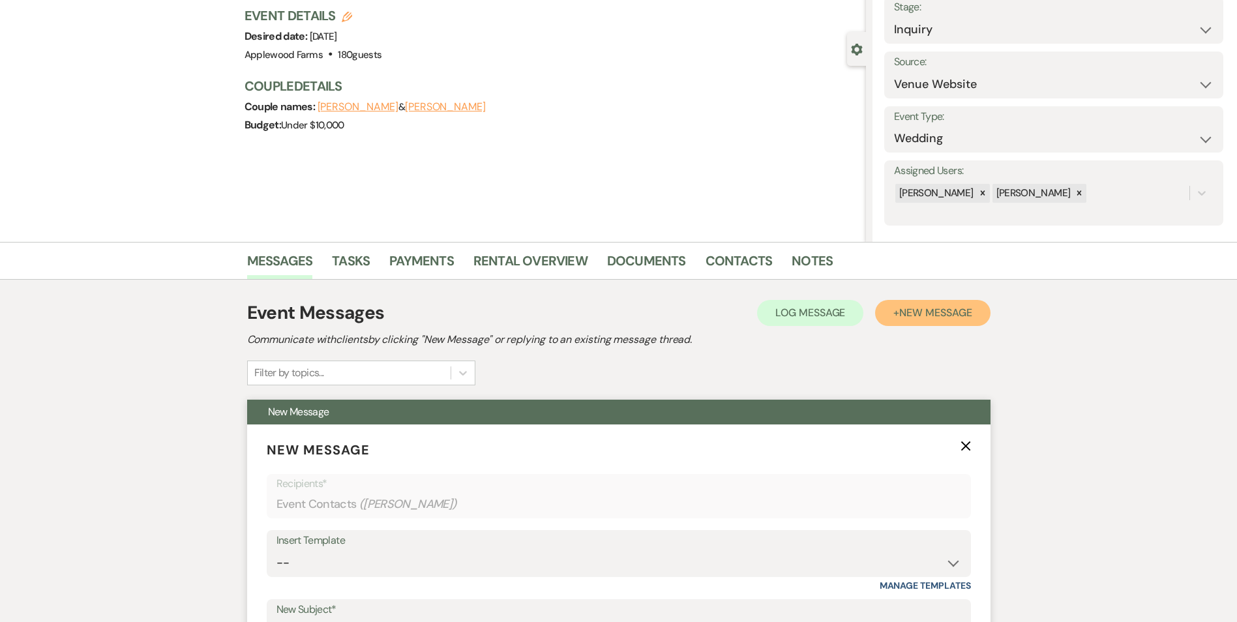
scroll to position [339, 0]
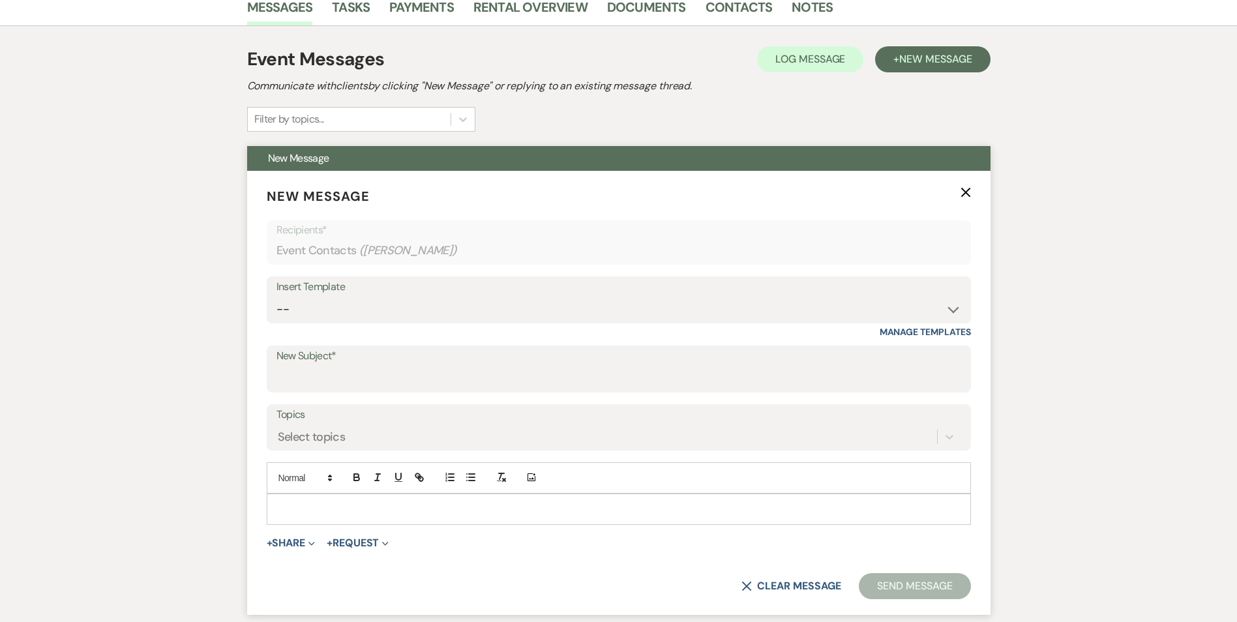
click at [280, 503] on p at bounding box center [618, 509] width 683 height 14
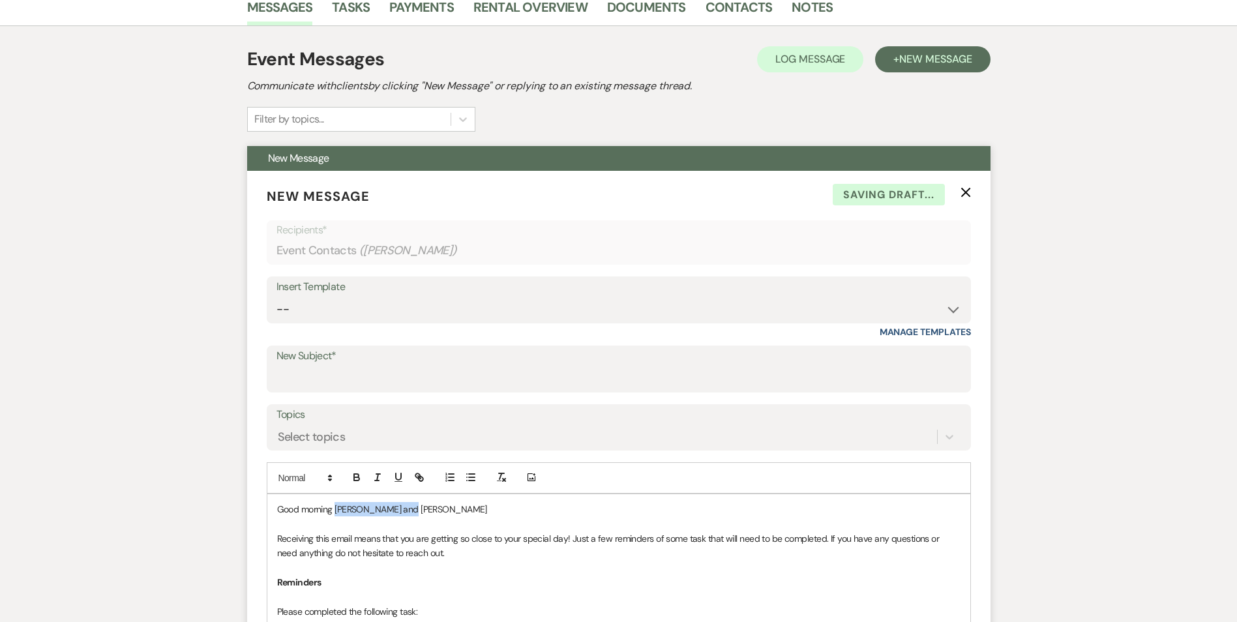
drag, startPoint x: 413, startPoint y: 510, endPoint x: 336, endPoint y: 499, distance: 77.7
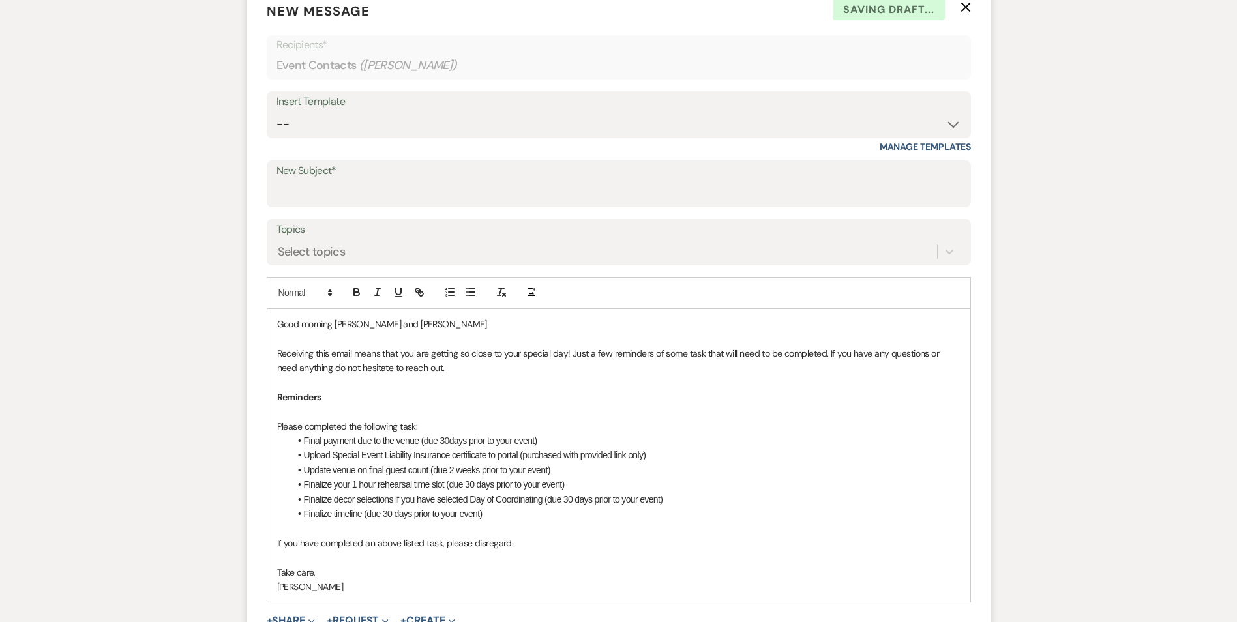
scroll to position [600, 0]
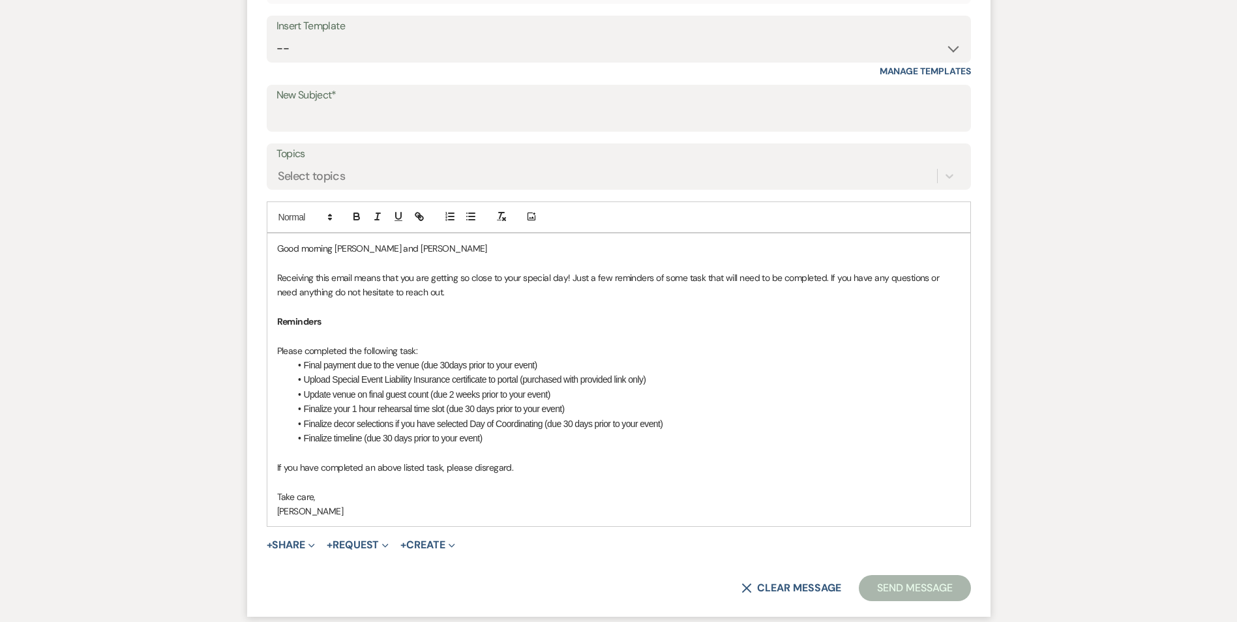
click at [668, 478] on p at bounding box center [618, 482] width 683 height 14
click at [401, 502] on p "Take care," at bounding box center [618, 497] width 683 height 14
click at [412, 113] on input "New Subject*" at bounding box center [618, 117] width 684 height 25
type input "Applewood Farms Reminders/Required Task"
click at [932, 585] on button "Send Message" at bounding box center [914, 588] width 111 height 26
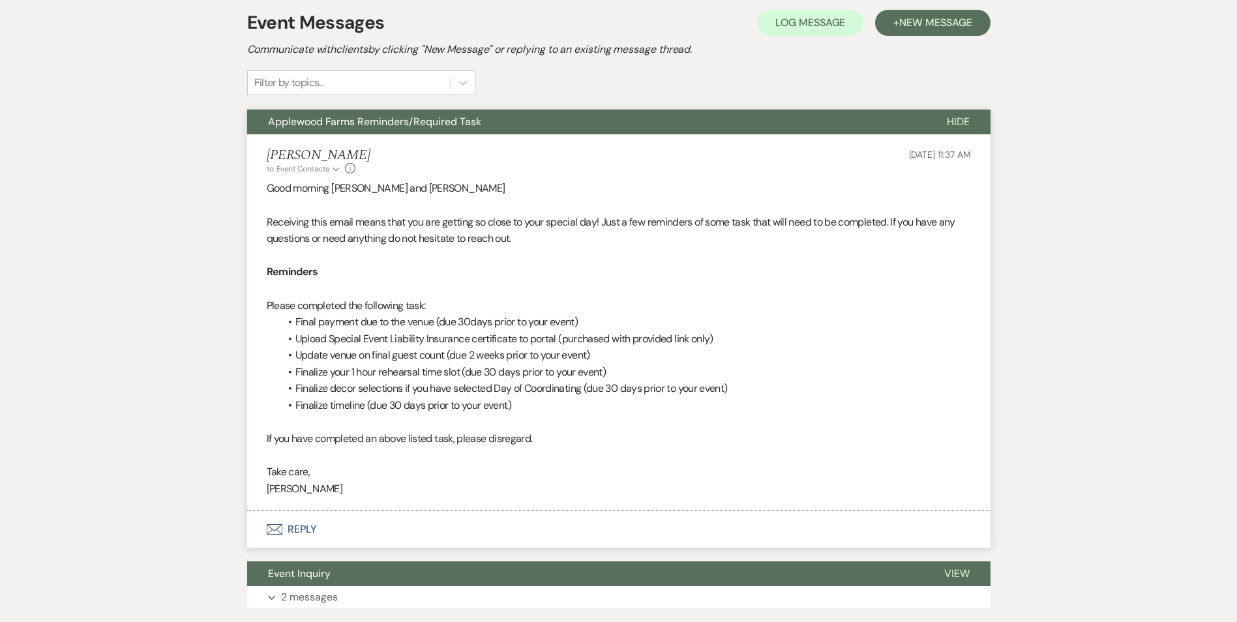
scroll to position [376, 0]
drag, startPoint x: 786, startPoint y: 477, endPoint x: 1246, endPoint y: 441, distance: 461.0
click at [1236, 441] on html "Dashboard Manage Venues Expand Applewood Farms Bookings To Do Analytics Expand …" at bounding box center [618, 167] width 1237 height 1087
drag, startPoint x: 359, startPoint y: 454, endPoint x: 334, endPoint y: 460, distance: 24.7
click at [334, 460] on div "Good morning Brooke and Matt Receiving this email means that you are getting so…" at bounding box center [619, 337] width 704 height 317
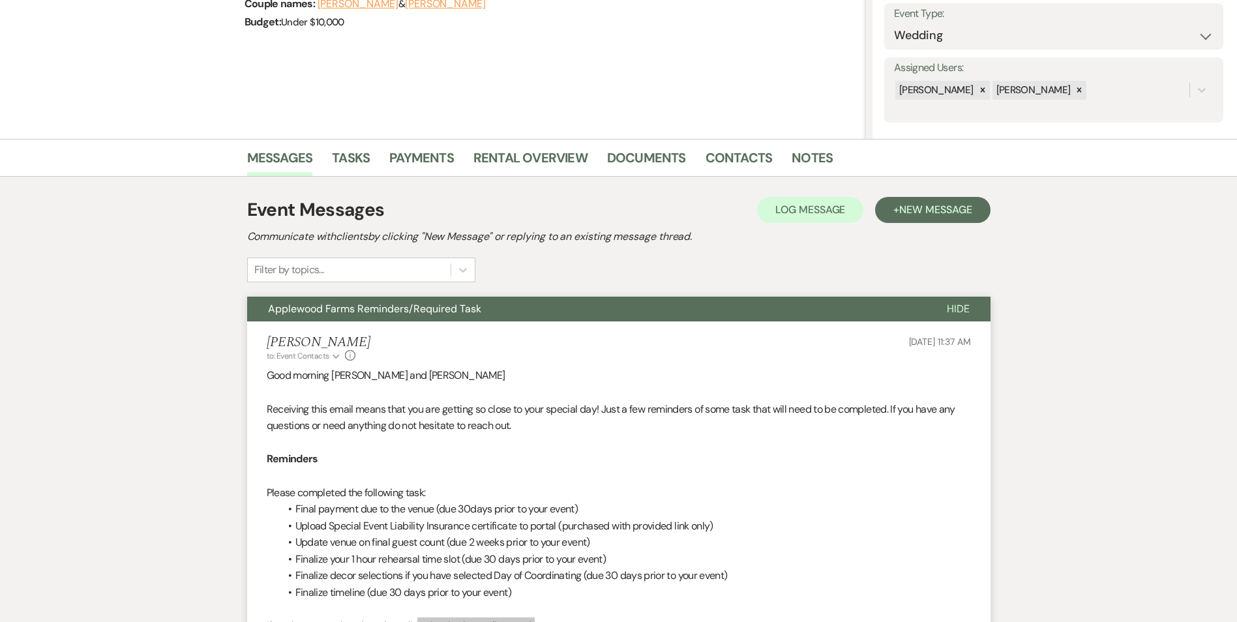
scroll to position [74, 0]
